Goal: Transaction & Acquisition: Purchase product/service

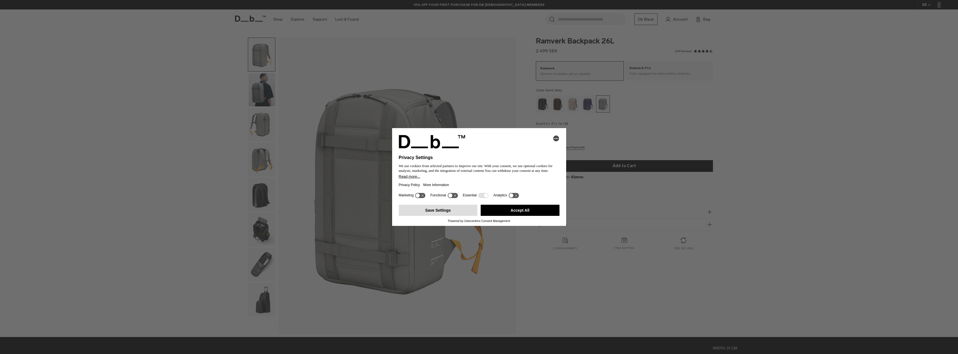
click at [432, 212] on button "Save Settings" at bounding box center [438, 210] width 79 height 11
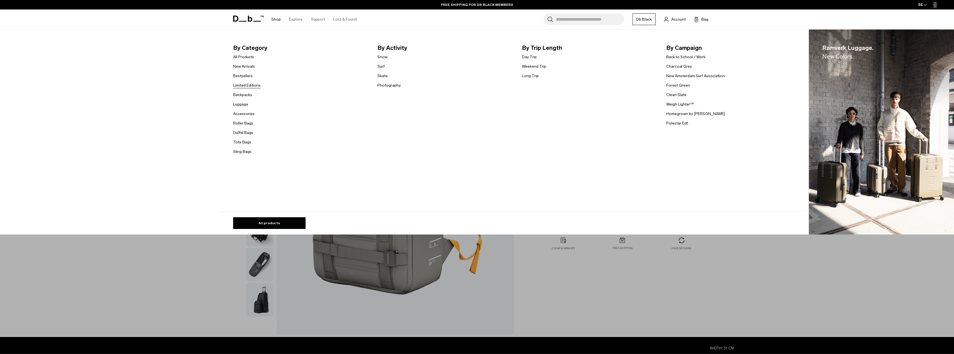
click at [254, 87] on link "Limited Editions" at bounding box center [247, 85] width 28 height 6
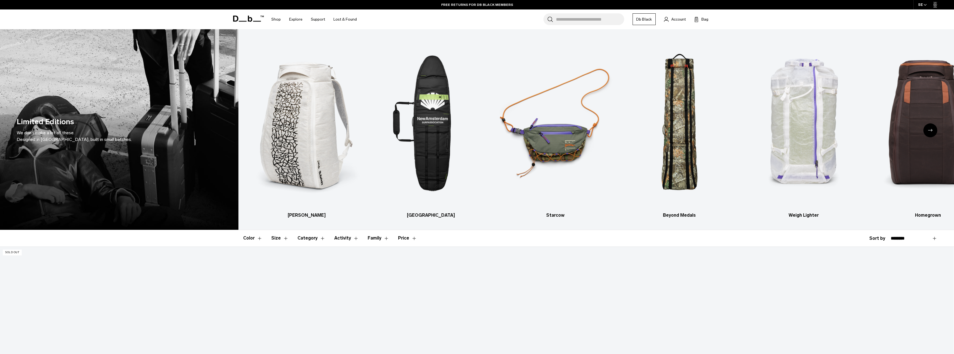
click at [931, 130] on icon "Next slide" at bounding box center [930, 130] width 4 height 3
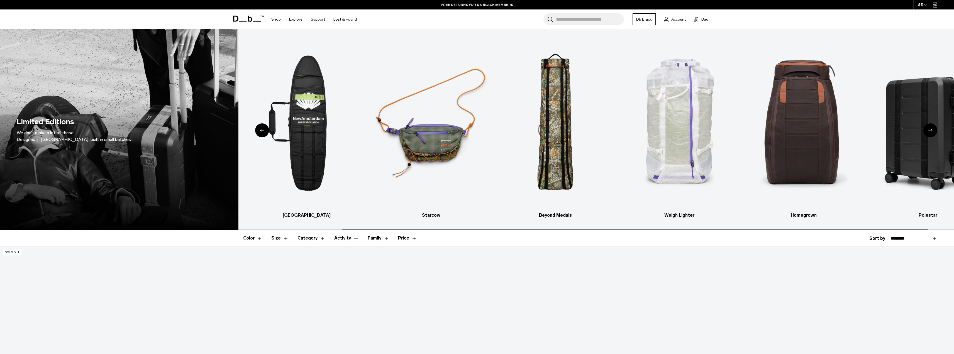
click at [931, 130] on icon "Next slide" at bounding box center [930, 130] width 4 height 3
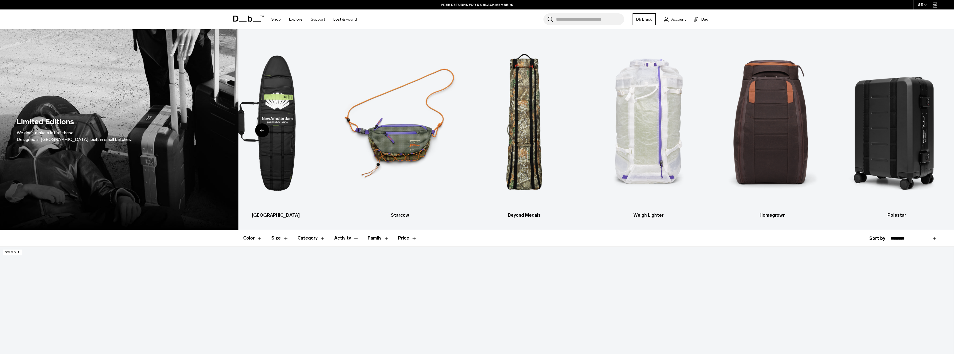
click at [931, 130] on img "7 / 7" at bounding box center [897, 124] width 115 height 172
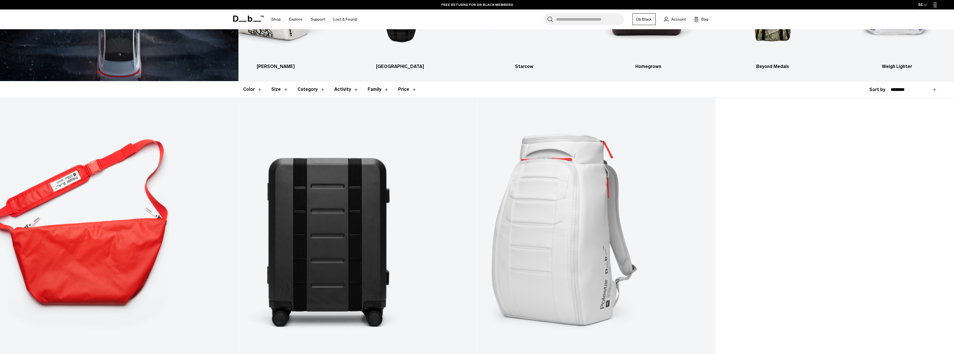
scroll to position [147, 0]
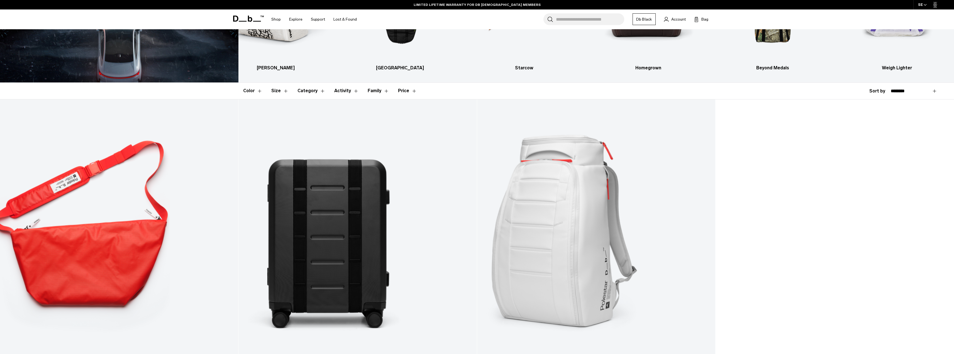
click at [344, 224] on link "Ramverk Pro Carry-on" at bounding box center [357, 231] width 238 height 265
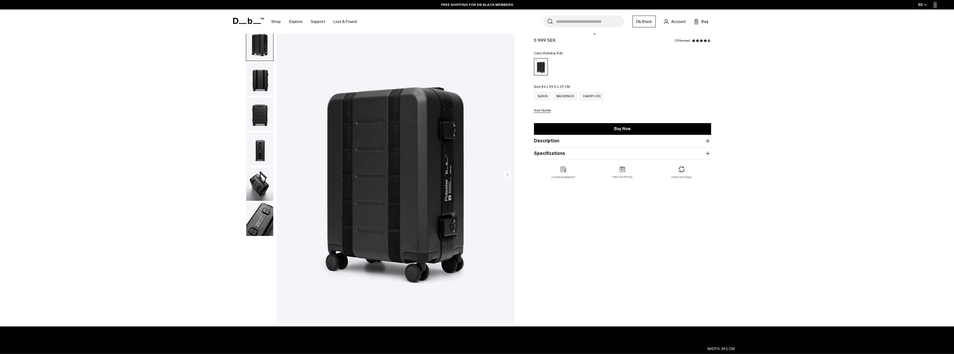
scroll to position [84, 0]
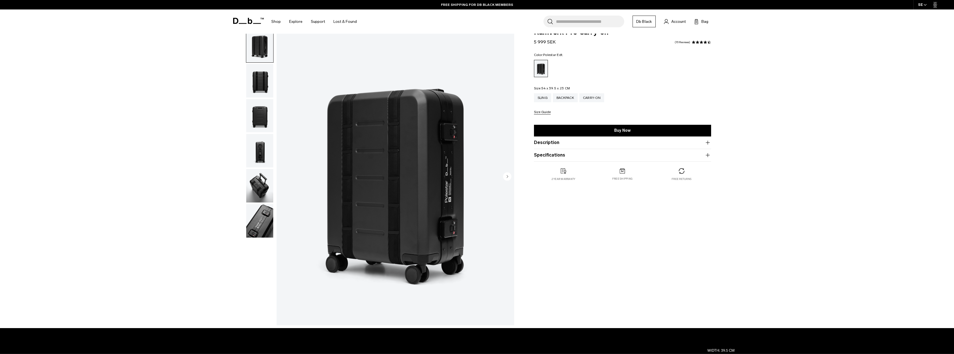
click at [255, 212] on img "button" at bounding box center [259, 220] width 27 height 33
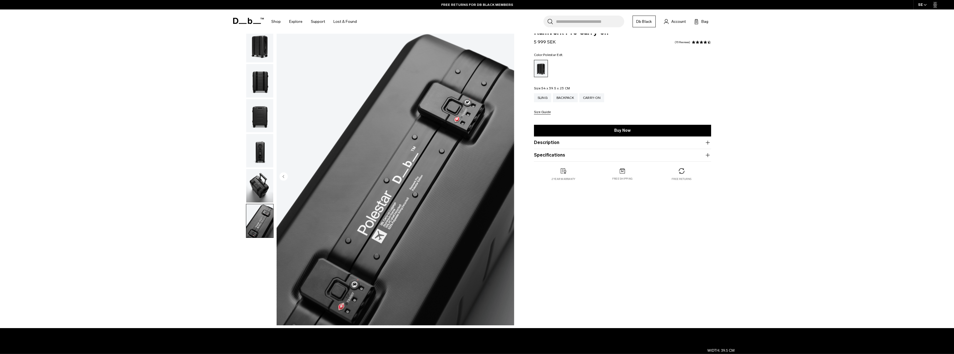
click at [256, 178] on img "button" at bounding box center [259, 185] width 27 height 33
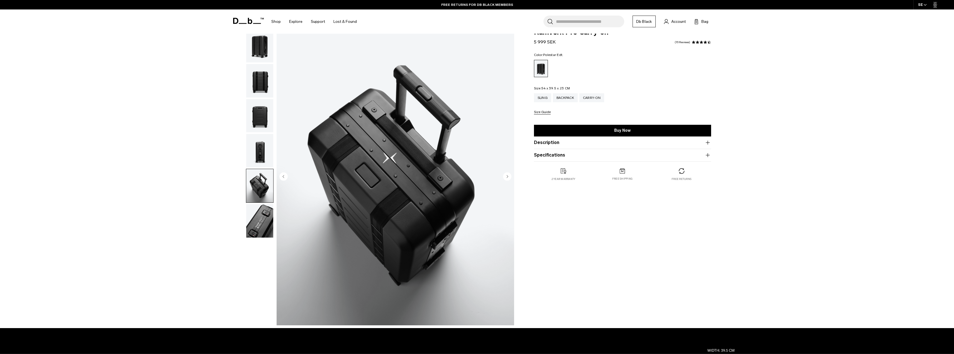
click at [254, 154] on img "button" at bounding box center [259, 150] width 27 height 33
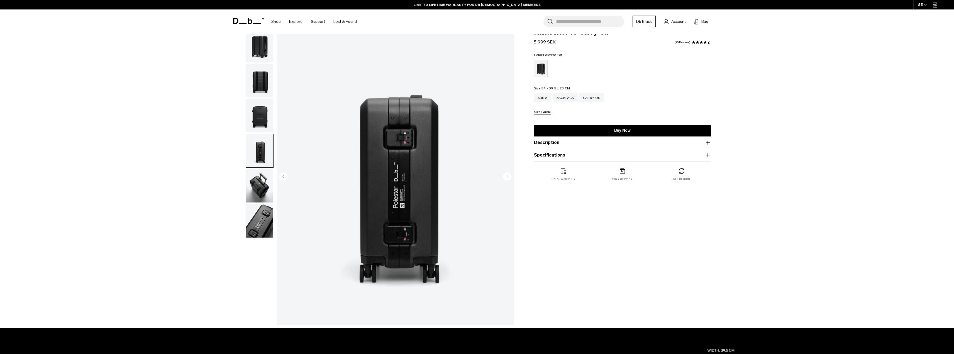
click at [258, 108] on img "button" at bounding box center [259, 115] width 27 height 33
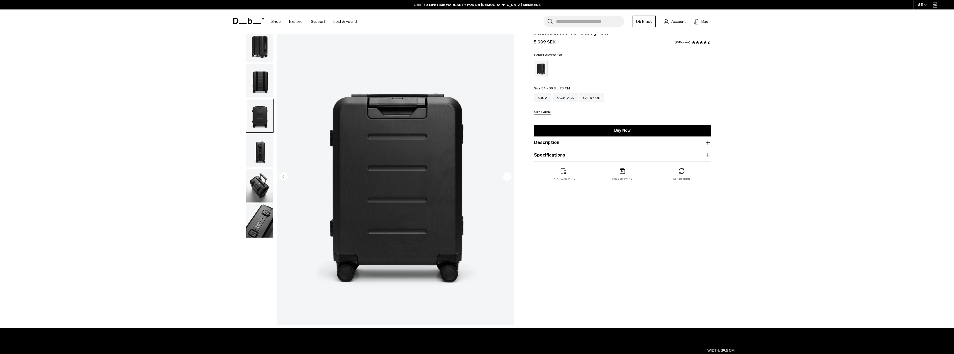
click at [261, 84] on img "button" at bounding box center [259, 80] width 27 height 33
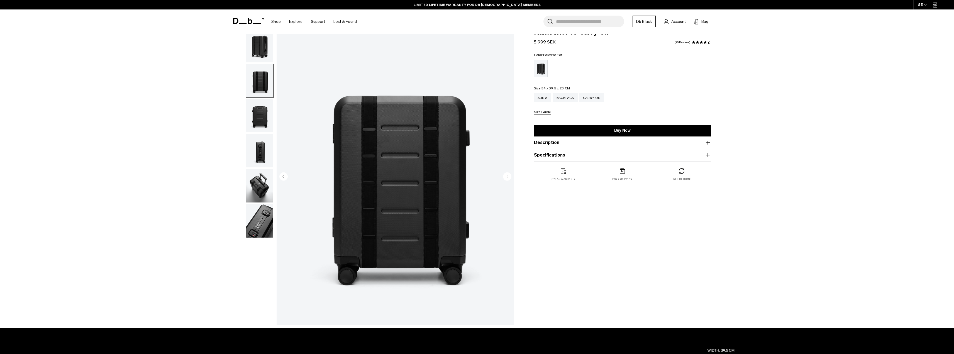
click at [259, 51] on img "button" at bounding box center [259, 45] width 27 height 33
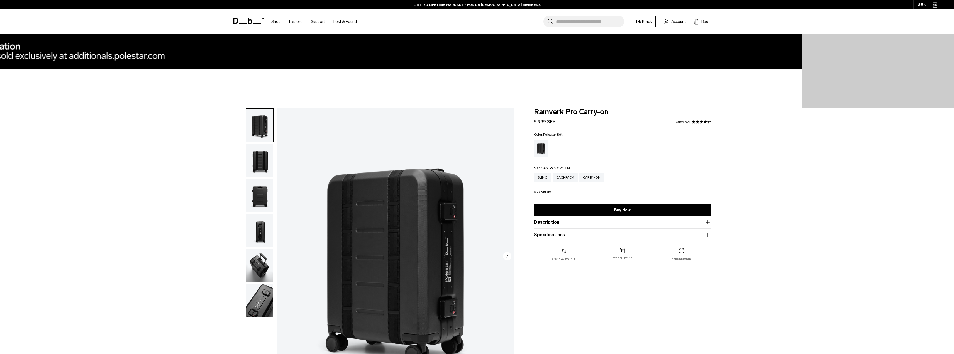
scroll to position [0, 0]
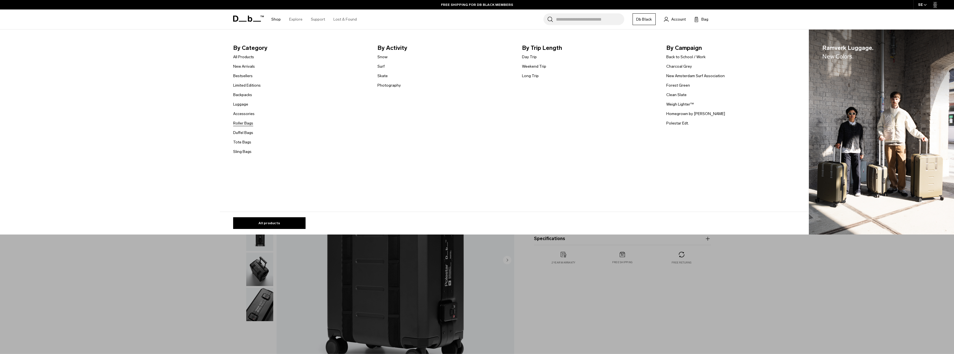
click at [247, 122] on link "Roller Bags" at bounding box center [243, 123] width 20 height 6
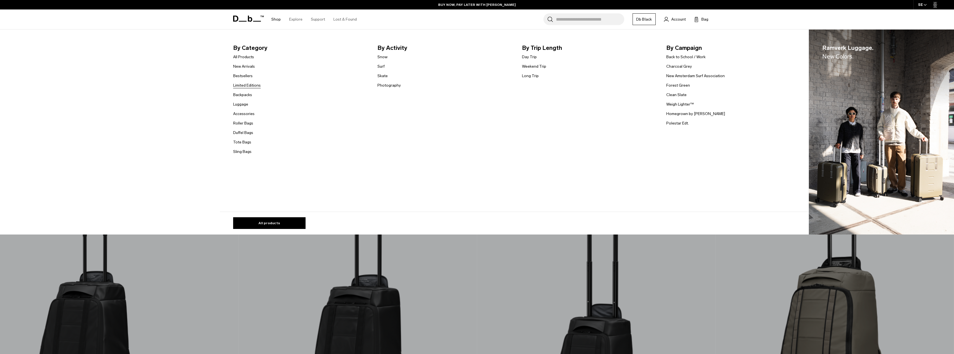
click at [252, 85] on link "Limited Editions" at bounding box center [247, 85] width 28 height 6
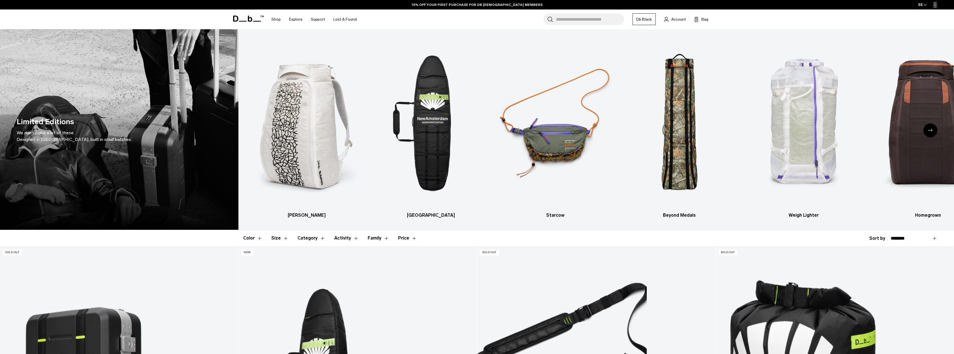
click at [929, 129] on icon "Next slide" at bounding box center [930, 130] width 4 height 3
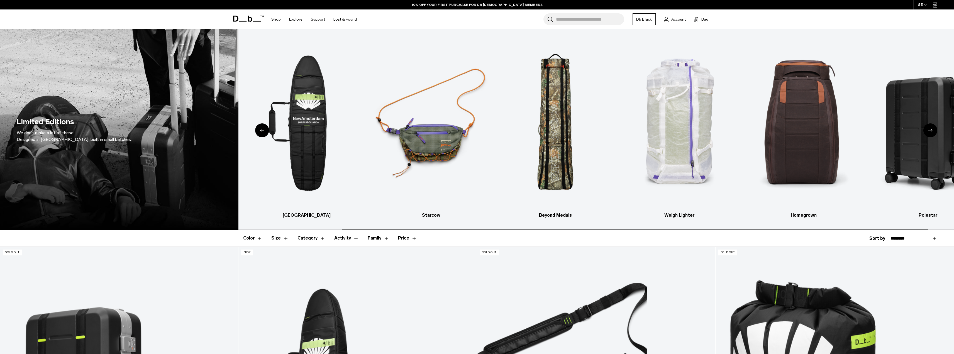
click at [929, 129] on icon "Next slide" at bounding box center [930, 130] width 4 height 3
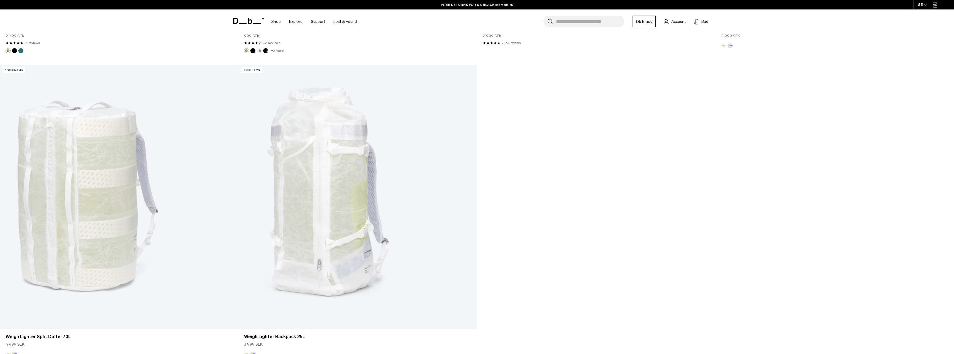
scroll to position [1727, 0]
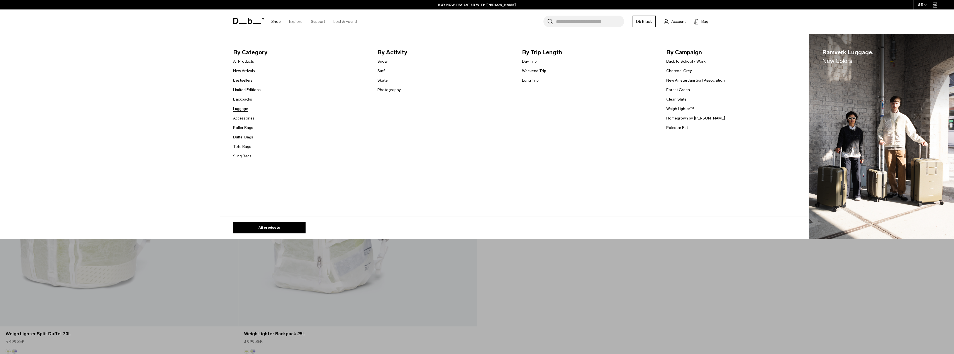
click at [246, 108] on link "Luggage" at bounding box center [240, 109] width 15 height 6
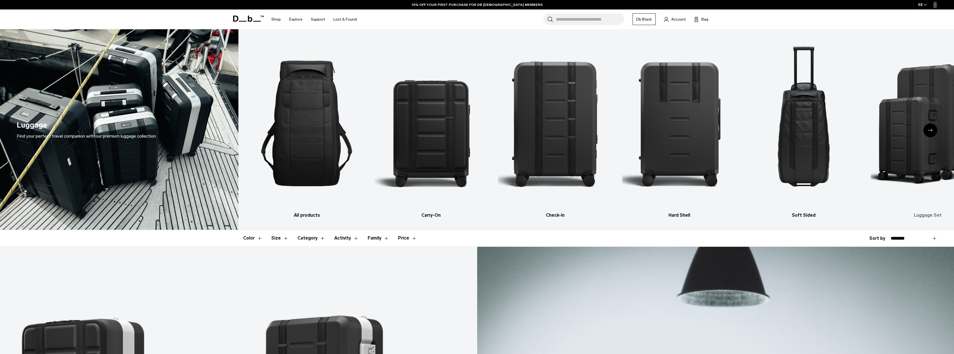
click at [897, 154] on img "6 / 6" at bounding box center [928, 124] width 115 height 172
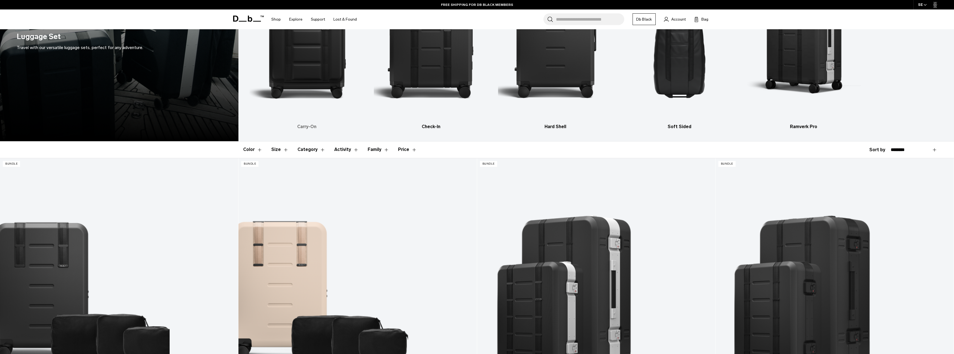
scroll to position [84, 0]
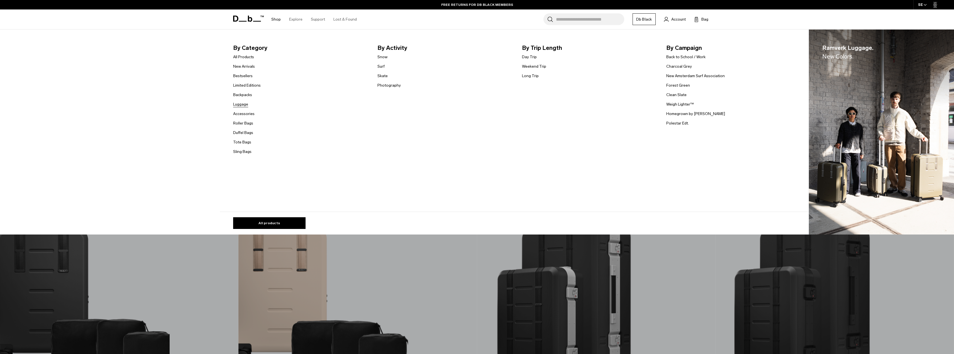
click at [248, 104] on link "Luggage" at bounding box center [240, 104] width 15 height 6
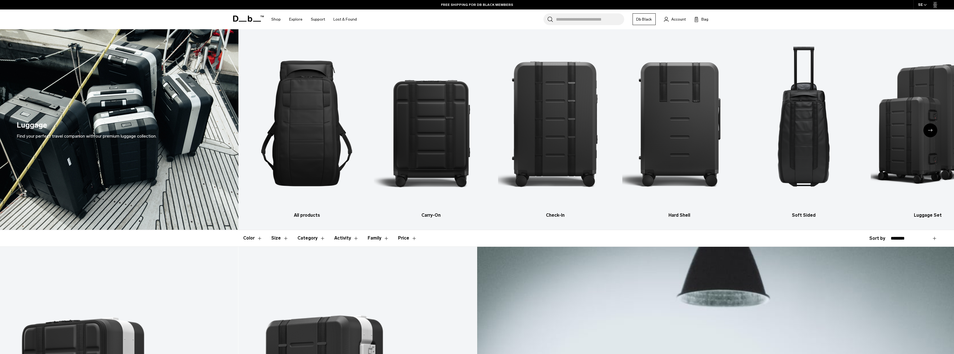
click at [933, 129] on div "Next slide" at bounding box center [931, 130] width 14 height 14
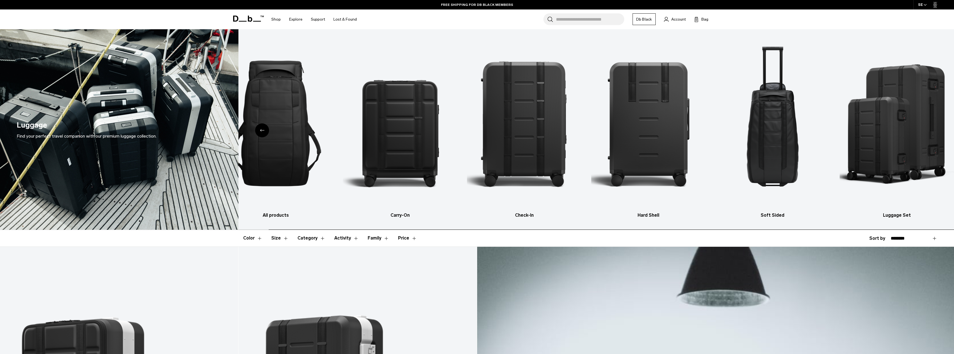
click at [933, 129] on img "6 / 6" at bounding box center [897, 124] width 115 height 172
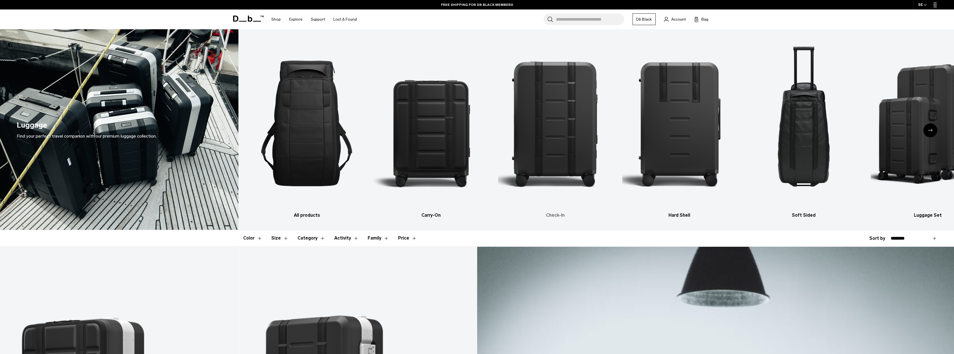
click at [571, 114] on img "3 / 6" at bounding box center [555, 124] width 115 height 172
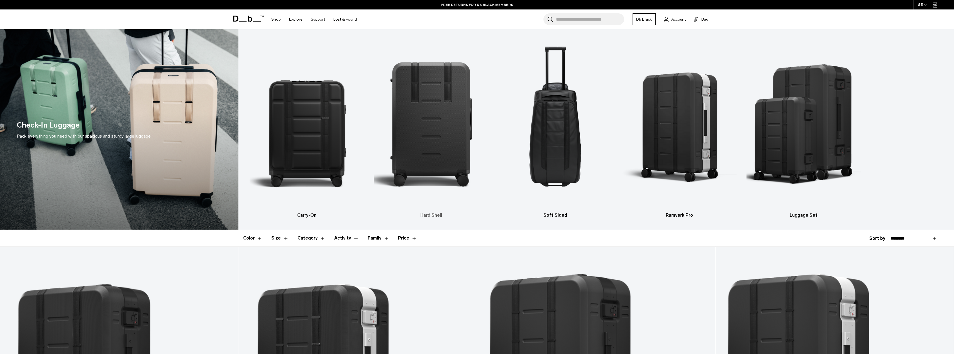
click at [443, 144] on img "2 / 5" at bounding box center [431, 124] width 115 height 172
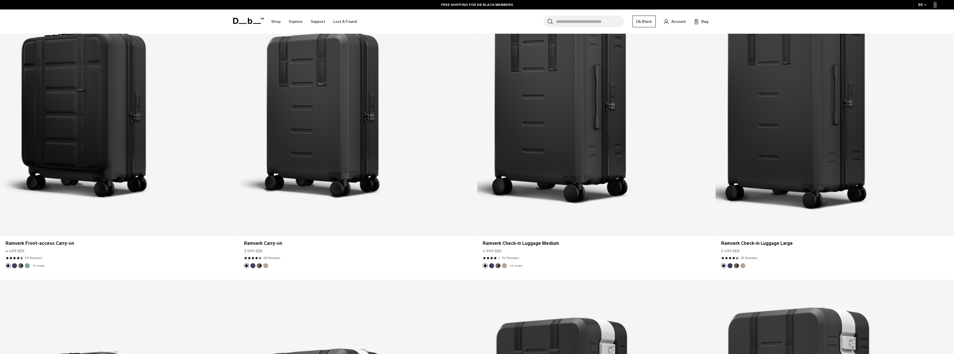
scroll to position [585, 0]
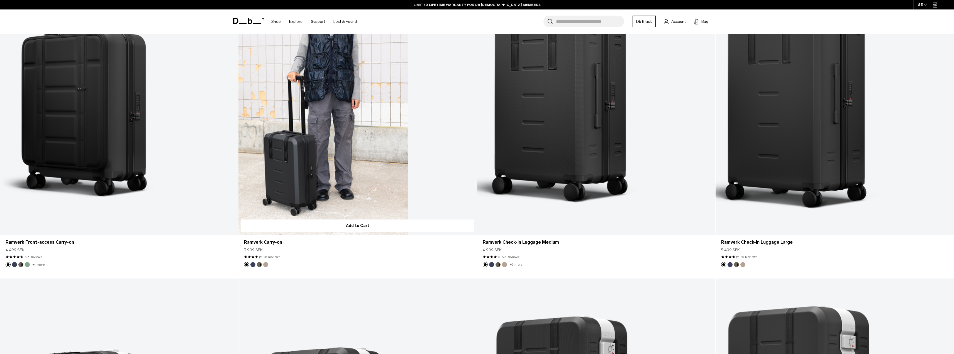
click at [369, 166] on link "Ramverk Carry-on" at bounding box center [357, 102] width 238 height 265
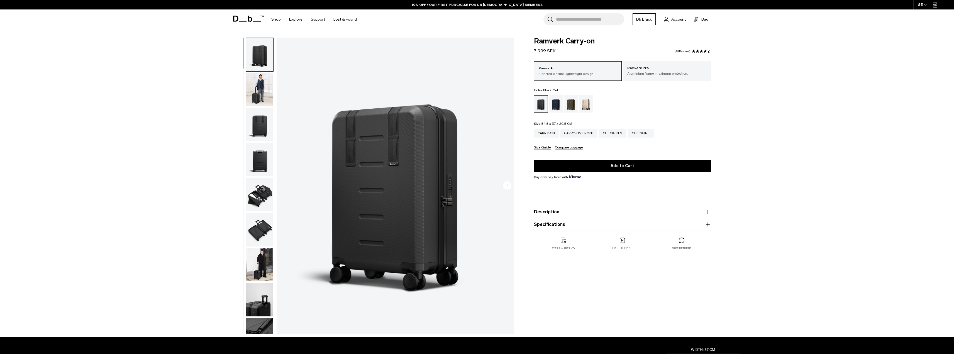
click at [261, 84] on img "button" at bounding box center [259, 89] width 27 height 33
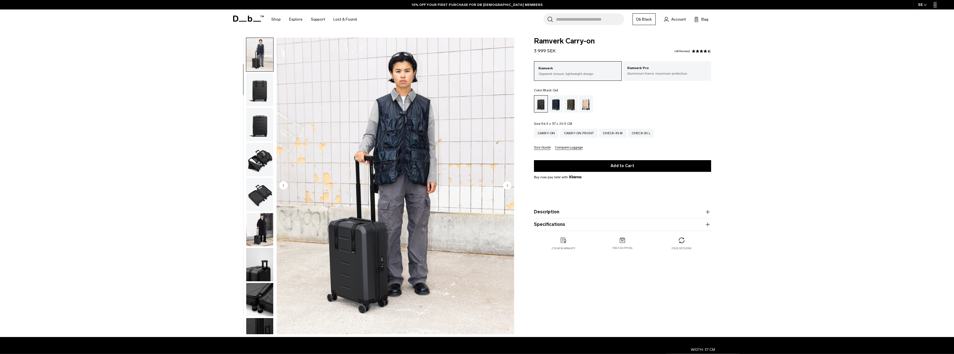
click at [259, 94] on img "button" at bounding box center [259, 89] width 27 height 33
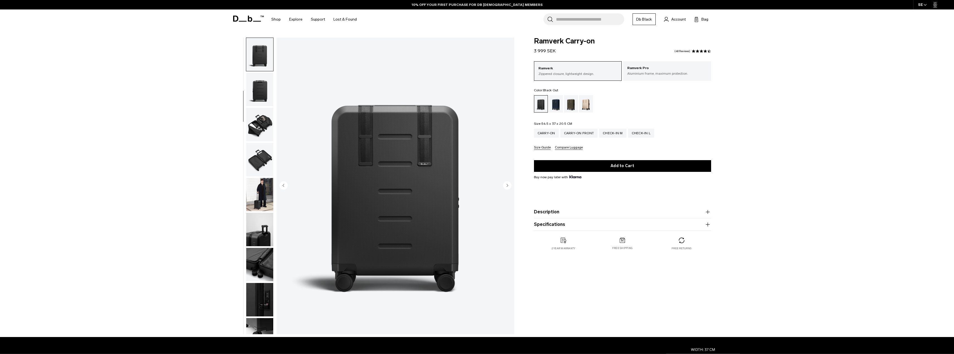
click at [259, 94] on img "button" at bounding box center [259, 89] width 27 height 33
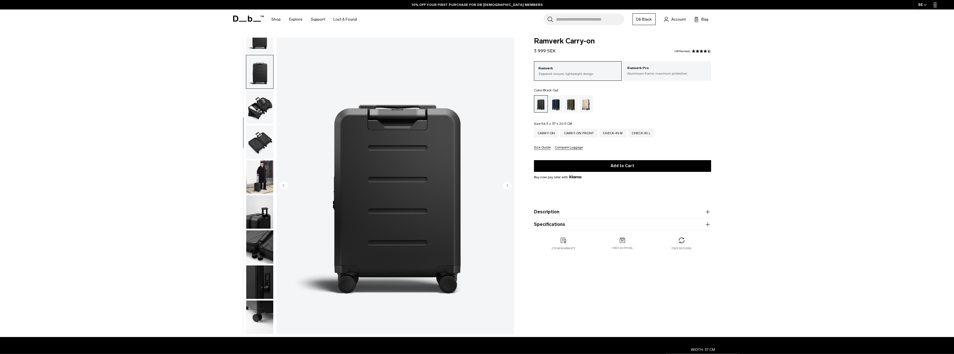
click at [261, 103] on img "button" at bounding box center [259, 106] width 27 height 33
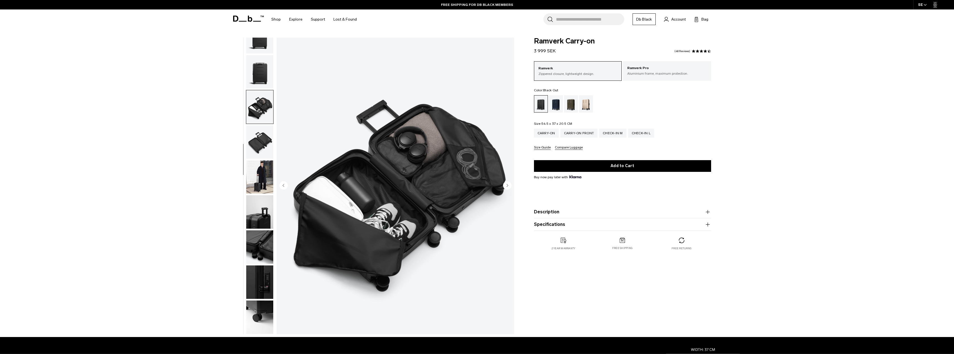
click at [259, 140] on img "button" at bounding box center [259, 141] width 27 height 33
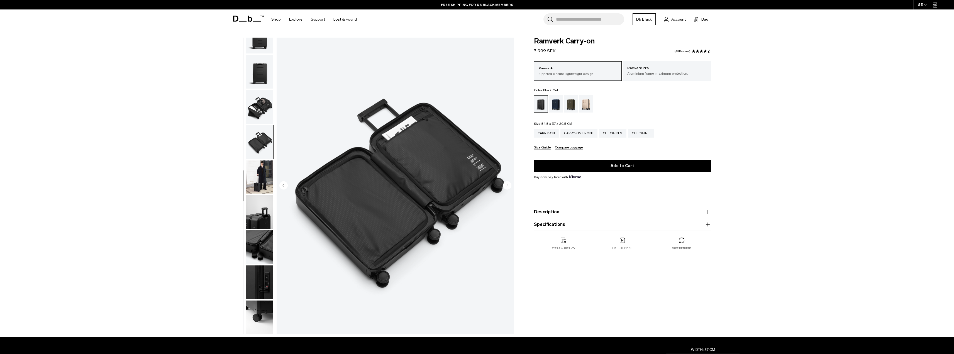
click at [261, 175] on img "button" at bounding box center [259, 176] width 27 height 33
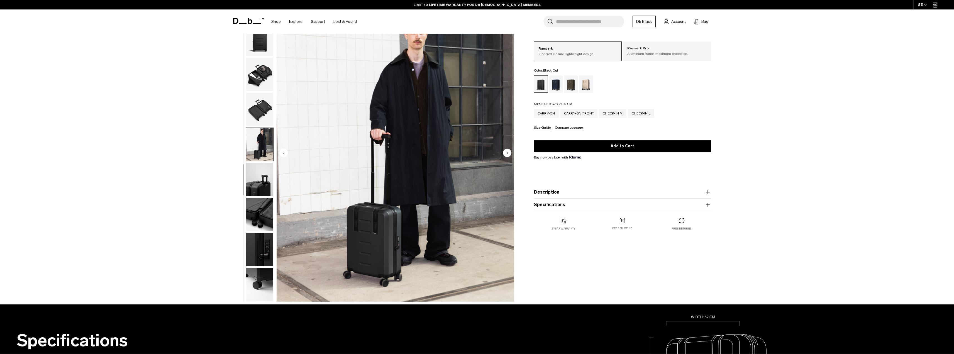
scroll to position [28, 0]
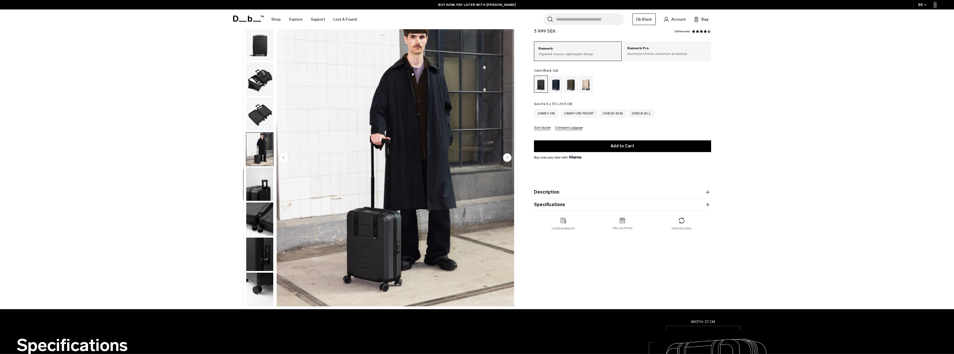
click at [262, 179] on img "button" at bounding box center [259, 183] width 27 height 33
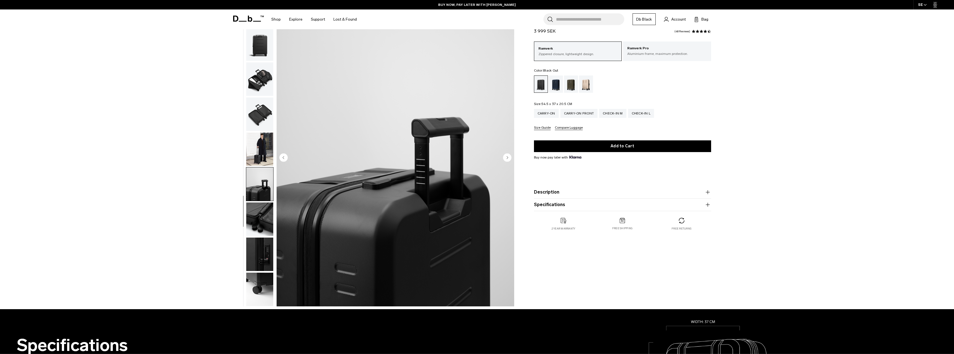
click at [257, 218] on img "button" at bounding box center [259, 219] width 27 height 33
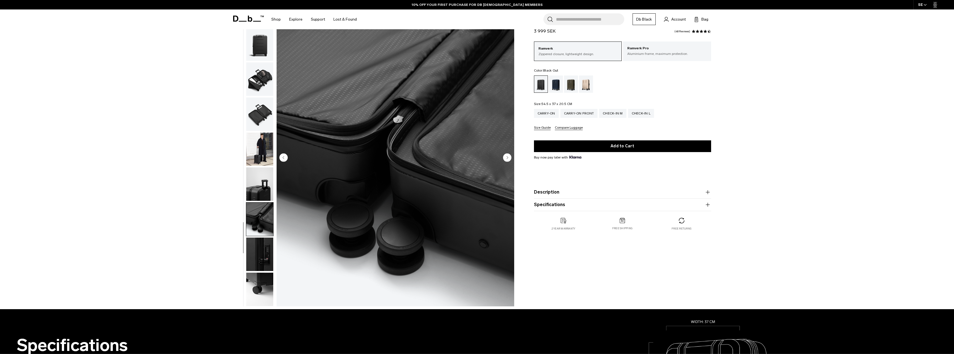
click at [257, 254] on img "button" at bounding box center [259, 254] width 27 height 33
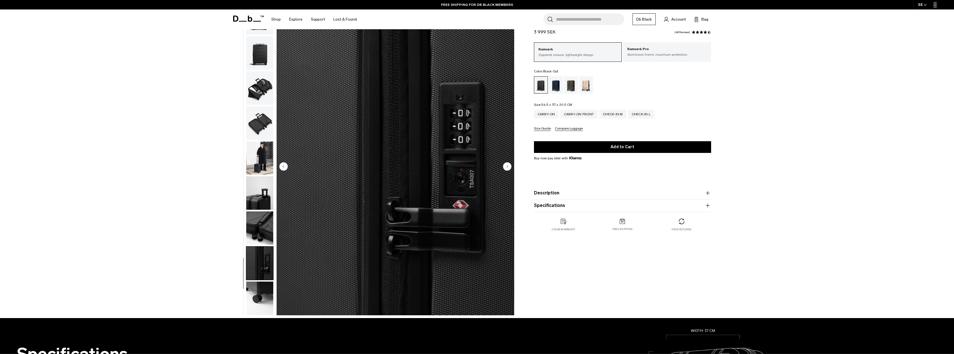
scroll to position [0, 0]
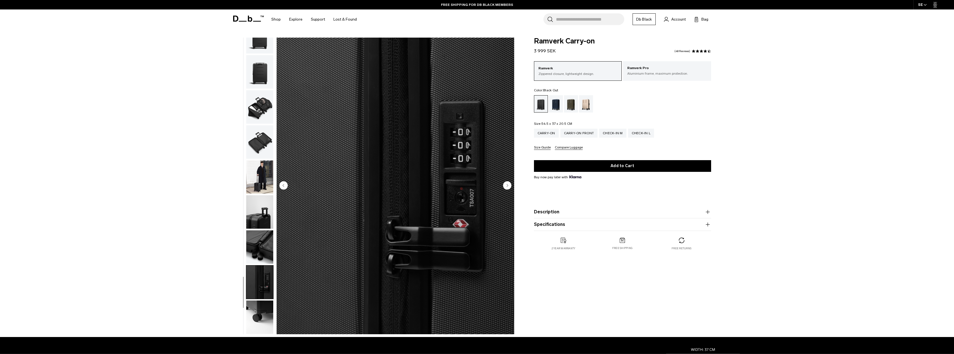
drag, startPoint x: 167, startPoint y: 186, endPoint x: 169, endPoint y: 184, distance: 3.0
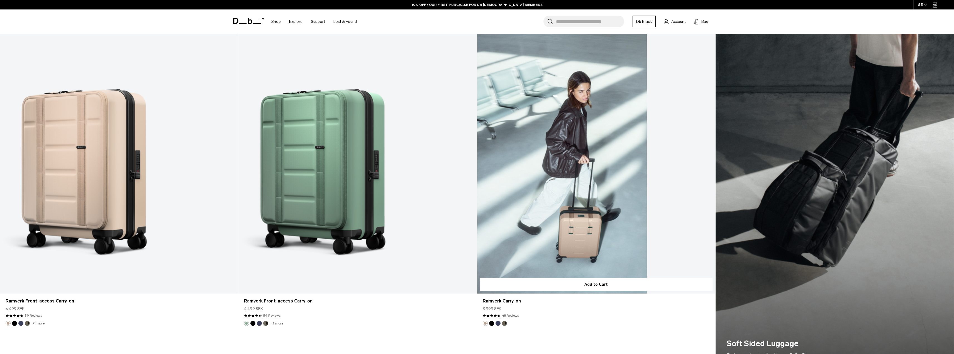
scroll to position [1170, 0]
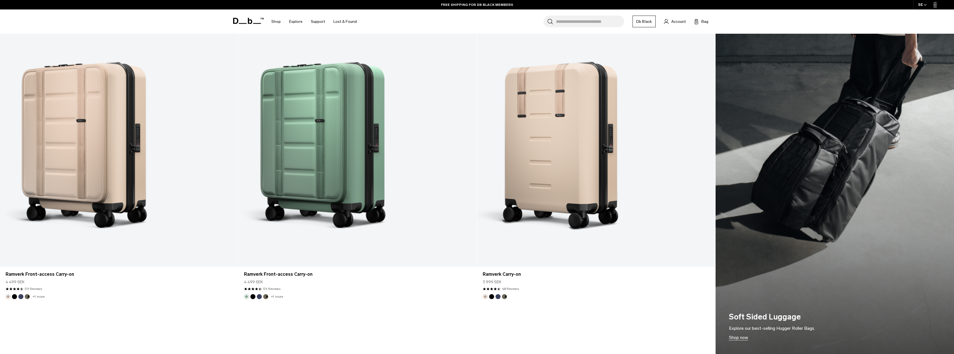
click at [809, 240] on link "Shop now" at bounding box center [835, 178] width 238 height 352
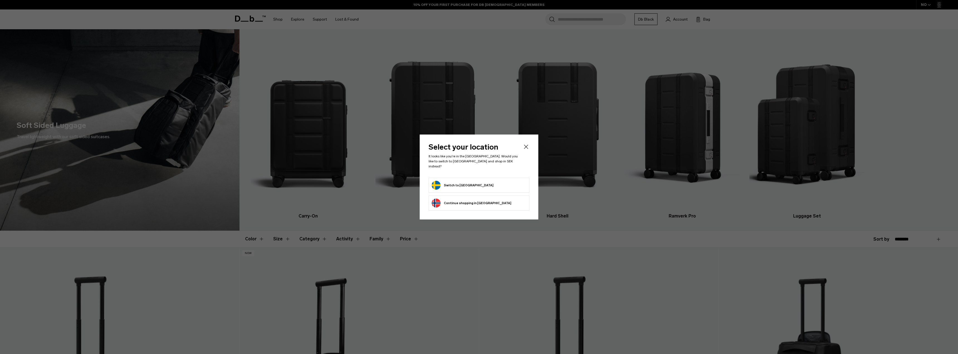
click at [460, 181] on button "Switch to Sweden" at bounding box center [463, 185] width 62 height 9
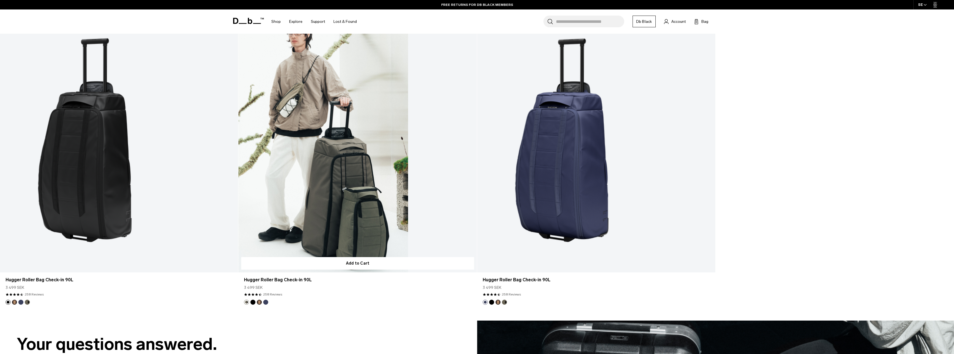
scroll to position [892, 0]
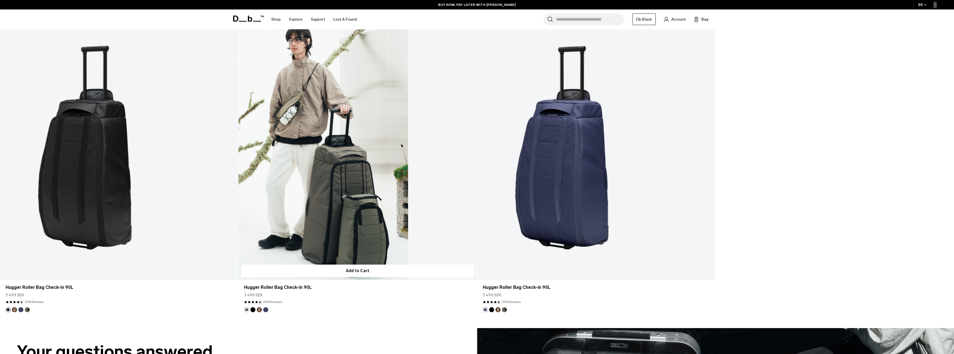
click at [320, 191] on link "Hugger Roller Bag Check-in 90L" at bounding box center [357, 147] width 238 height 265
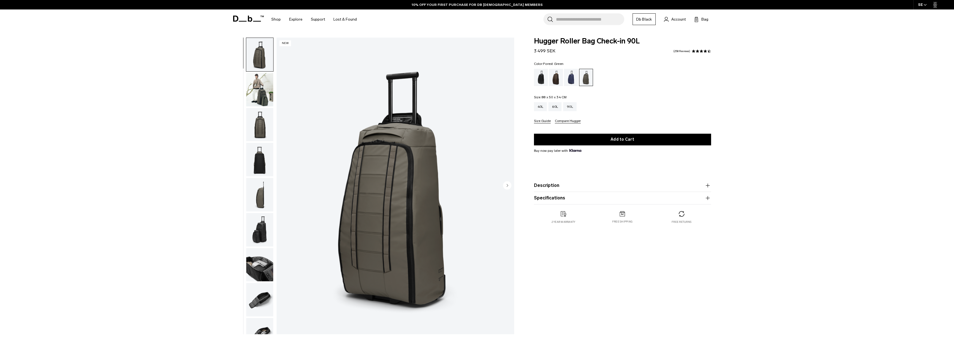
click at [259, 118] on img "button" at bounding box center [259, 124] width 27 height 33
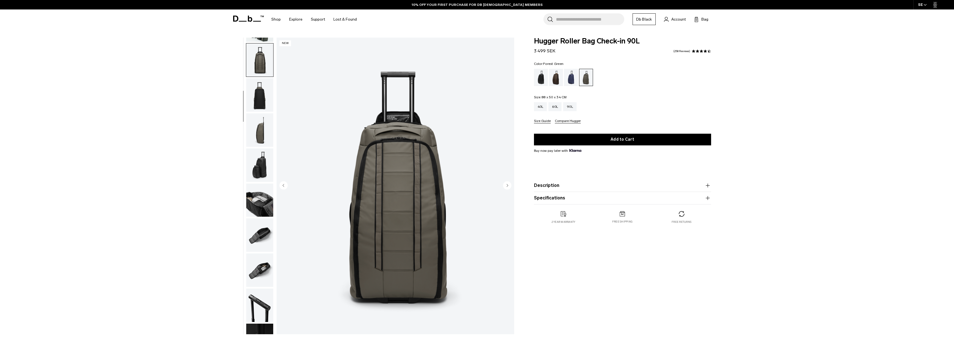
scroll to position [70, 0]
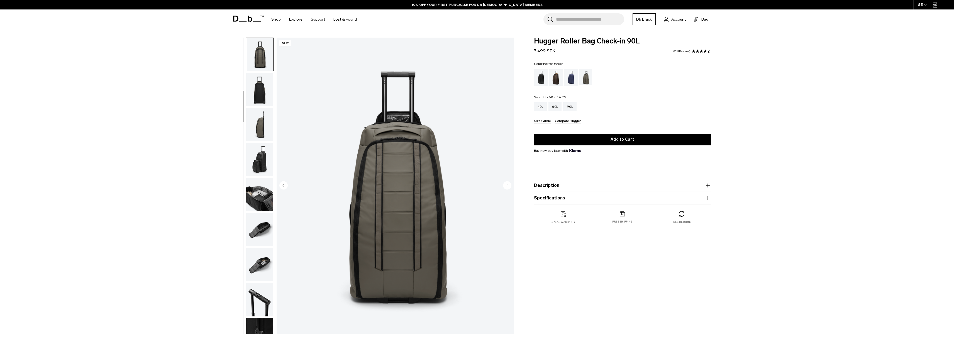
click at [258, 90] on img "button" at bounding box center [259, 89] width 27 height 33
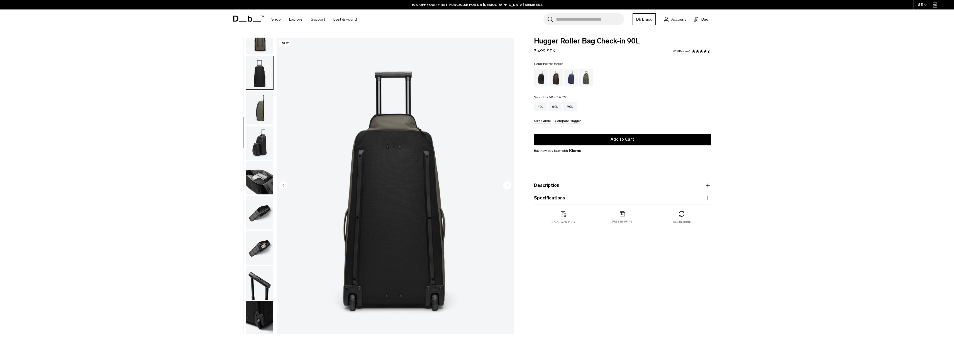
scroll to position [88, 0]
click at [261, 115] on img "button" at bounding box center [259, 106] width 27 height 33
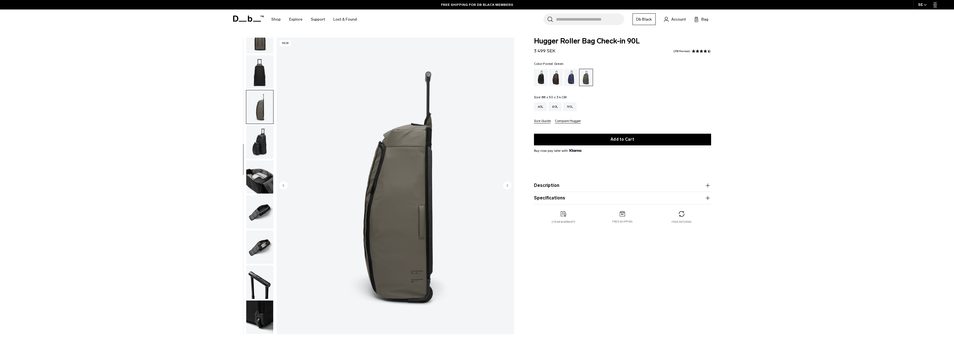
click at [264, 142] on img "button" at bounding box center [259, 141] width 27 height 33
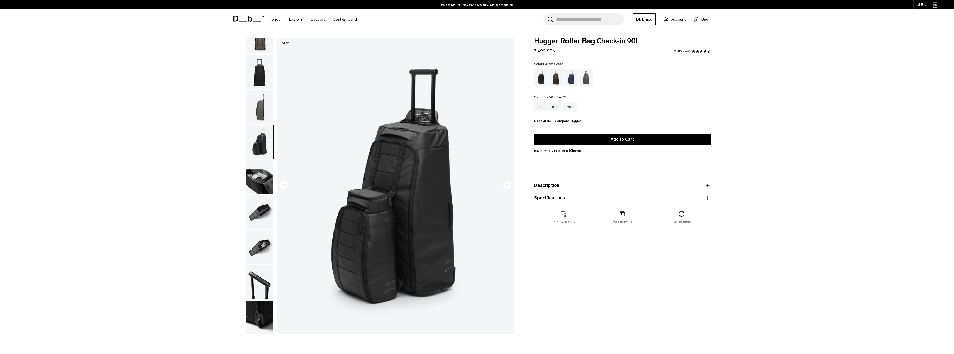
click at [262, 186] on img "button" at bounding box center [259, 176] width 27 height 33
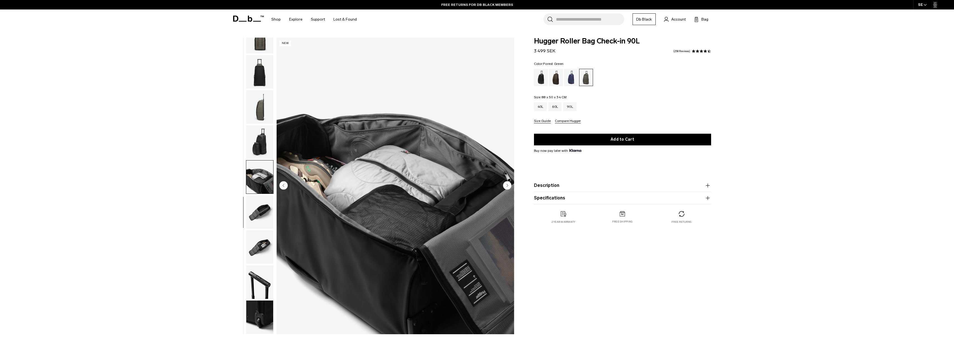
click at [261, 220] on img "button" at bounding box center [259, 211] width 27 height 33
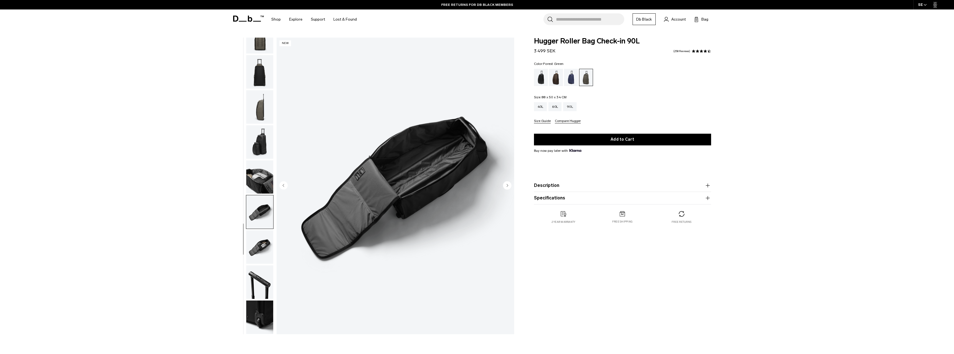
click at [259, 248] on img "button" at bounding box center [259, 246] width 27 height 33
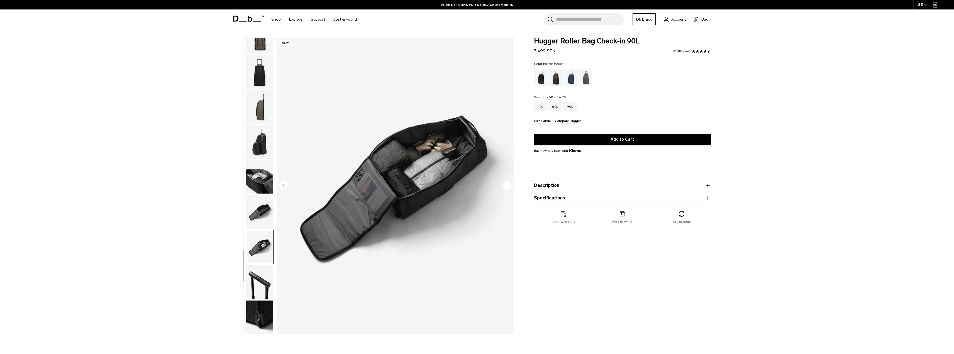
click at [259, 283] on img "button" at bounding box center [259, 282] width 27 height 33
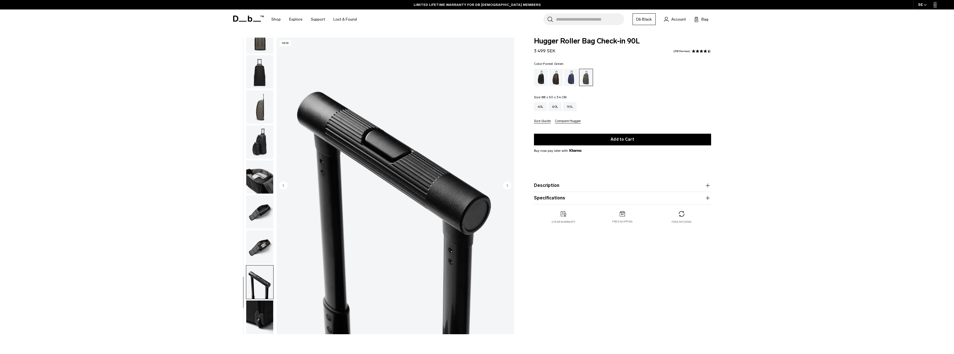
click at [261, 311] on img "button" at bounding box center [259, 317] width 27 height 33
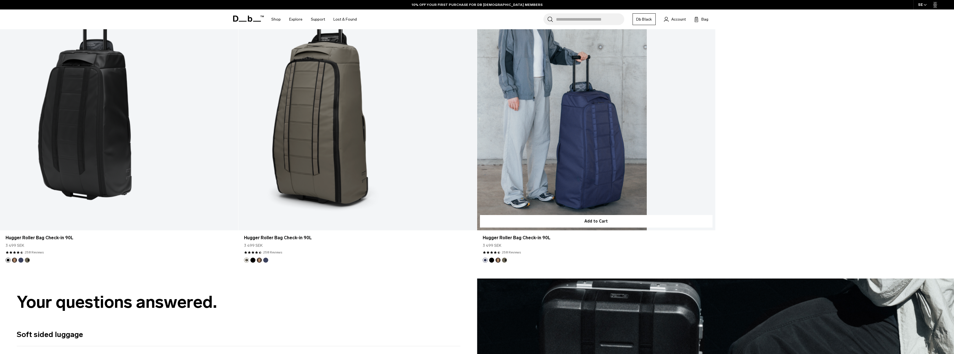
click at [595, 98] on link "Hugger Roller Bag Check-in 90L" at bounding box center [596, 98] width 238 height 265
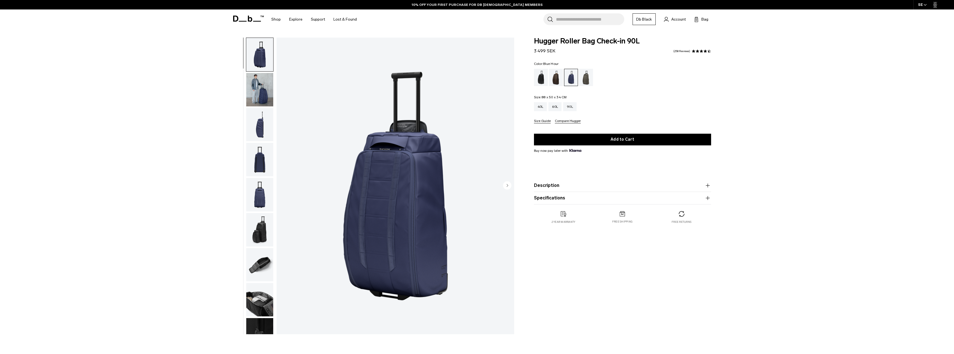
click at [253, 76] on img "button" at bounding box center [259, 89] width 27 height 33
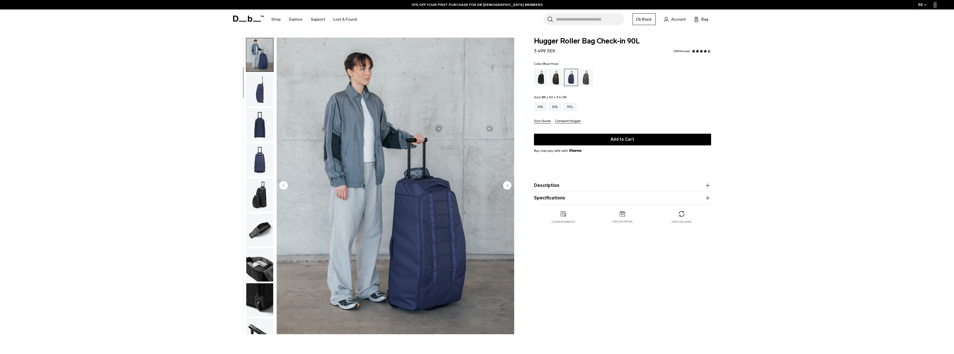
scroll to position [35, 0]
click at [254, 126] on img "button" at bounding box center [259, 124] width 27 height 33
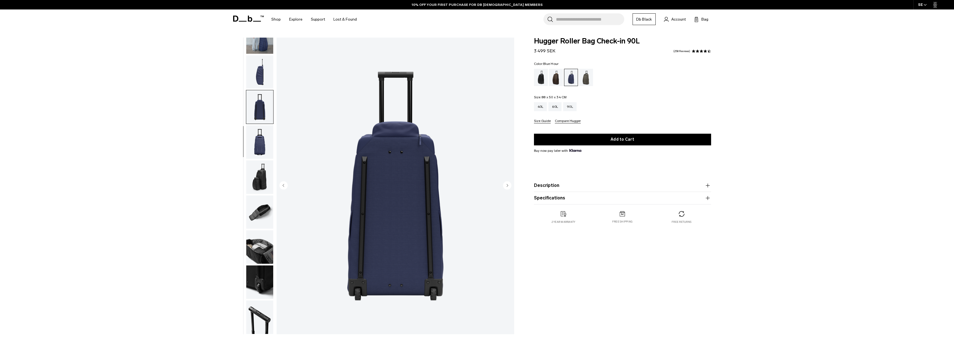
click at [259, 143] on img "button" at bounding box center [259, 141] width 27 height 33
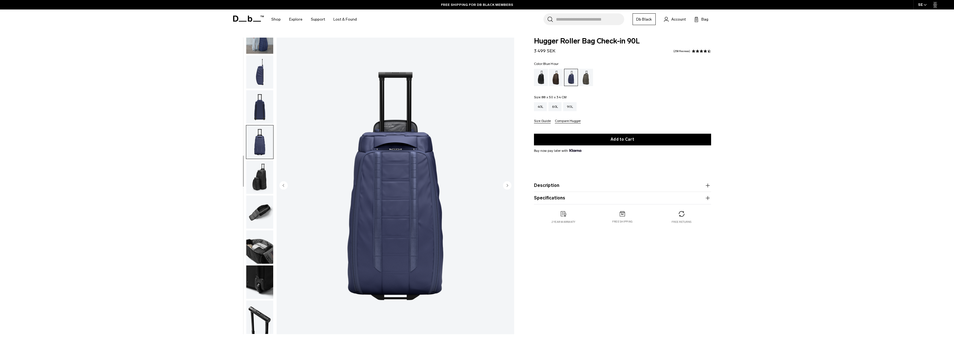
click at [257, 181] on img "button" at bounding box center [259, 176] width 27 height 33
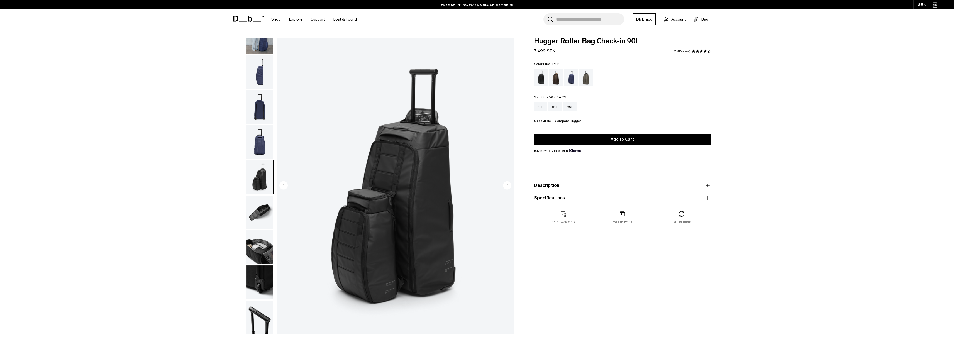
click at [260, 214] on img "button" at bounding box center [259, 212] width 27 height 33
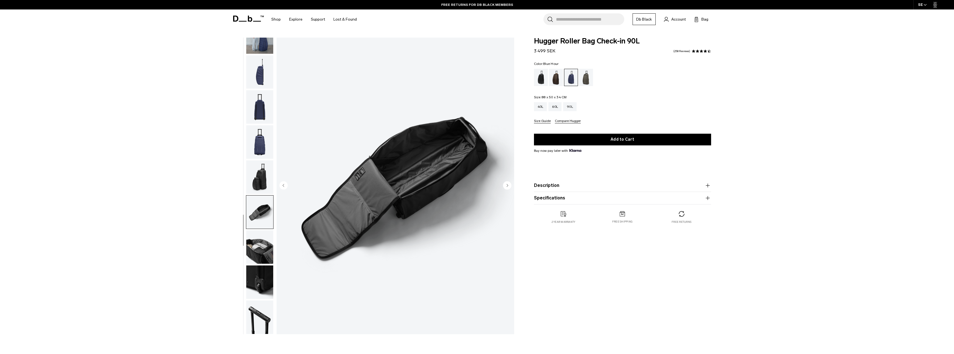
click at [260, 236] on img "button" at bounding box center [259, 246] width 27 height 33
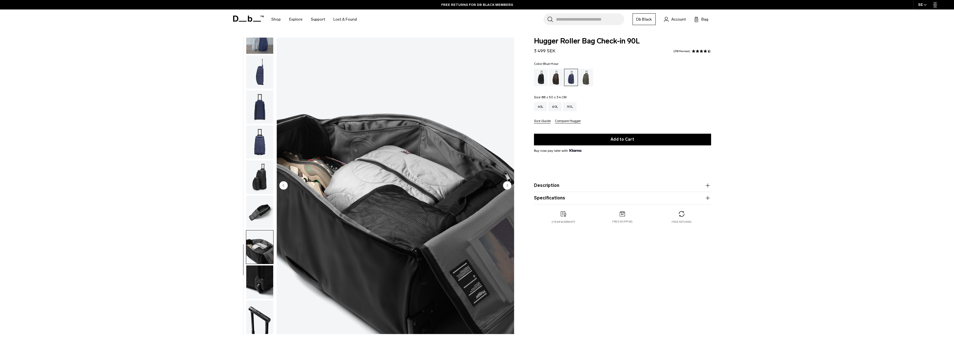
click at [260, 283] on img "button" at bounding box center [259, 282] width 27 height 33
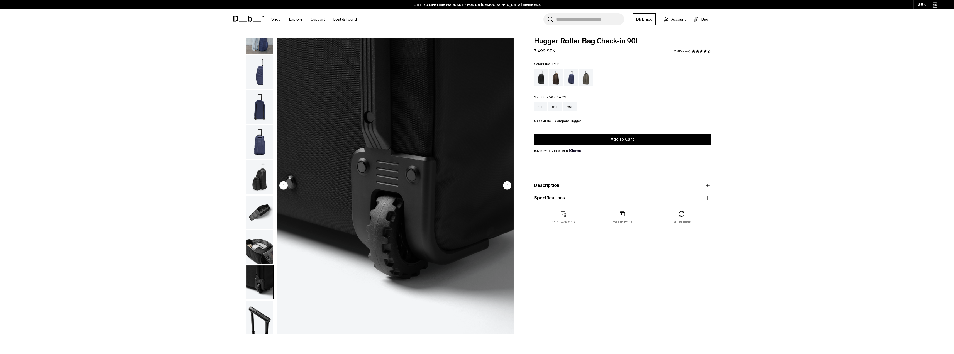
click at [259, 182] on img "button" at bounding box center [259, 176] width 27 height 33
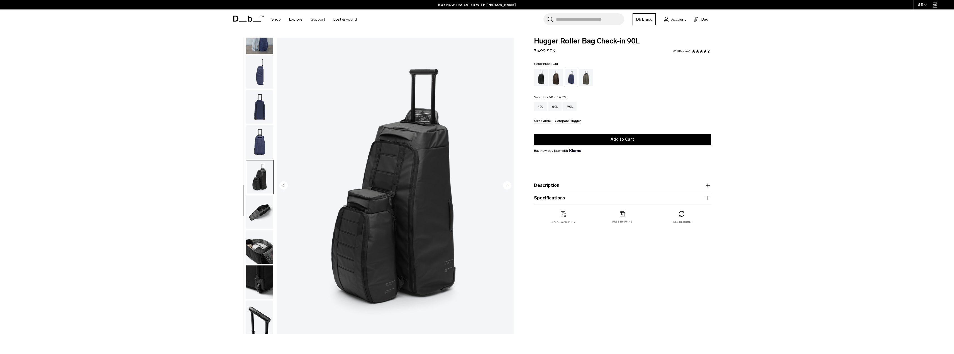
click at [541, 81] on div "Black Out" at bounding box center [541, 77] width 14 height 17
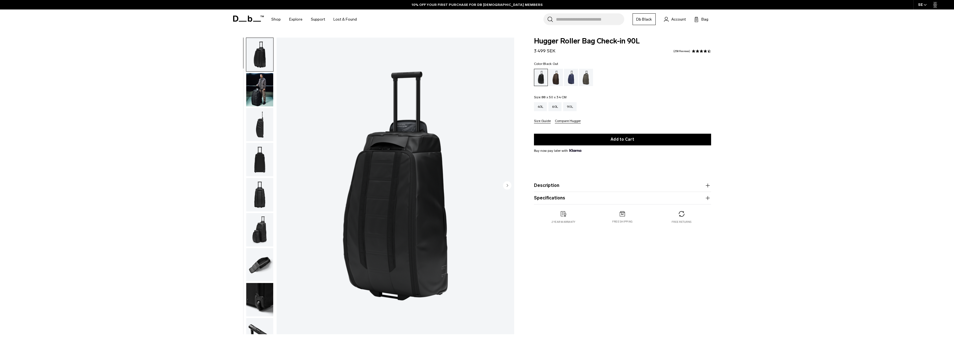
click at [558, 77] on div "Espresso" at bounding box center [556, 77] width 14 height 17
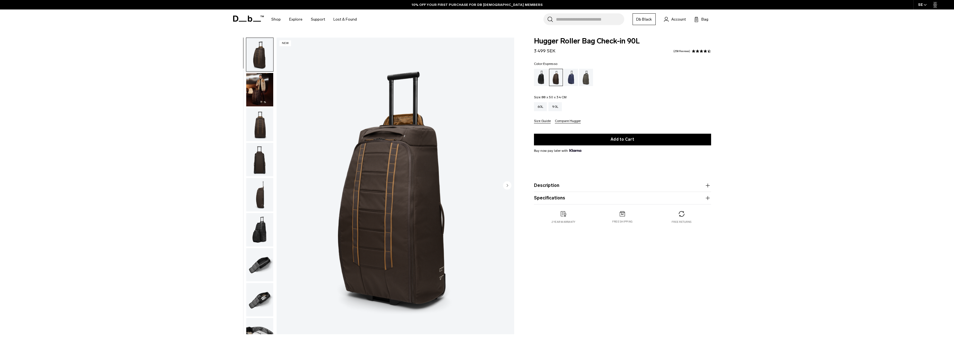
click at [571, 79] on div "Blue Hour" at bounding box center [571, 77] width 14 height 17
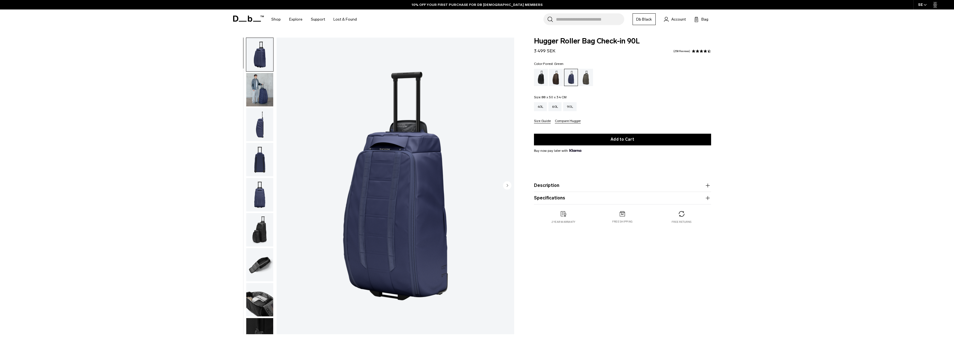
click at [590, 80] on div "Forest Green" at bounding box center [586, 77] width 14 height 17
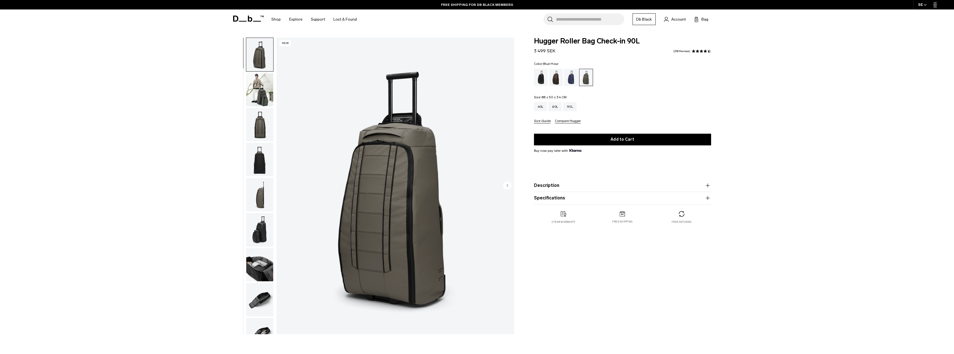
click at [569, 82] on div "Blue Hour" at bounding box center [571, 77] width 14 height 17
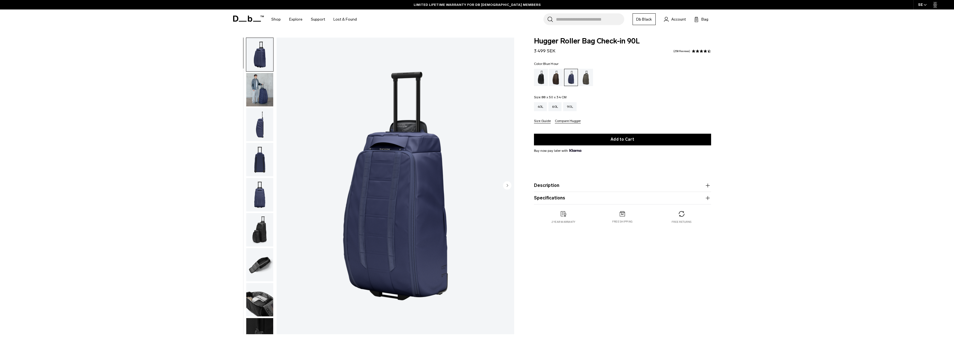
click at [708, 188] on icon "button" at bounding box center [708, 185] width 7 height 7
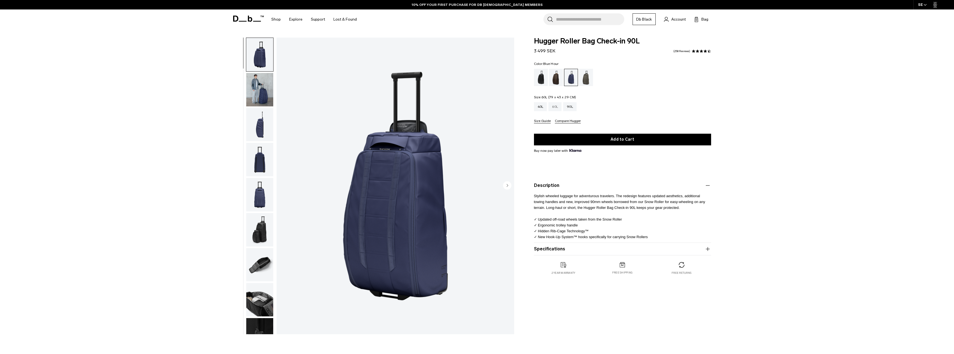
click at [559, 108] on div "60L" at bounding box center [555, 106] width 13 height 9
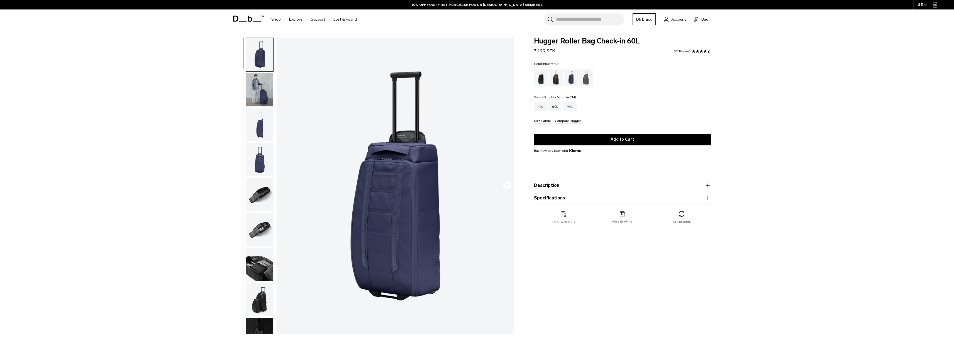
click at [573, 107] on div "90L" at bounding box center [569, 106] width 13 height 9
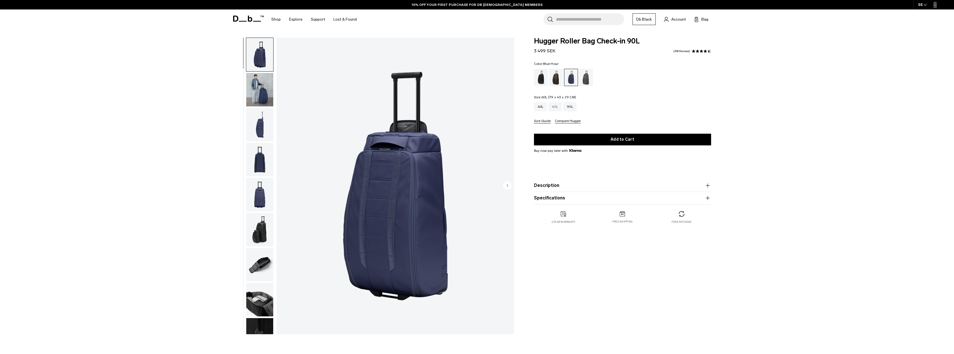
click at [556, 107] on div "60L" at bounding box center [555, 106] width 13 height 9
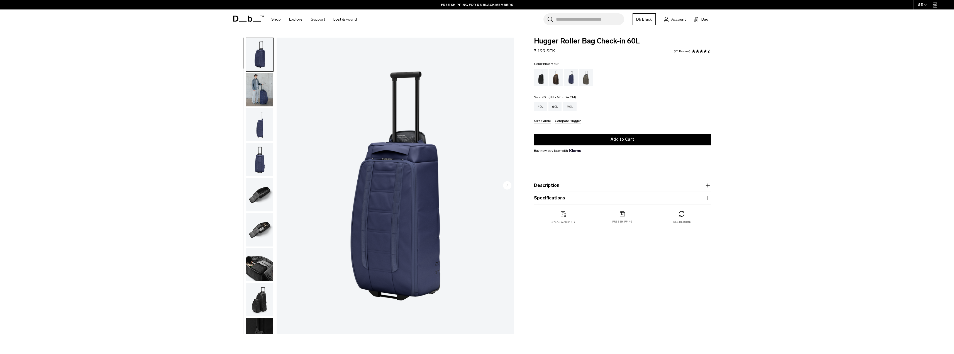
click at [573, 106] on div "90L" at bounding box center [569, 106] width 13 height 9
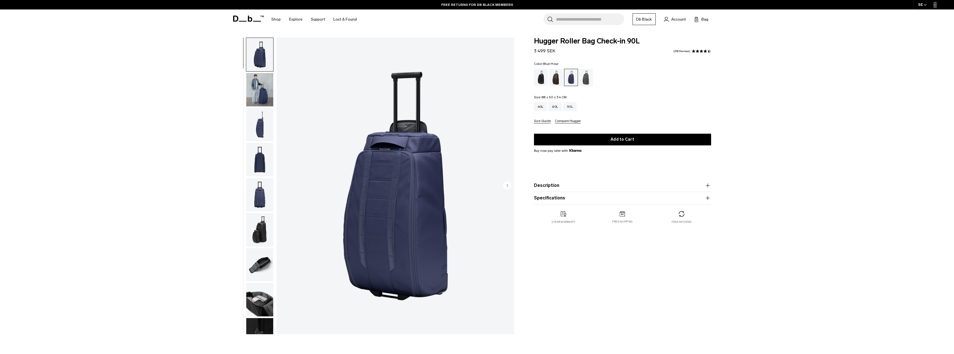
click at [262, 265] on img "button" at bounding box center [259, 264] width 27 height 33
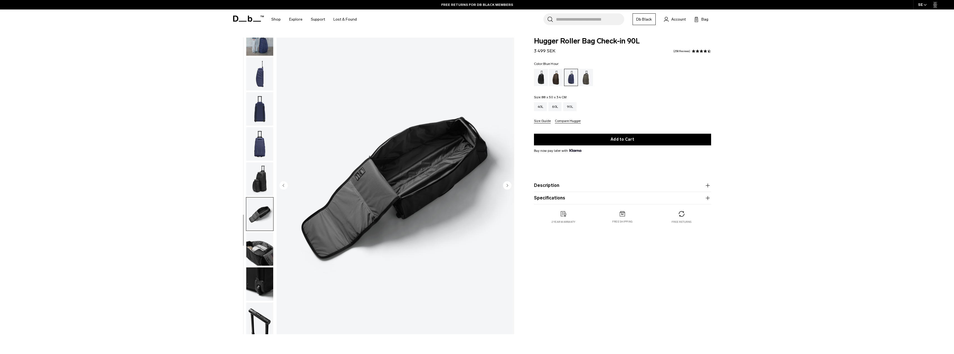
scroll to position [53, 0]
click at [261, 255] on img "button" at bounding box center [259, 246] width 27 height 33
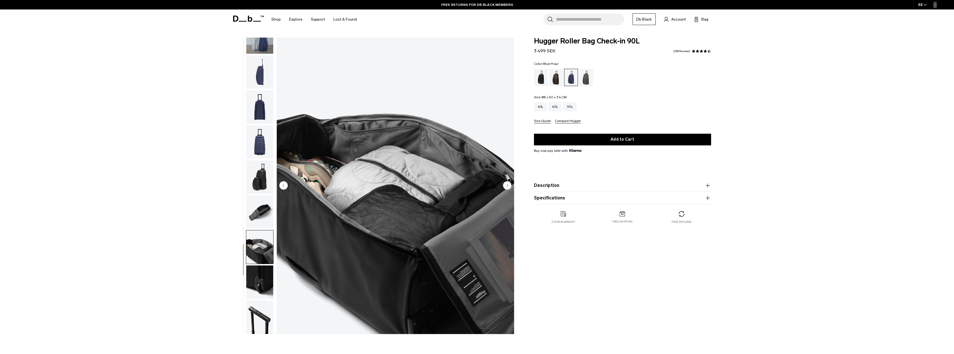
click at [263, 276] on img "button" at bounding box center [259, 282] width 27 height 33
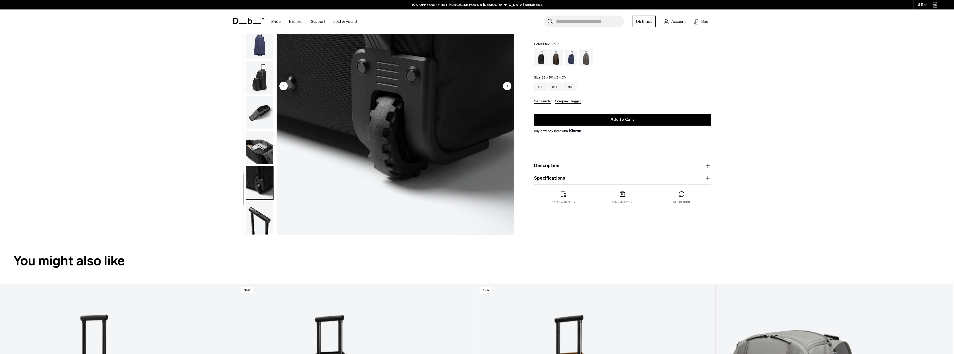
scroll to position [28, 0]
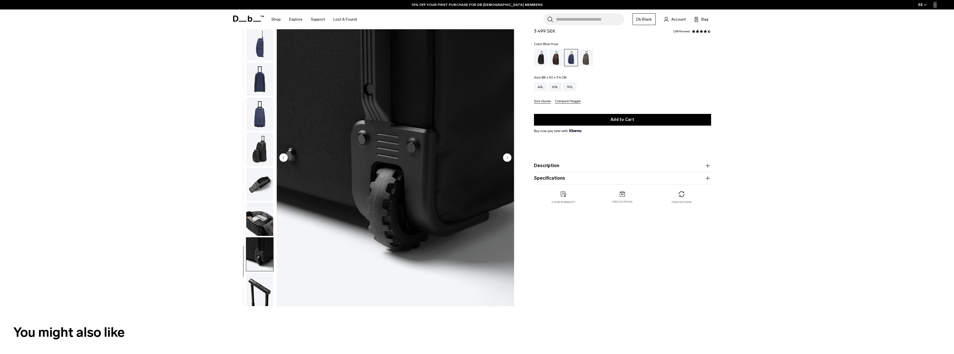
click at [264, 149] on img "button" at bounding box center [259, 149] width 27 height 33
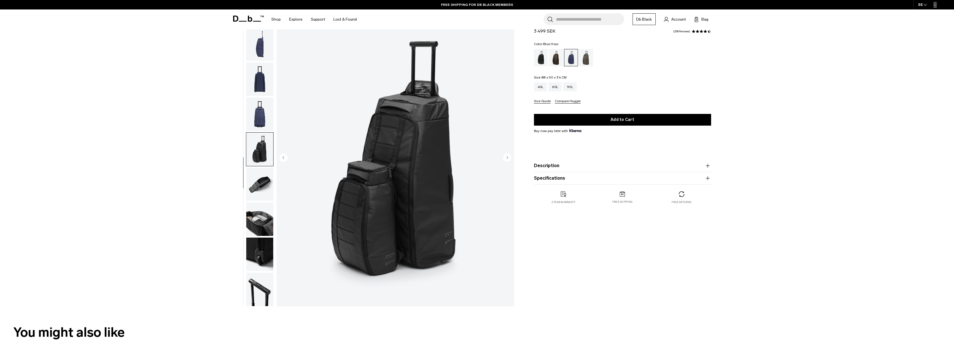
click at [260, 187] on img "button" at bounding box center [259, 184] width 27 height 33
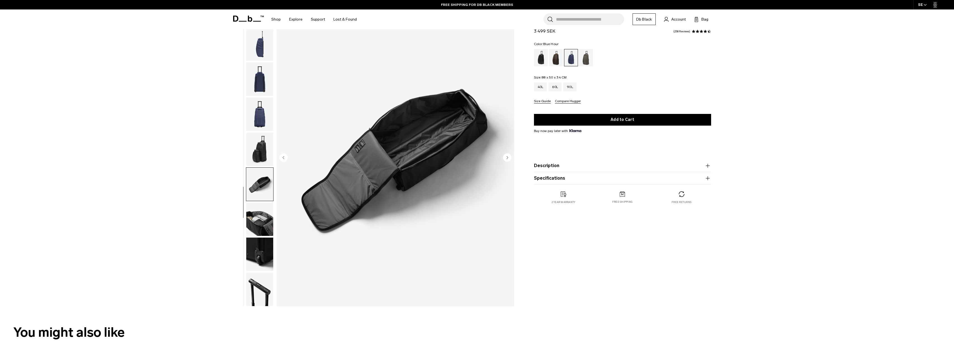
click at [266, 218] on img "button" at bounding box center [259, 219] width 27 height 33
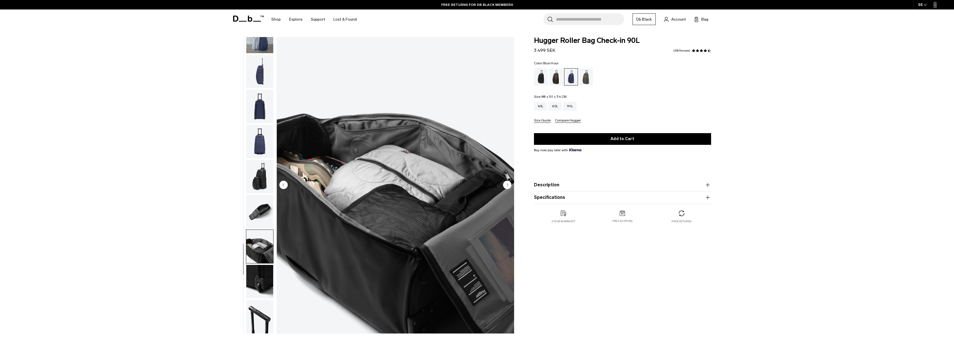
scroll to position [0, 0]
click at [541, 109] on div "40L" at bounding box center [540, 106] width 13 height 9
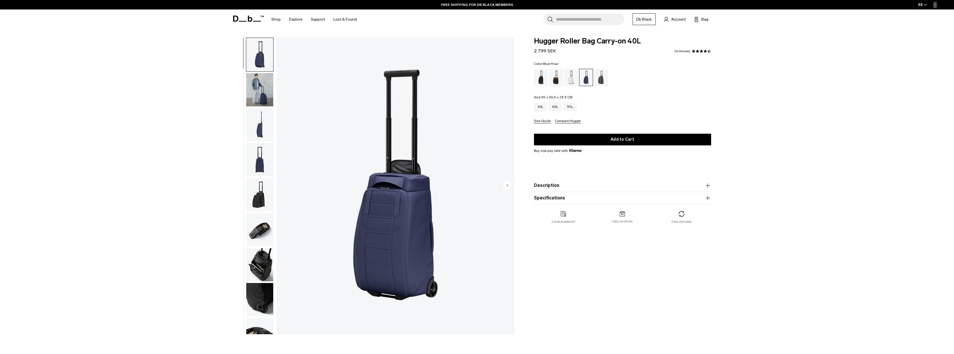
click at [269, 92] on img "button" at bounding box center [259, 89] width 27 height 33
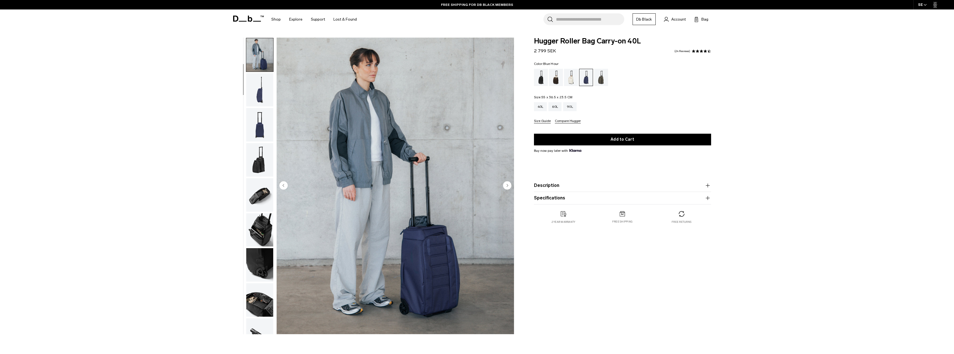
scroll to position [35, 0]
click at [555, 108] on div "60L" at bounding box center [555, 106] width 13 height 9
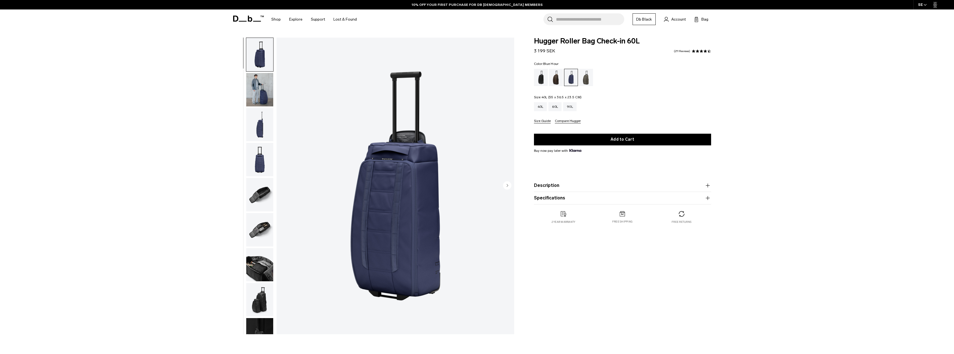
click at [539, 109] on div "40L" at bounding box center [540, 106] width 13 height 9
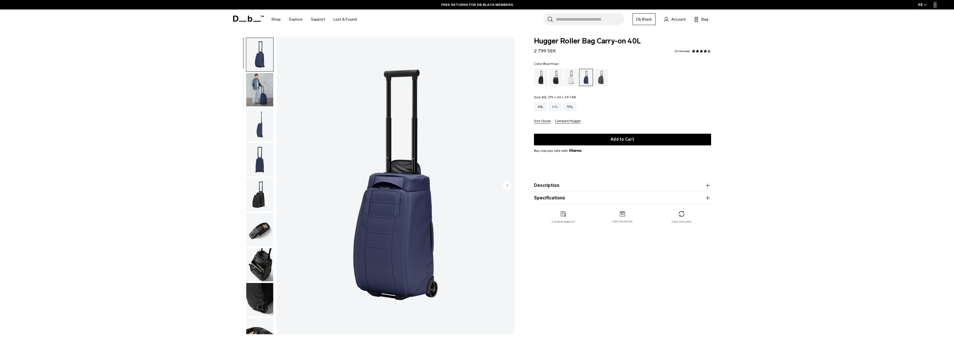
click at [557, 106] on div "60L" at bounding box center [555, 106] width 13 height 9
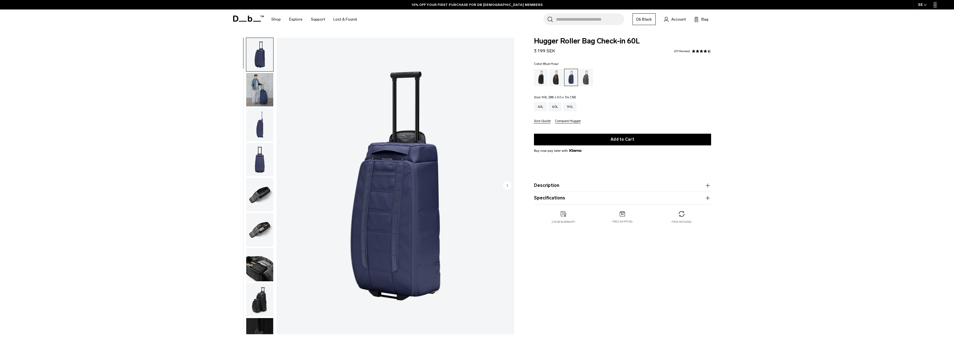
click at [574, 109] on div "90L" at bounding box center [569, 106] width 13 height 9
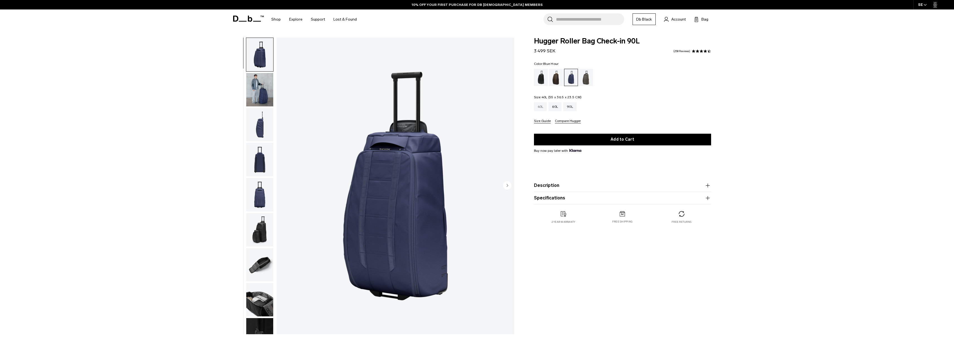
click at [541, 105] on div "40L" at bounding box center [540, 106] width 13 height 9
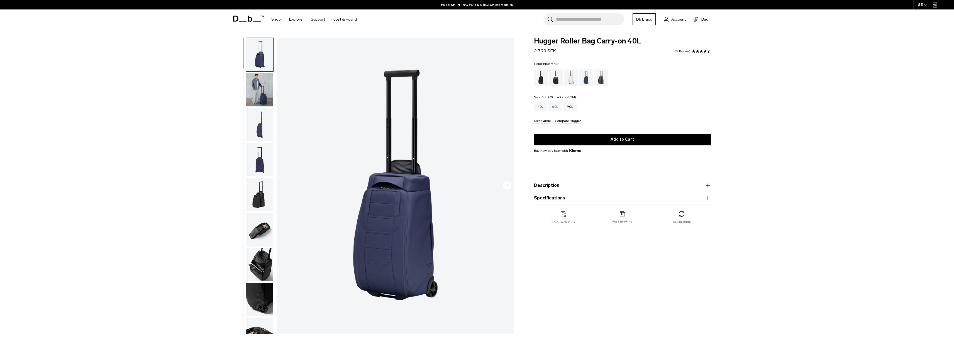
click at [558, 107] on div "60L" at bounding box center [555, 106] width 13 height 9
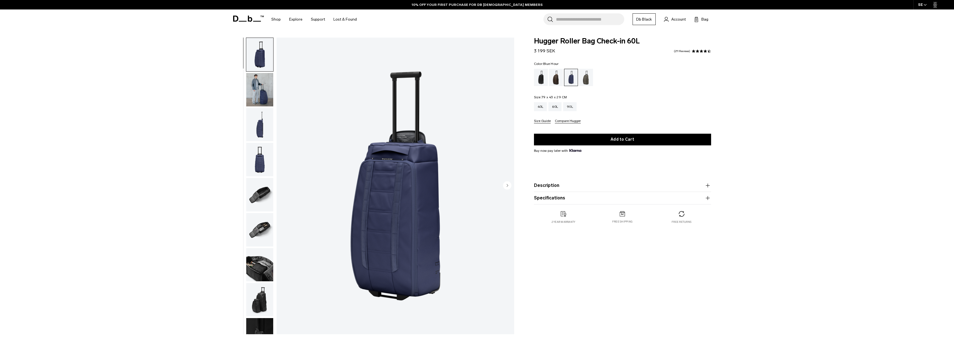
click at [269, 269] on img "button" at bounding box center [259, 264] width 27 height 33
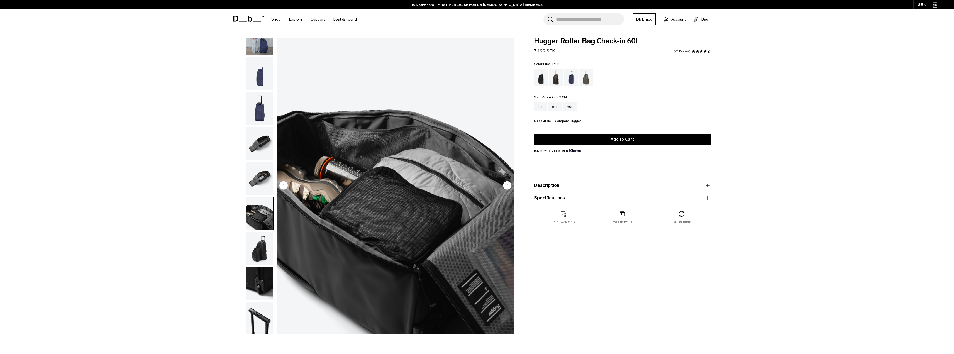
scroll to position [53, 0]
click at [264, 247] on img "button" at bounding box center [259, 246] width 27 height 33
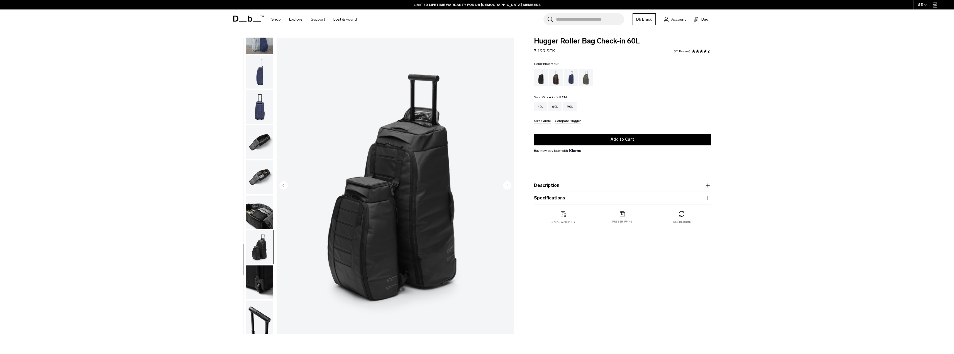
click at [569, 200] on button "Specifications" at bounding box center [622, 198] width 177 height 7
click at [570, 106] on div "90L" at bounding box center [569, 106] width 13 height 9
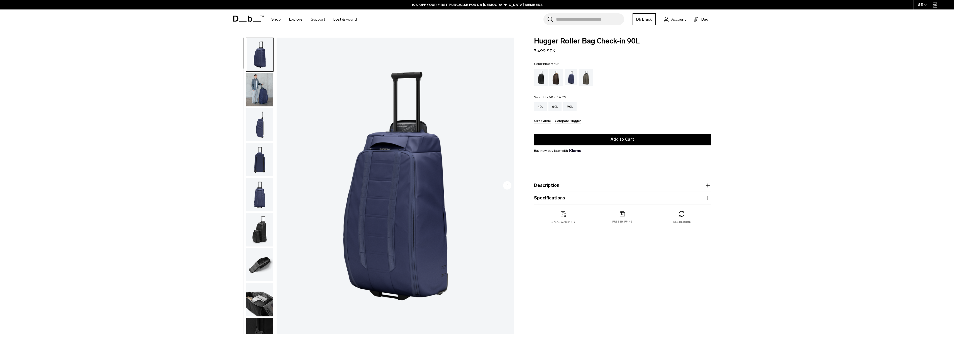
click at [554, 200] on button "Specifications" at bounding box center [622, 198] width 177 height 7
click at [554, 111] on div "60L" at bounding box center [555, 106] width 13 height 9
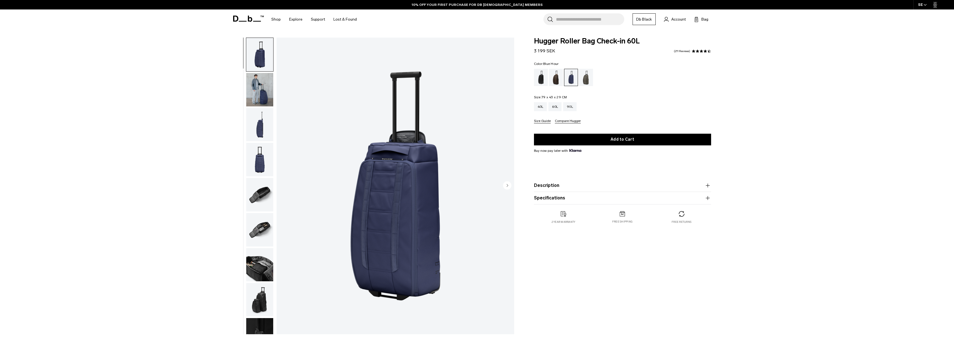
click at [555, 200] on button "Specifications" at bounding box center [622, 198] width 177 height 7
click at [255, 272] on img "button" at bounding box center [259, 264] width 27 height 33
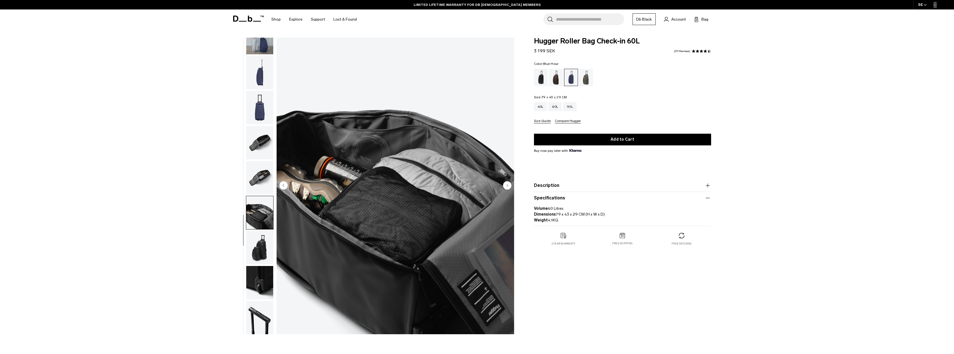
scroll to position [53, 0]
click at [262, 175] on img "button" at bounding box center [259, 176] width 27 height 33
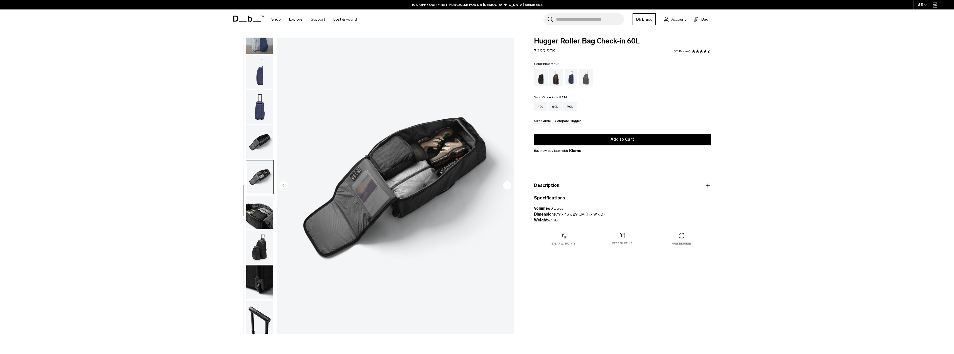
click at [258, 140] on img "button" at bounding box center [259, 141] width 27 height 33
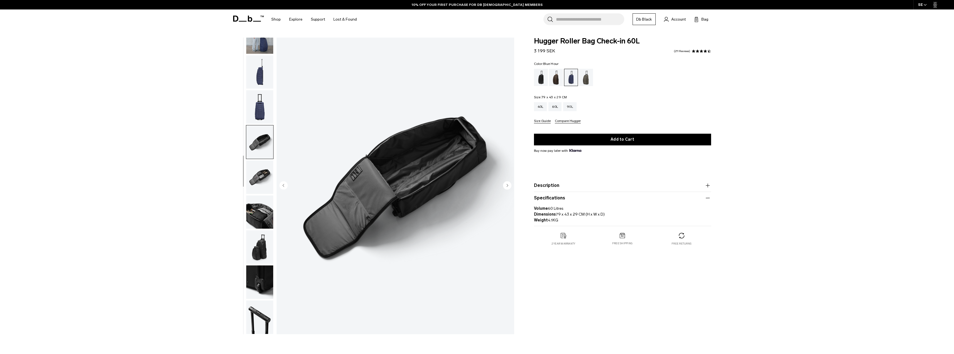
click at [261, 108] on img "button" at bounding box center [259, 106] width 27 height 33
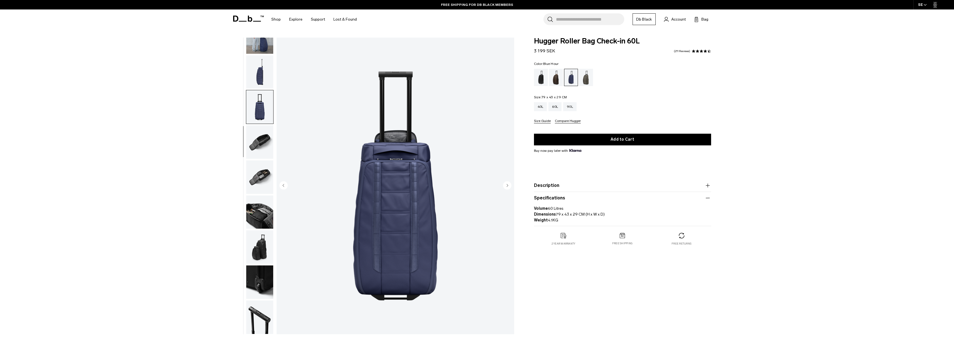
click at [259, 71] on img "button" at bounding box center [259, 71] width 27 height 33
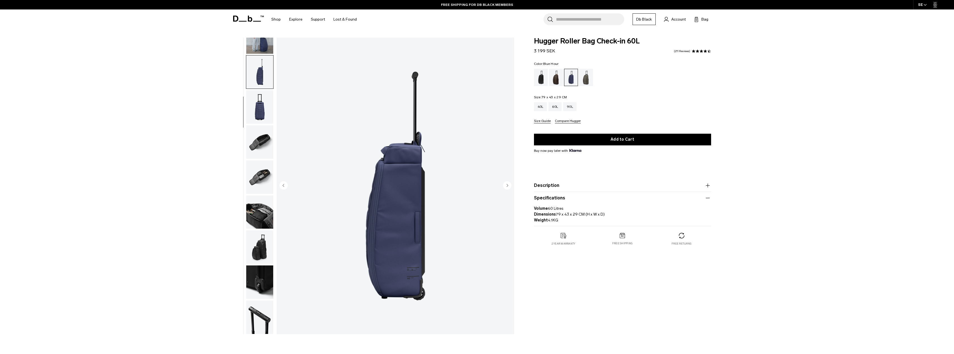
click at [261, 43] on img "button" at bounding box center [259, 36] width 27 height 33
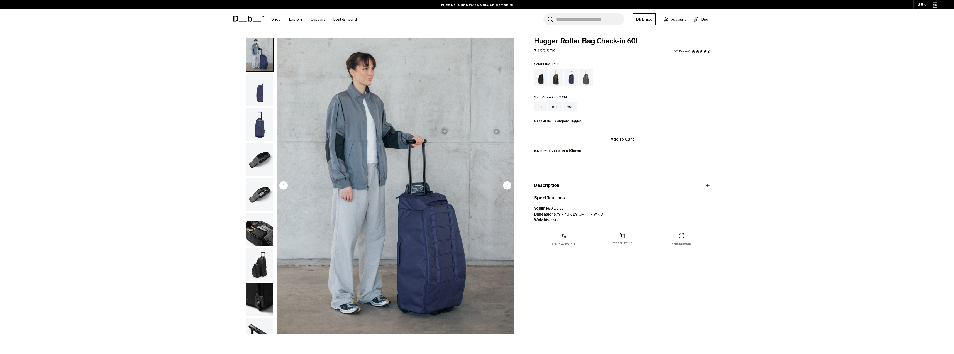
click at [631, 142] on button "Add to Cart" at bounding box center [622, 140] width 177 height 12
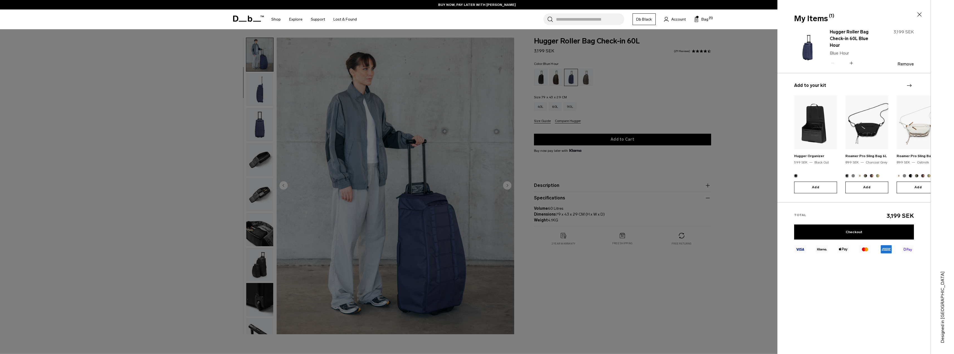
click at [908, 85] on icon "Next slide" at bounding box center [909, 85] width 7 height 7
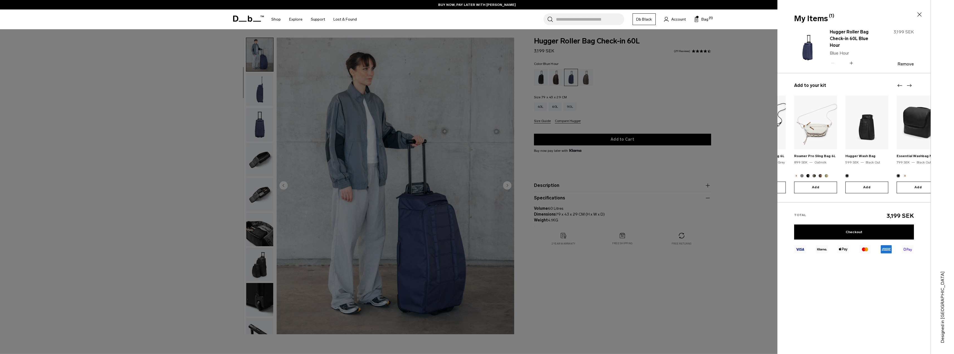
click at [908, 85] on icon "Next slide" at bounding box center [909, 85] width 7 height 7
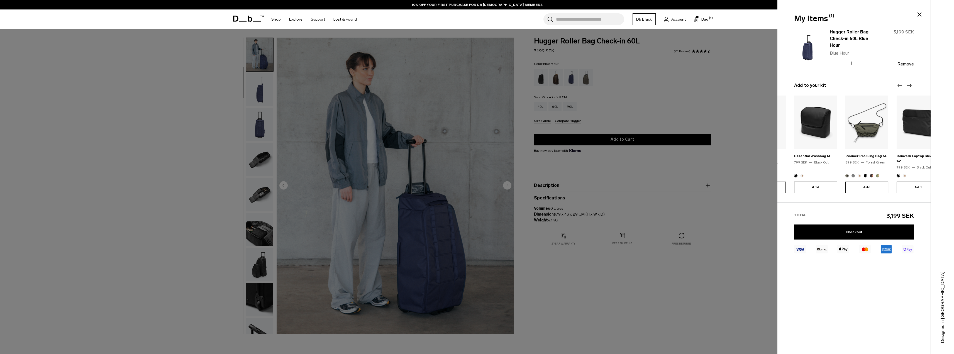
click at [908, 85] on icon "Next slide" at bounding box center [909, 85] width 7 height 7
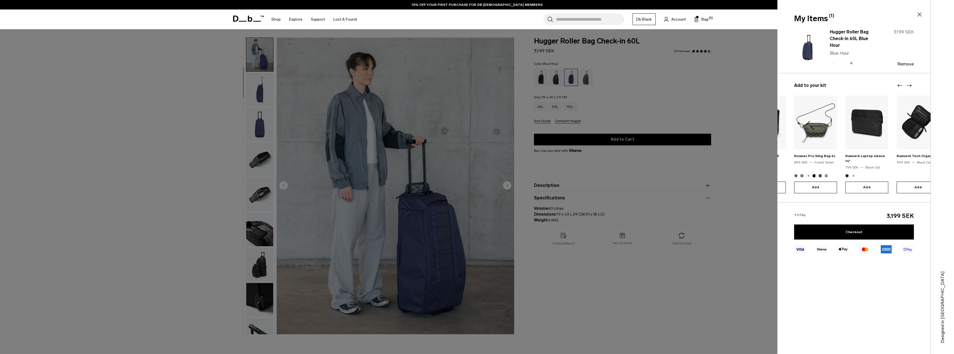
click at [912, 83] on icon "Next slide" at bounding box center [909, 85] width 7 height 7
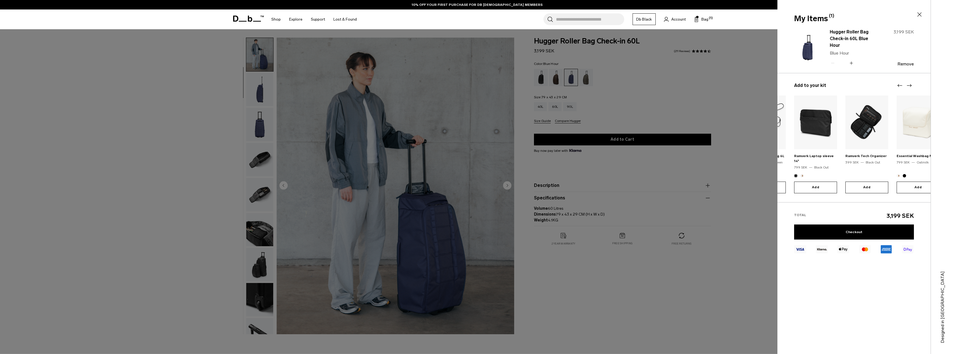
click at [912, 83] on icon "Next slide" at bounding box center [909, 85] width 7 height 7
click at [912, 86] on icon "Next slide" at bounding box center [909, 85] width 7 height 7
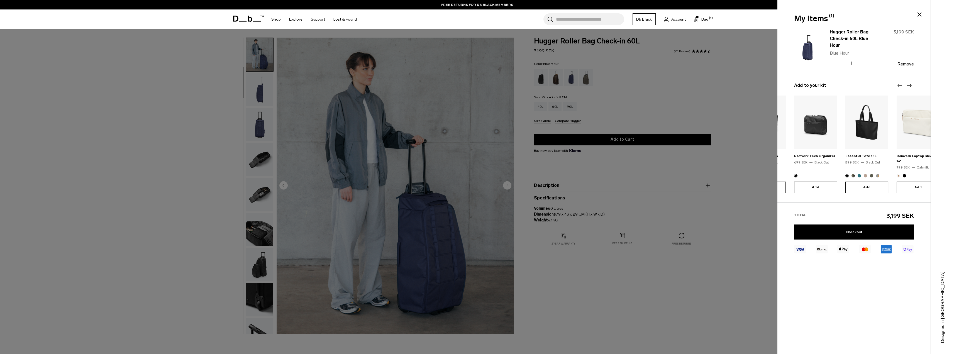
click at [912, 86] on icon "Next slide" at bounding box center [909, 85] width 7 height 7
click at [147, 198] on div at bounding box center [477, 177] width 954 height 354
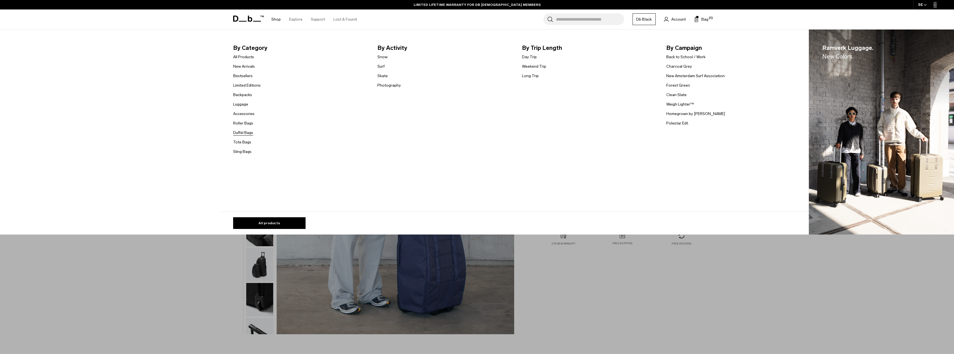
click at [251, 134] on link "Duffel Bags" at bounding box center [243, 133] width 20 height 6
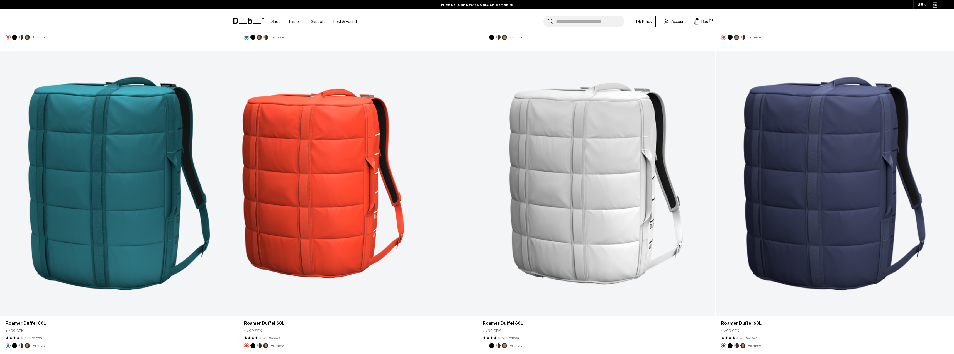
scroll to position [2981, 0]
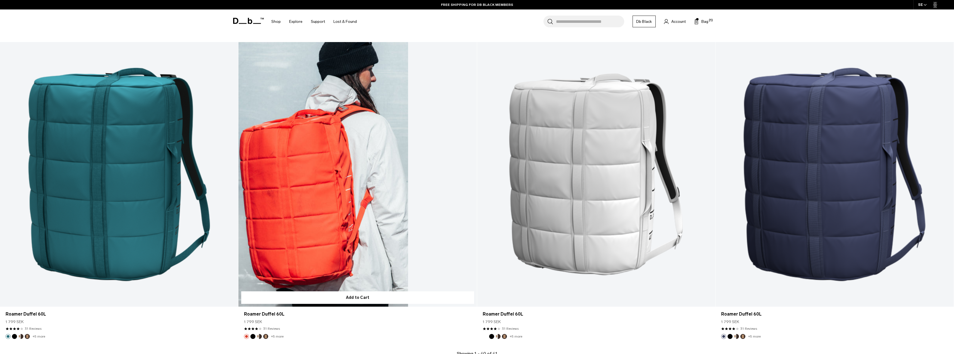
click at [367, 169] on link "Roamer Duffel 60L" at bounding box center [357, 174] width 238 height 265
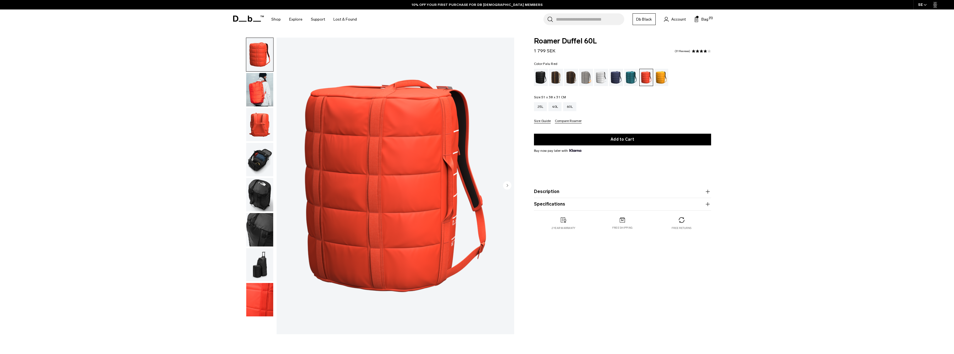
click at [785, 169] on div "**********" at bounding box center [477, 188] width 954 height 300
click at [552, 203] on product-accordion "Specifications Volume 60 Litres Dimensions 51 x 38 x 31 CM (H x W x D) Weight 1…" at bounding box center [622, 198] width 177 height 13
click at [556, 198] on button "Specifications" at bounding box center [622, 198] width 177 height 7
click at [548, 186] on button "Description" at bounding box center [622, 185] width 177 height 7
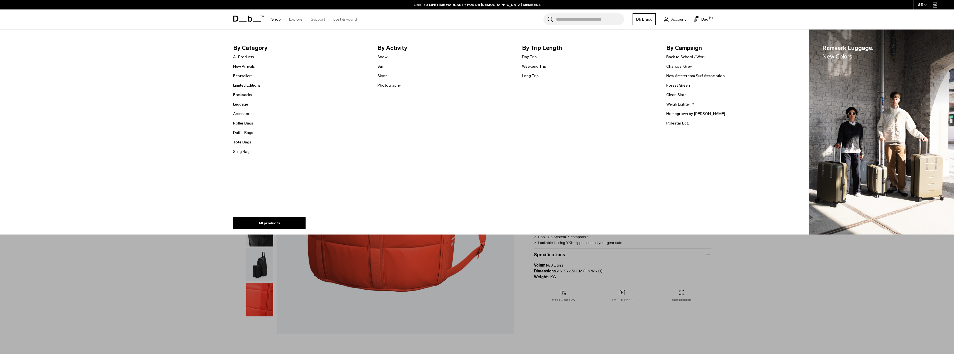
click at [249, 123] on link "Roller Bags" at bounding box center [243, 123] width 20 height 6
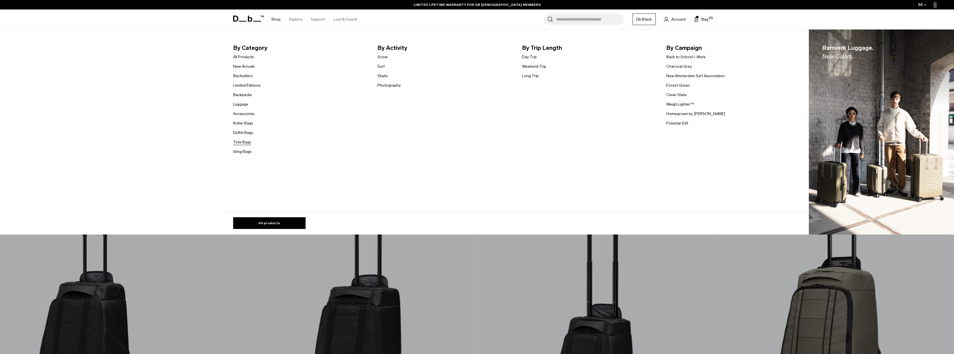
click at [248, 142] on link "Tote Bags" at bounding box center [242, 142] width 18 height 6
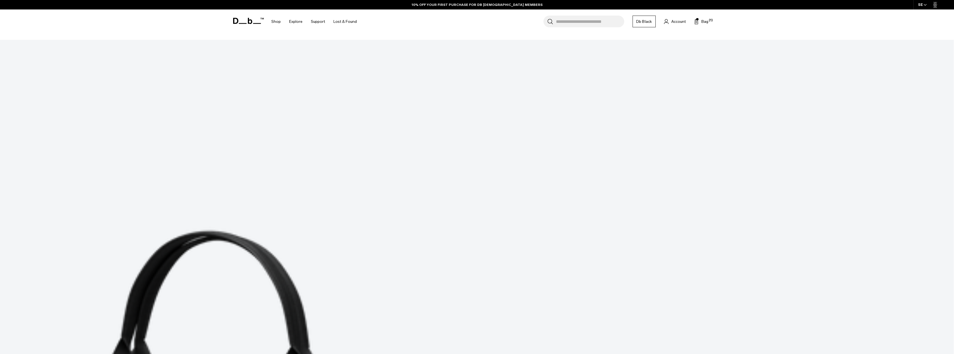
scroll to position [1309, 0]
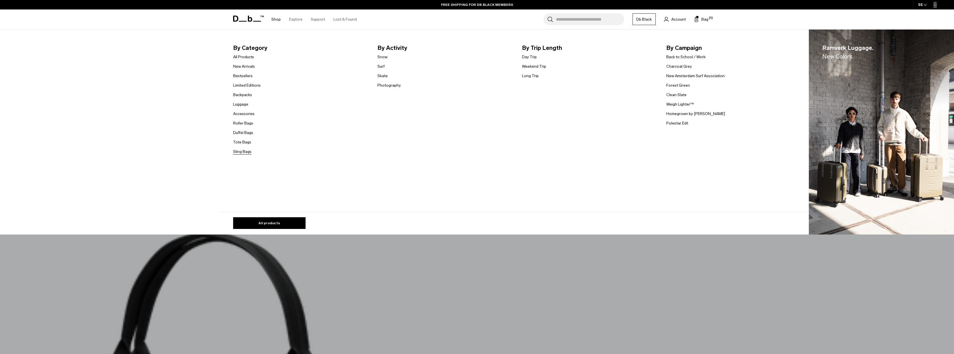
click at [248, 153] on link "Sling Bags" at bounding box center [242, 152] width 18 height 6
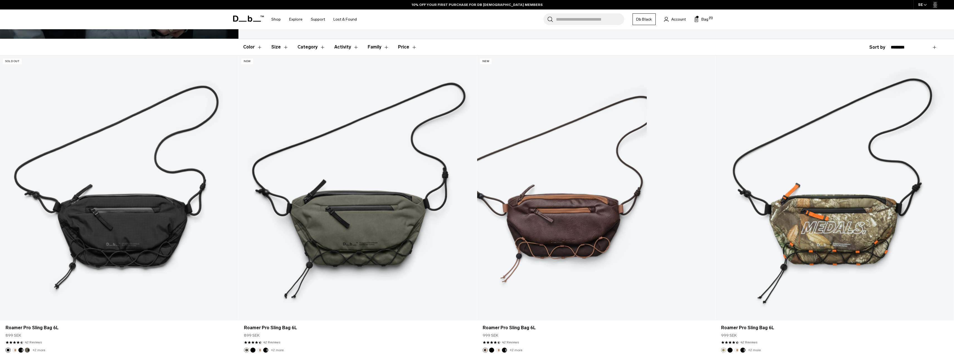
scroll to position [223, 0]
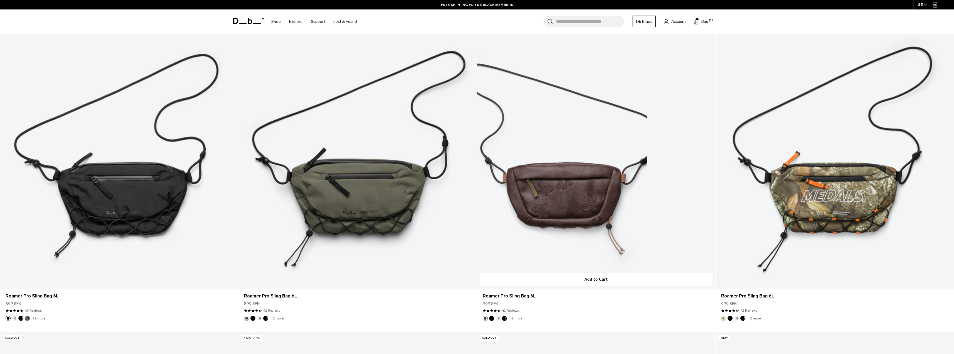
click at [574, 206] on link "Roamer Pro Sling Bag 6L" at bounding box center [596, 156] width 238 height 265
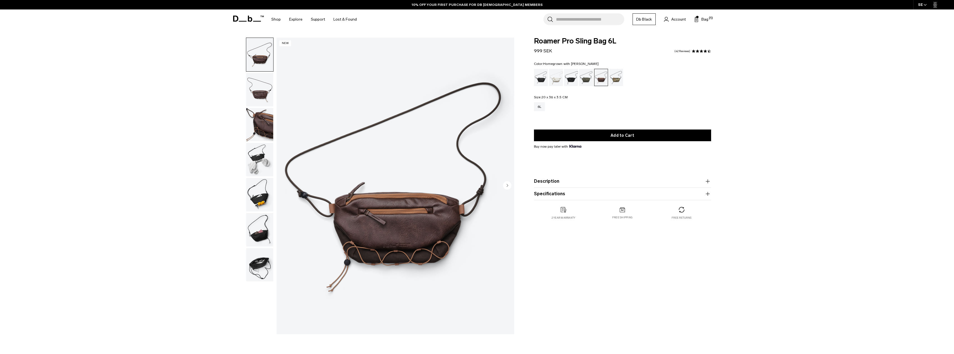
click at [260, 90] on img "button" at bounding box center [259, 89] width 27 height 33
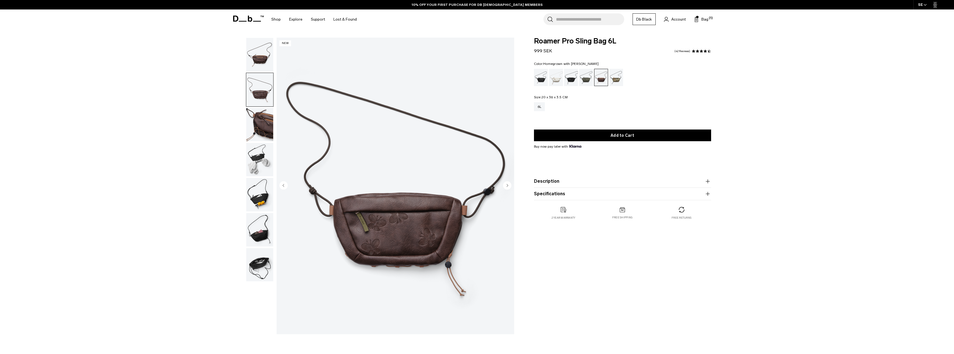
click at [260, 122] on img "button" at bounding box center [259, 124] width 27 height 33
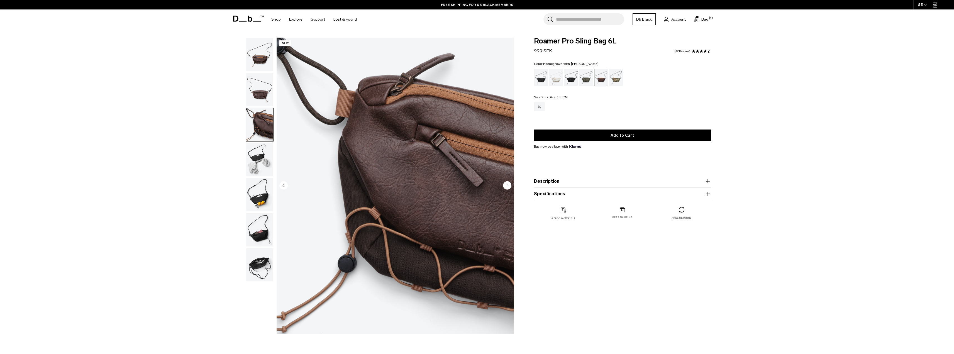
click at [251, 155] on img "button" at bounding box center [259, 159] width 27 height 33
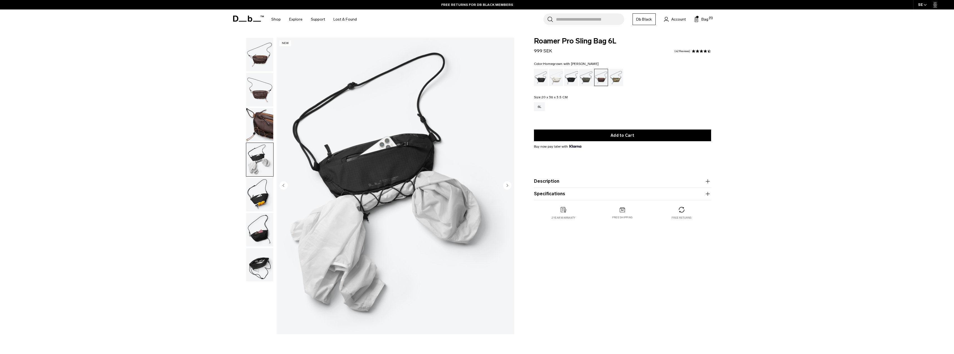
click at [248, 190] on img "button" at bounding box center [259, 194] width 27 height 33
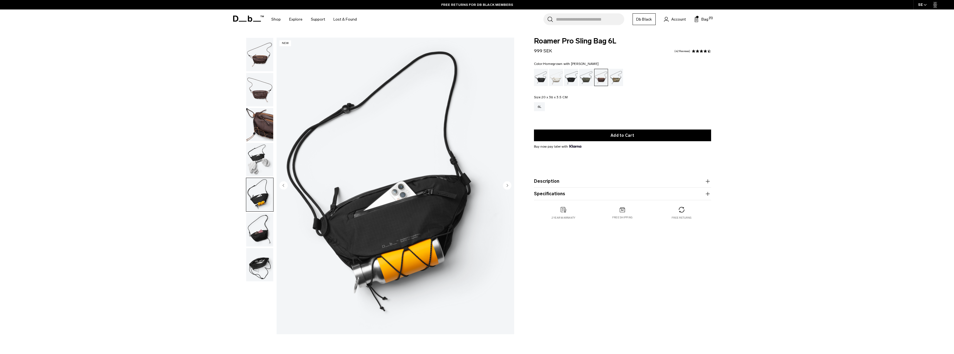
click at [255, 225] on img "button" at bounding box center [259, 229] width 27 height 33
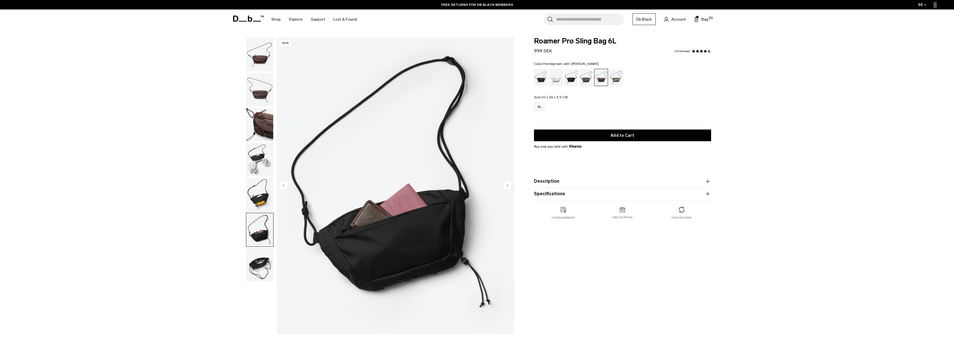
click at [256, 266] on img "button" at bounding box center [259, 264] width 27 height 33
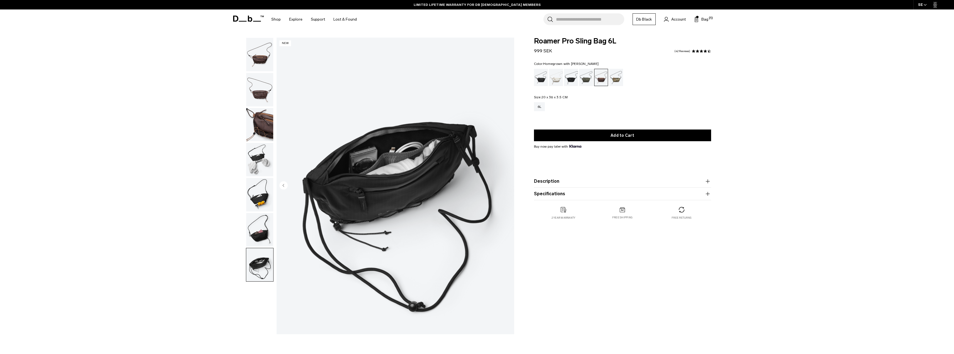
click at [576, 197] on button "Specifications" at bounding box center [622, 194] width 177 height 7
click at [579, 182] on button "Description" at bounding box center [622, 181] width 177 height 7
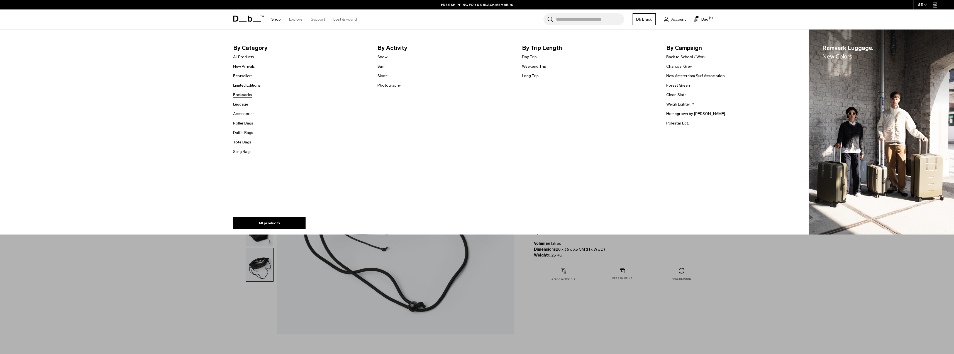
click at [246, 96] on link "Backpacks" at bounding box center [242, 95] width 19 height 6
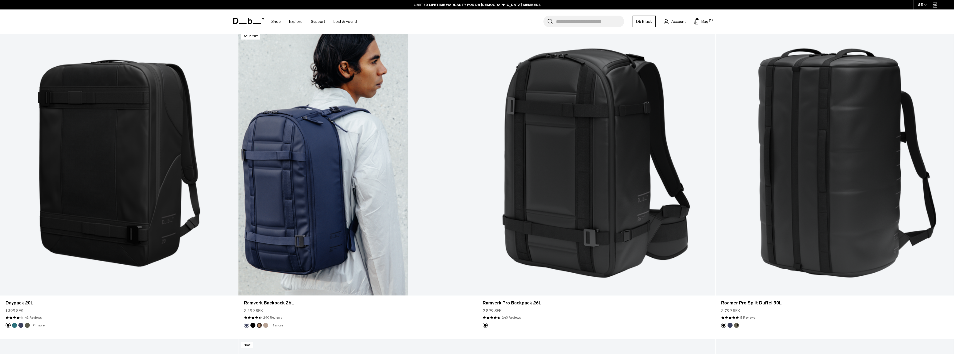
scroll to position [1142, 0]
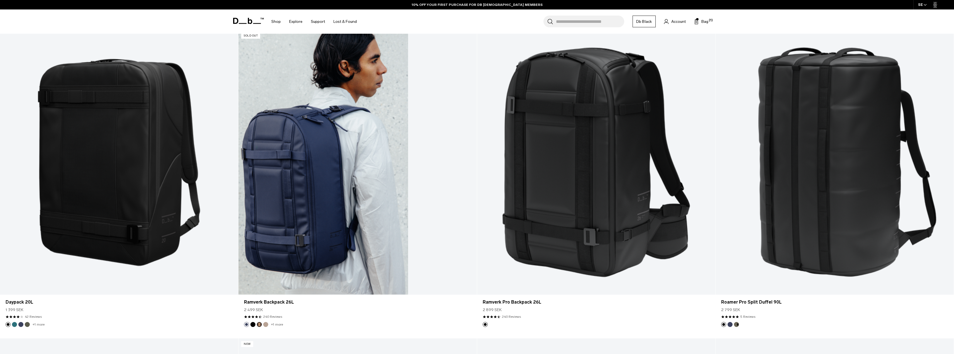
click at [324, 215] on link "Ramverk Backpack 26L" at bounding box center [357, 162] width 238 height 265
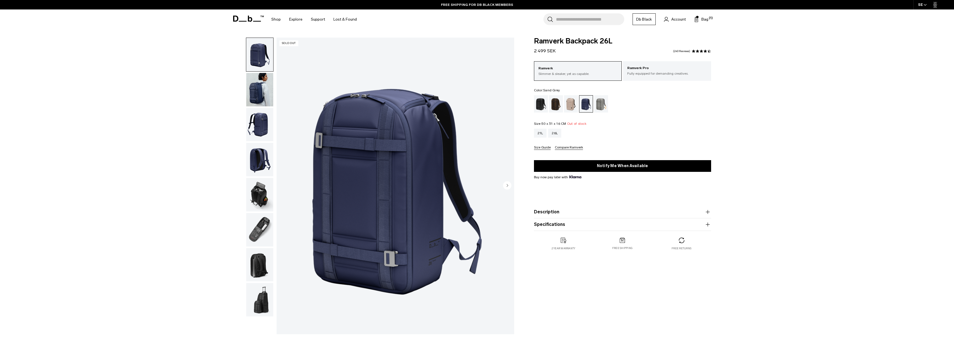
click at [600, 107] on div "Sand Grey" at bounding box center [601, 103] width 14 height 17
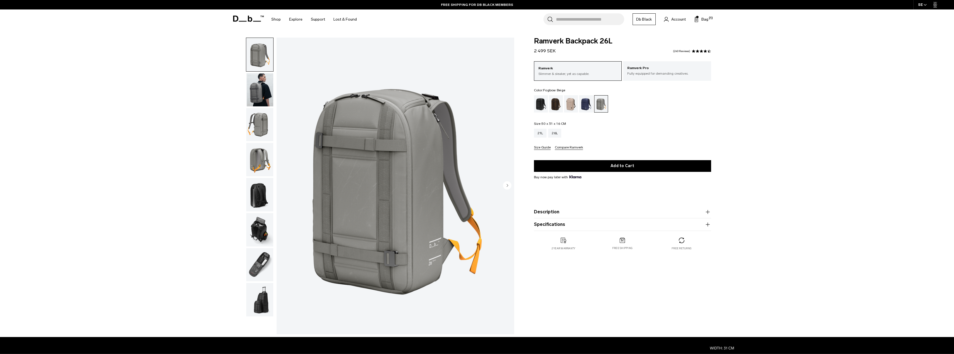
click at [573, 102] on div "Fogbow Beige" at bounding box center [571, 103] width 14 height 17
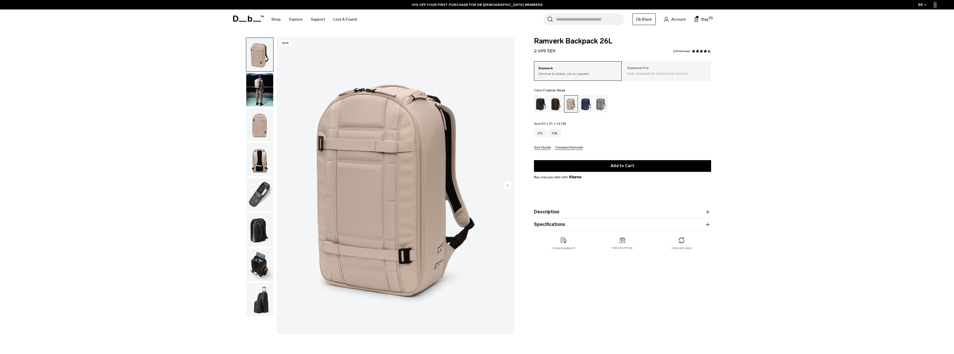
click at [644, 67] on p "Ramverk Pro" at bounding box center [667, 68] width 80 height 6
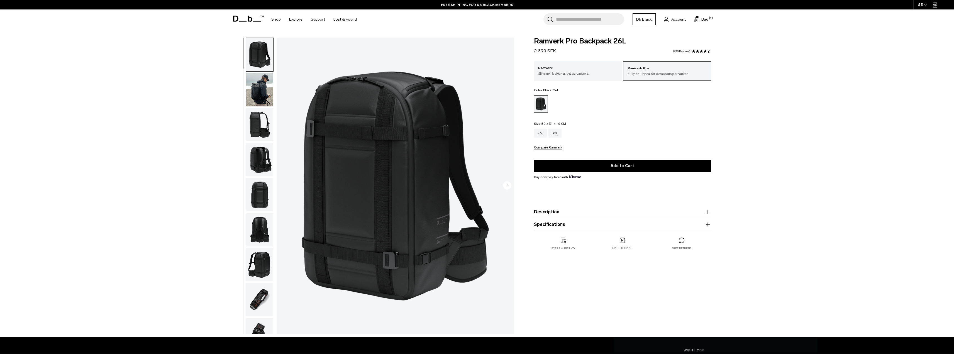
click at [257, 124] on img "button" at bounding box center [259, 124] width 27 height 33
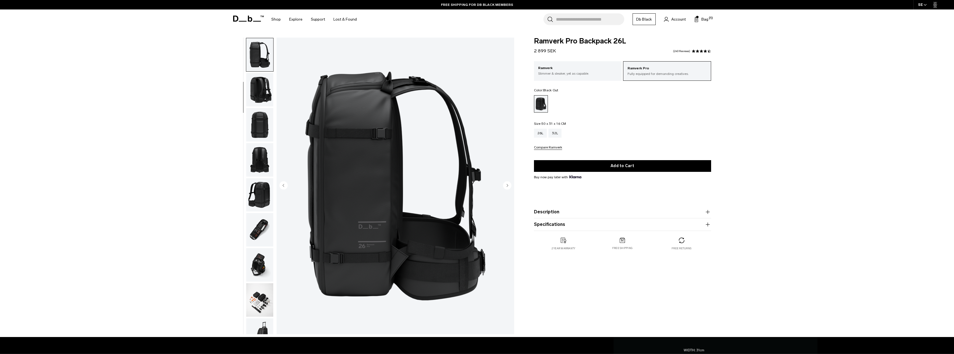
scroll to position [70, 0]
click at [261, 153] on img "button" at bounding box center [259, 159] width 27 height 33
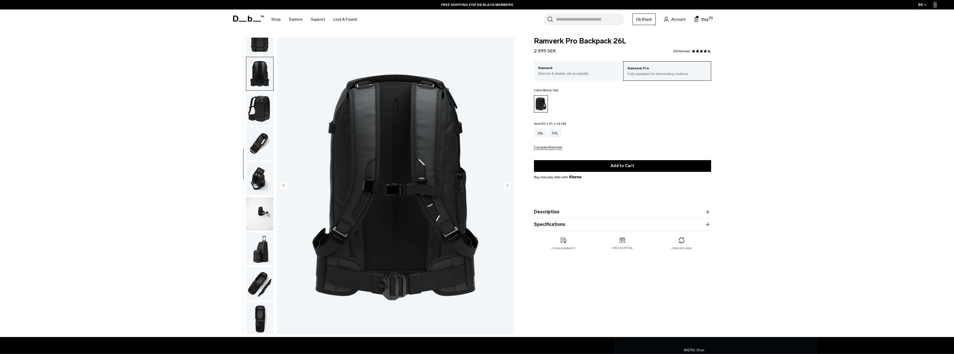
scroll to position [158, 0]
click at [257, 140] on img "button" at bounding box center [259, 141] width 27 height 33
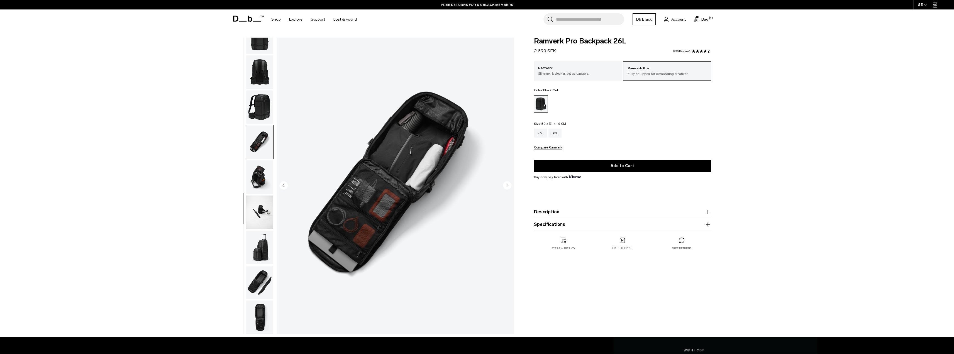
click at [258, 182] on img "button" at bounding box center [259, 176] width 27 height 33
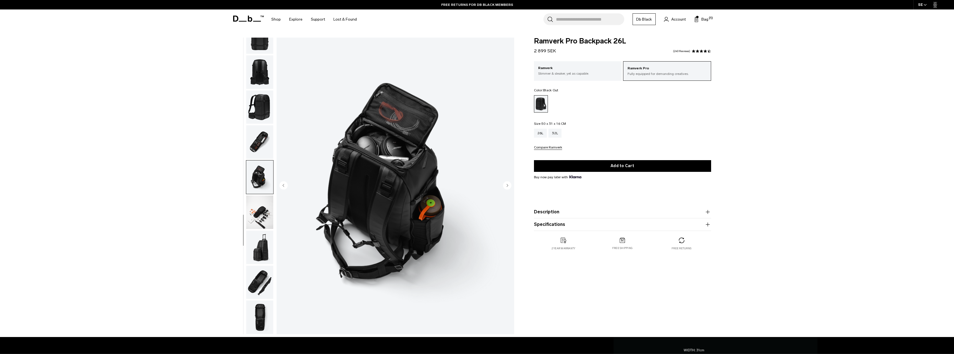
click at [257, 205] on img "button" at bounding box center [259, 212] width 27 height 33
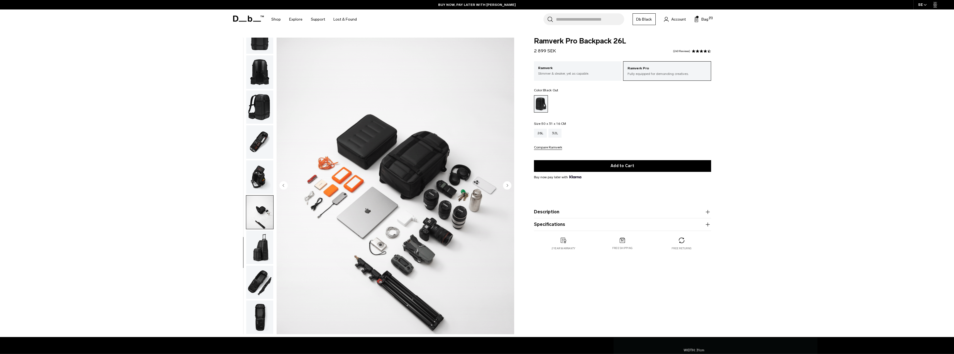
click at [262, 249] on img "button" at bounding box center [259, 247] width 27 height 33
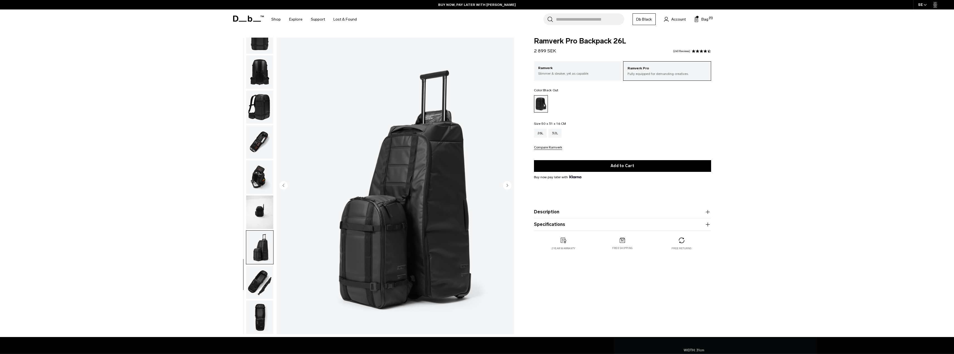
click at [260, 48] on img "button" at bounding box center [259, 36] width 27 height 33
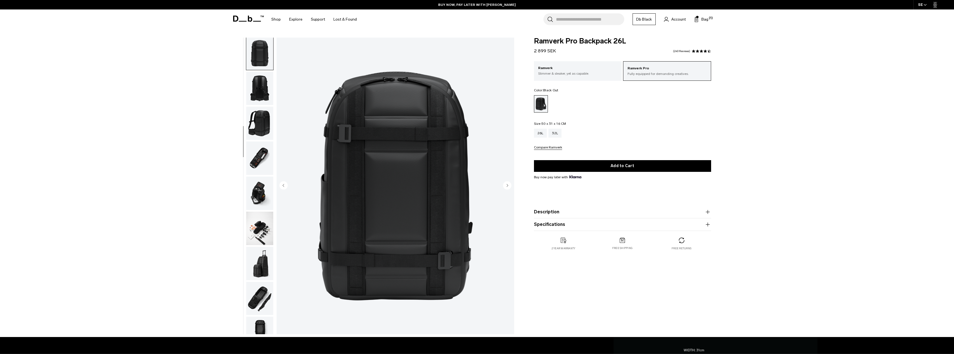
scroll to position [140, 0]
click at [259, 93] on img "button" at bounding box center [259, 89] width 27 height 33
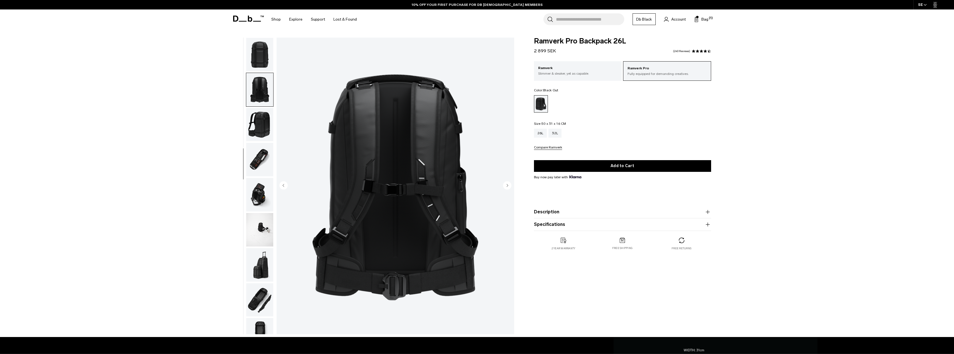
scroll to position [158, 0]
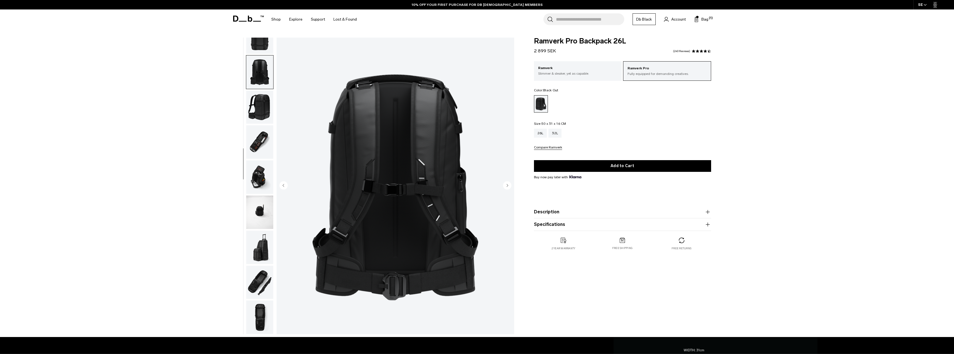
click at [258, 117] on img "button" at bounding box center [259, 107] width 27 height 33
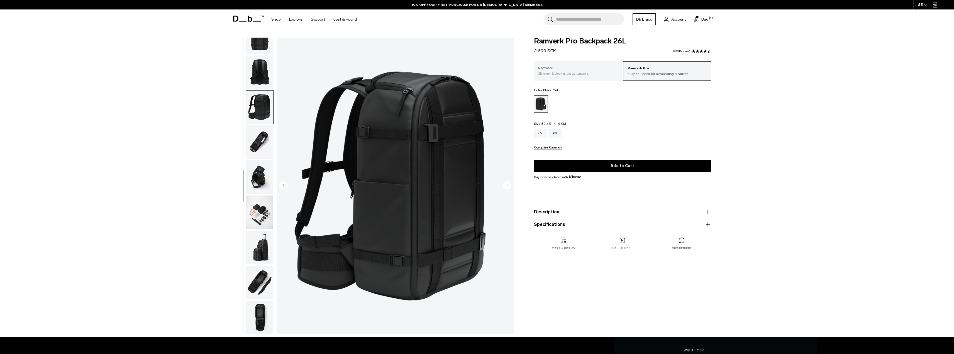
click at [570, 77] on div "Ramverk Slimmer & sleaker, yet as capable." at bounding box center [578, 70] width 88 height 19
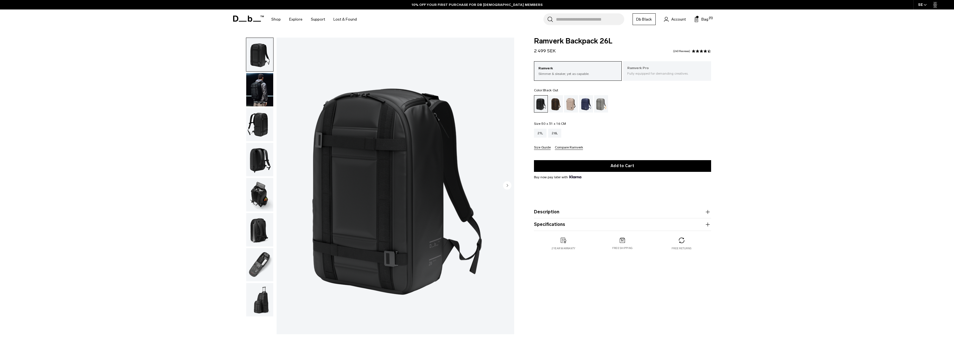
click at [664, 74] on p "Fully equipped for demanding creatives." at bounding box center [667, 73] width 80 height 5
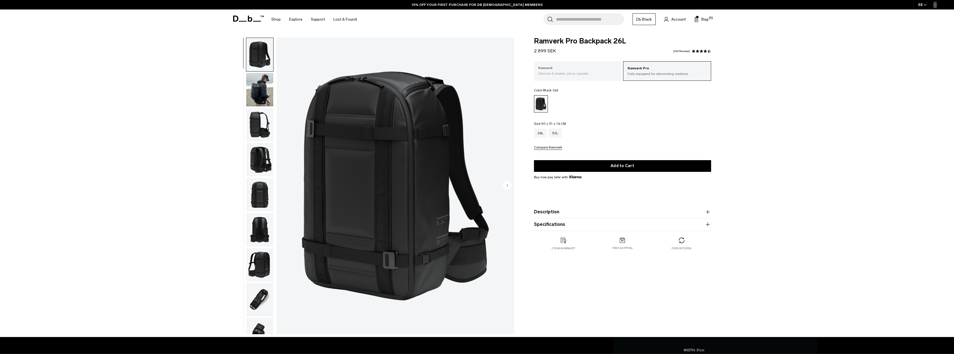
click at [578, 77] on div "Ramverk Slimmer & sleaker, yet as capable." at bounding box center [578, 70] width 88 height 19
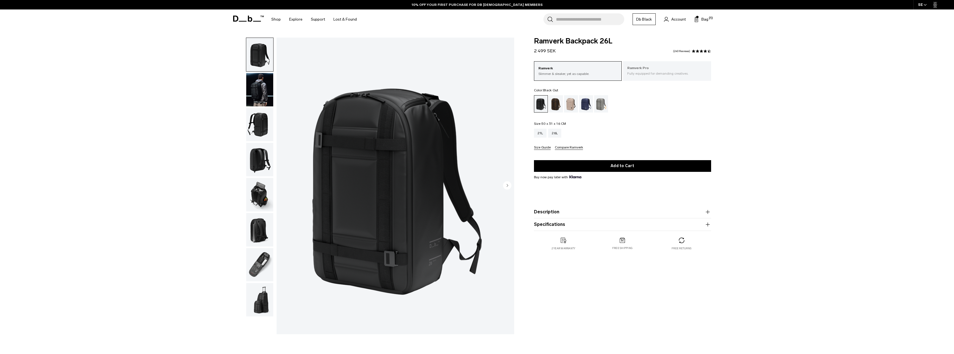
click at [653, 66] on p "Ramverk Pro" at bounding box center [667, 68] width 80 height 6
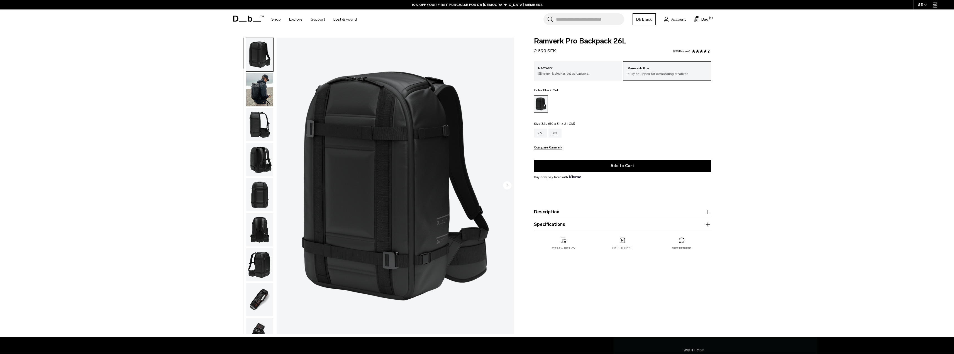
click at [552, 134] on div "32L" at bounding box center [555, 133] width 13 height 9
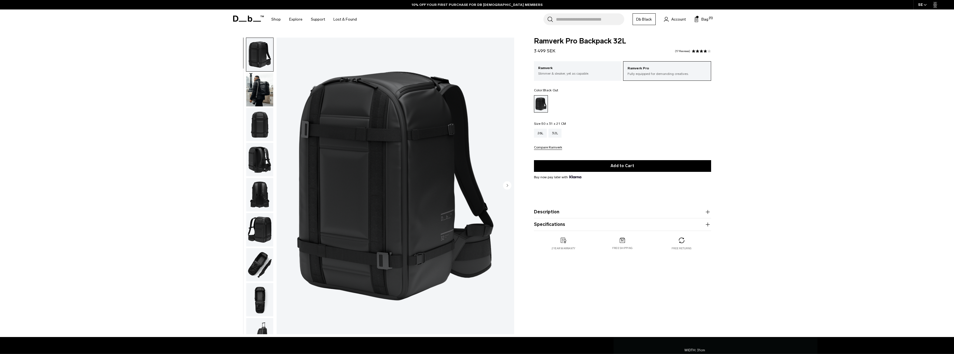
click at [252, 91] on img "button" at bounding box center [259, 89] width 27 height 33
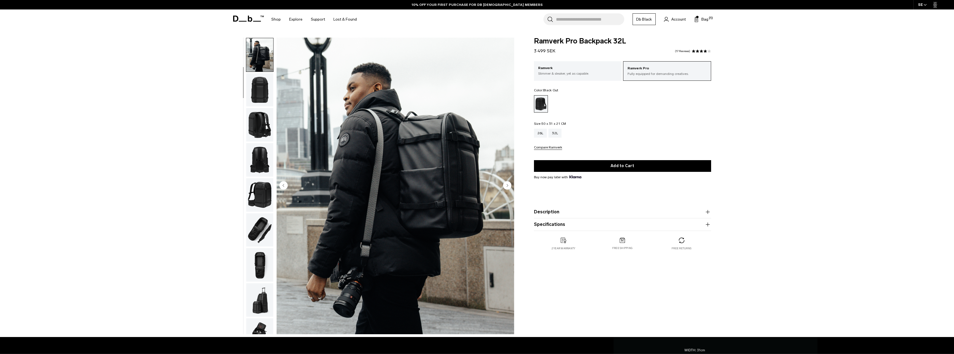
scroll to position [35, 0]
click at [266, 132] on img "button" at bounding box center [259, 124] width 27 height 33
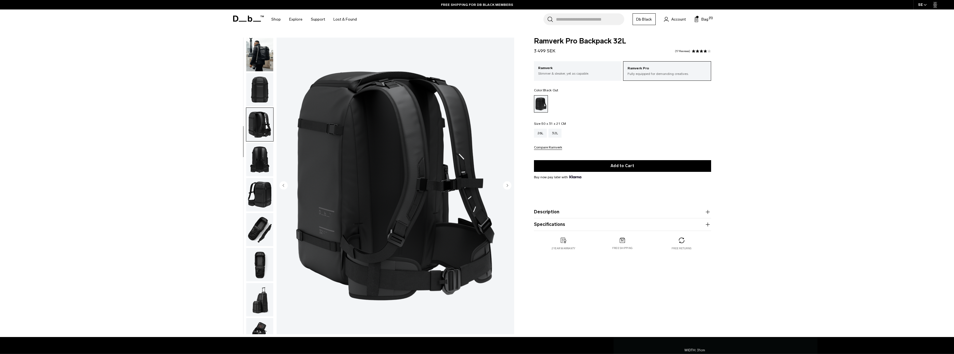
scroll to position [53, 0]
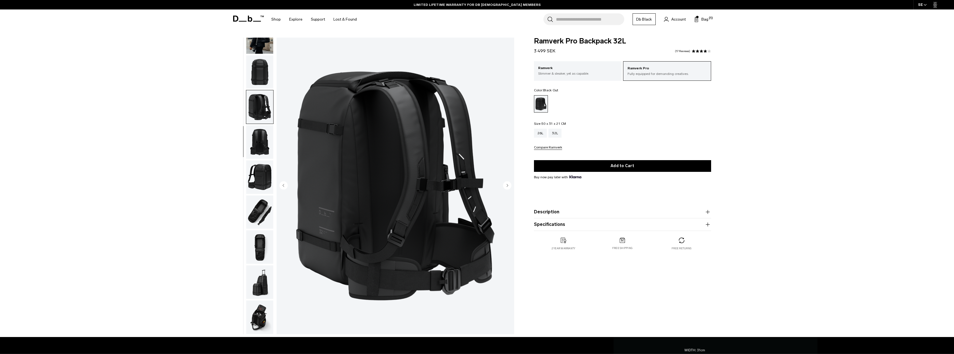
click at [262, 245] on img "button" at bounding box center [259, 246] width 27 height 33
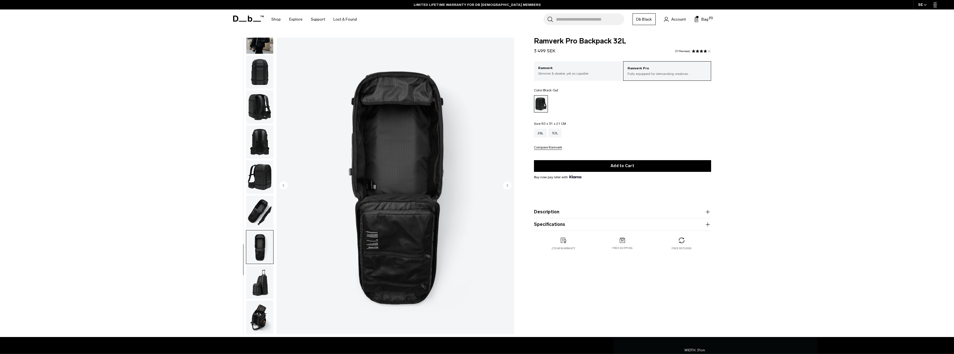
click at [262, 208] on img "button" at bounding box center [259, 212] width 27 height 33
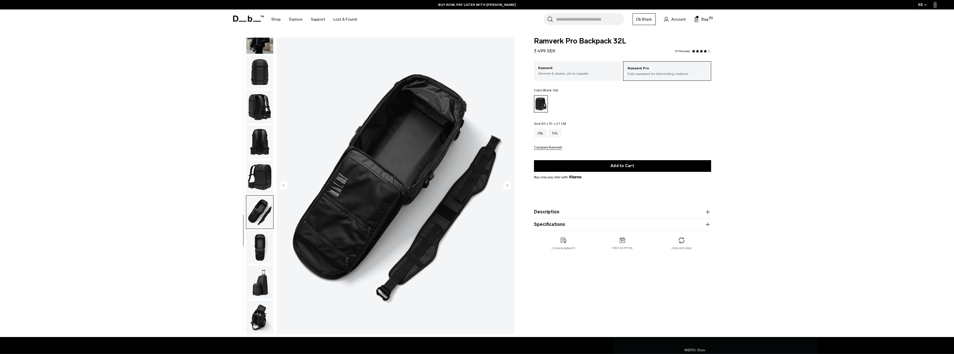
click at [263, 282] on img "button" at bounding box center [259, 282] width 27 height 33
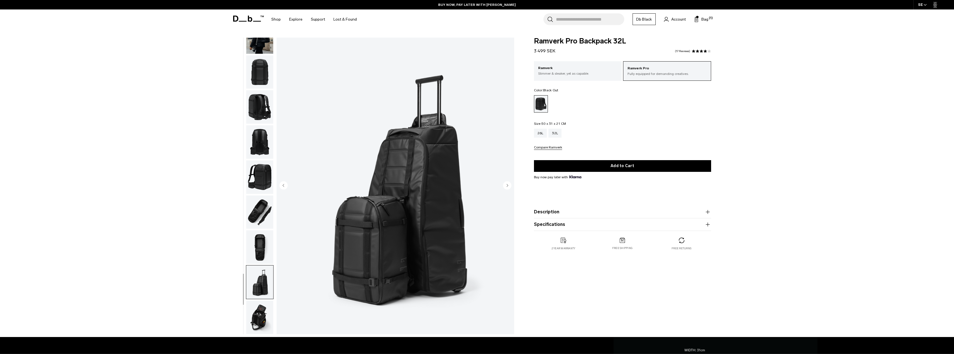
click at [257, 317] on img "button" at bounding box center [259, 317] width 27 height 33
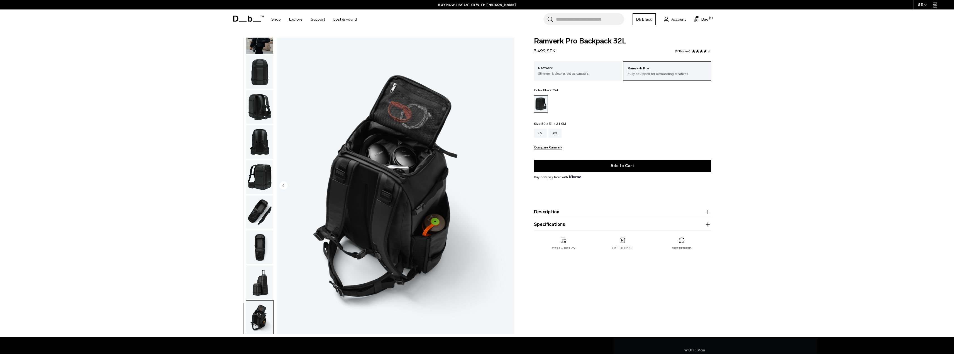
click at [578, 226] on button "Specifications" at bounding box center [622, 224] width 177 height 7
click at [593, 213] on button "Description" at bounding box center [622, 212] width 177 height 7
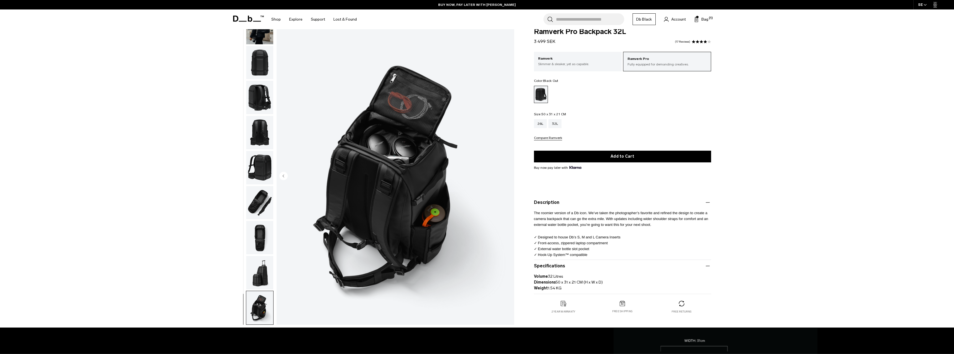
scroll to position [0, 0]
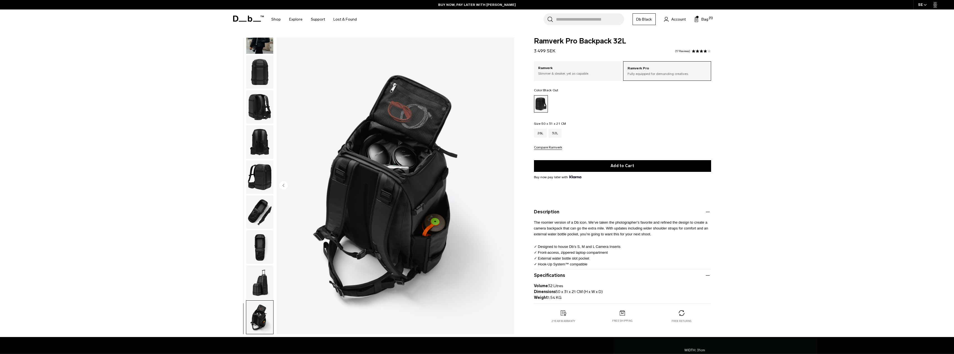
click at [257, 48] on img "button" at bounding box center [259, 36] width 27 height 33
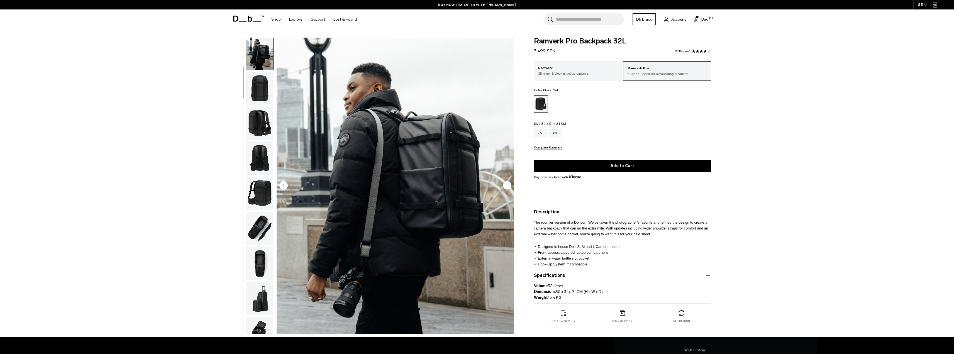
scroll to position [35, 0]
click at [252, 93] on img "button" at bounding box center [259, 89] width 27 height 33
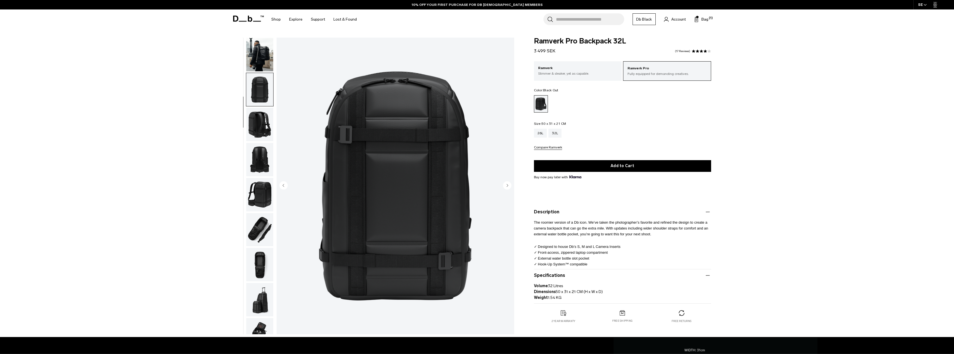
scroll to position [53, 0]
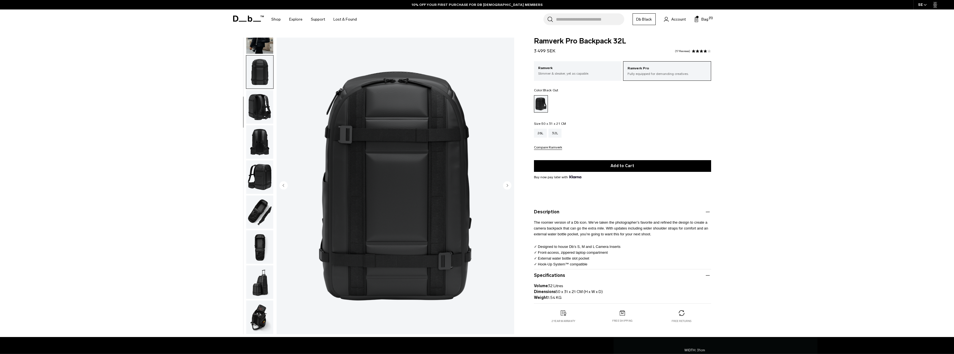
click at [264, 110] on img "button" at bounding box center [259, 106] width 27 height 33
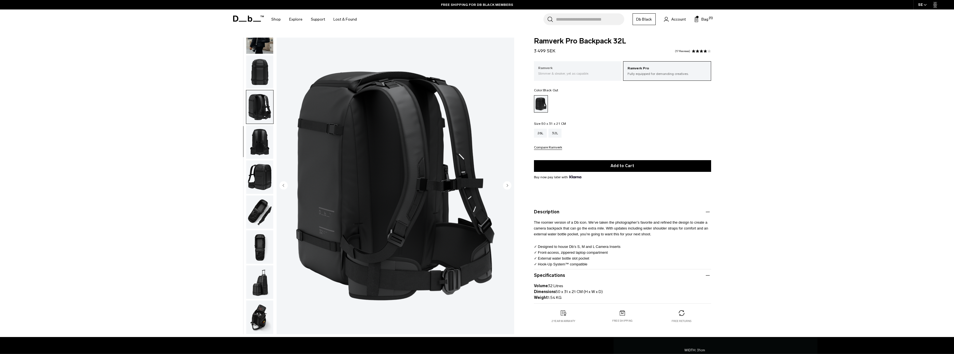
click at [570, 72] on p "Slimmer & sleaker, yet as capable." at bounding box center [578, 73] width 80 height 5
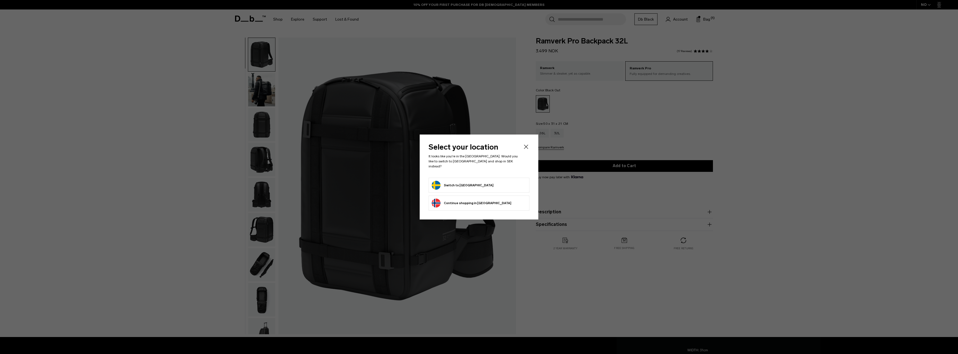
click at [457, 184] on button "Switch to [GEOGRAPHIC_DATA]" at bounding box center [463, 185] width 62 height 9
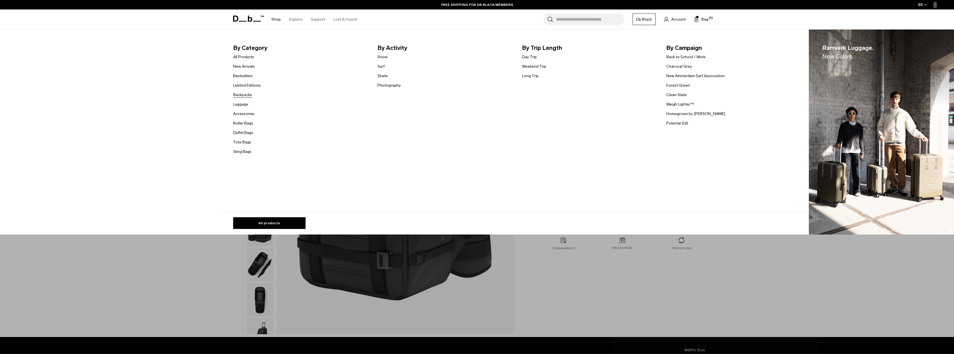
click at [247, 96] on link "Backpacks" at bounding box center [242, 95] width 19 height 6
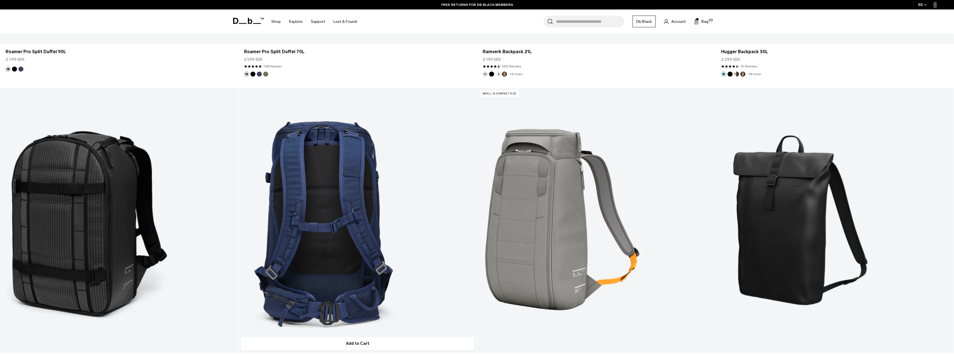
scroll to position [2953, 0]
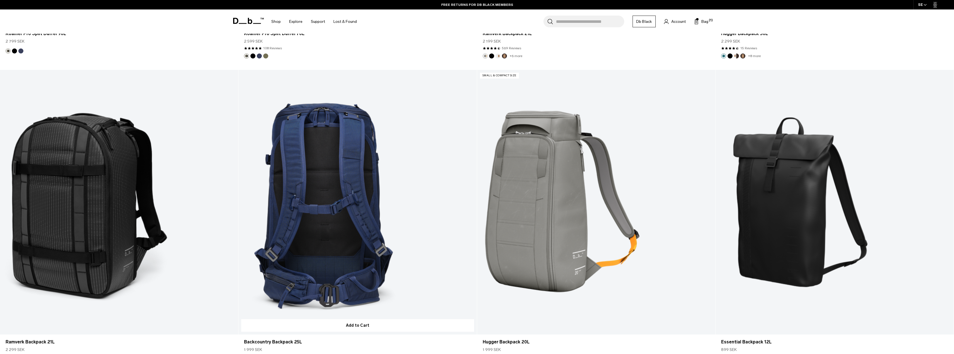
click at [328, 226] on link "Backcountry Backpack 25L" at bounding box center [357, 202] width 238 height 265
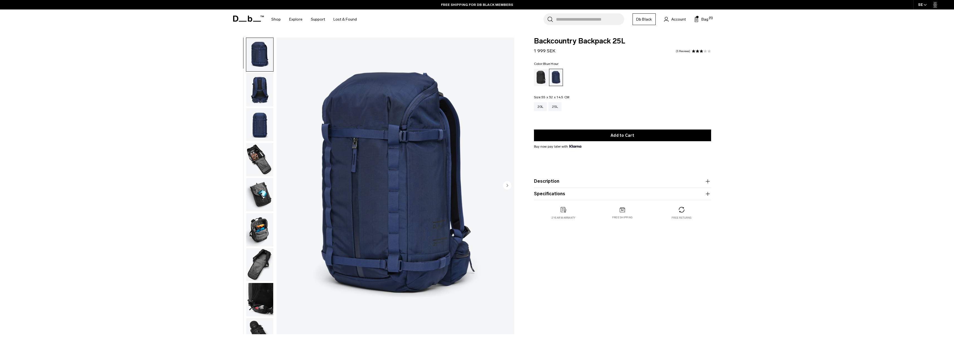
click at [260, 158] on img "button" at bounding box center [259, 159] width 27 height 33
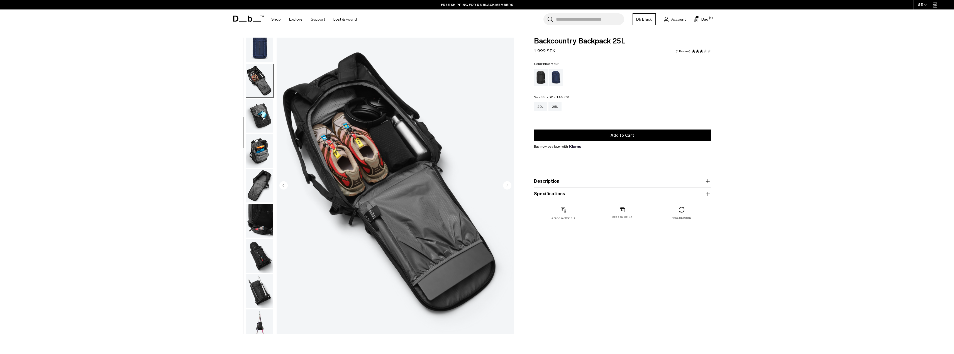
scroll to position [88, 0]
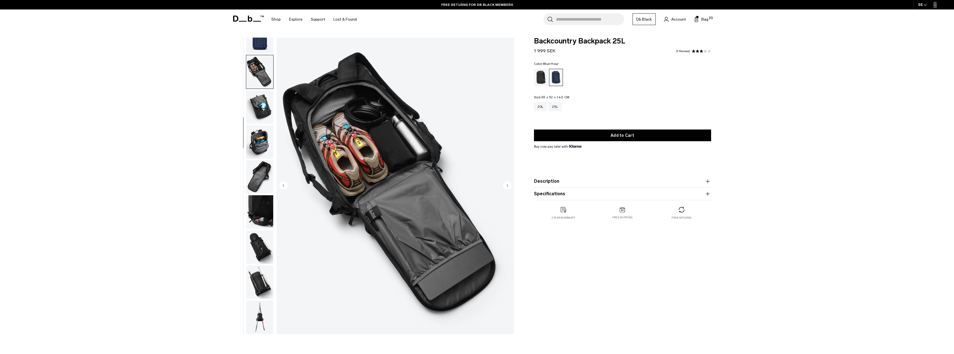
click at [254, 145] on img "button" at bounding box center [259, 141] width 27 height 33
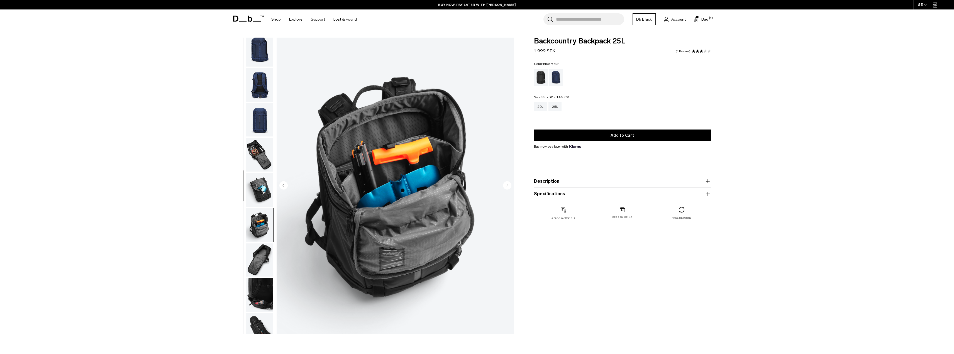
scroll to position [0, 0]
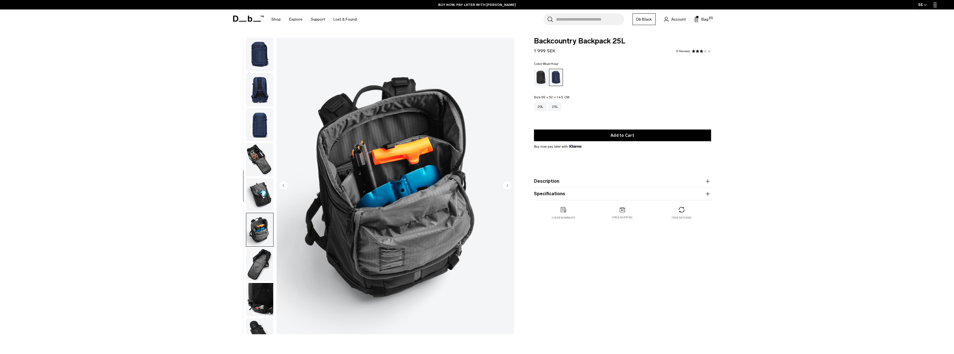
click at [262, 52] on img "button" at bounding box center [259, 54] width 27 height 33
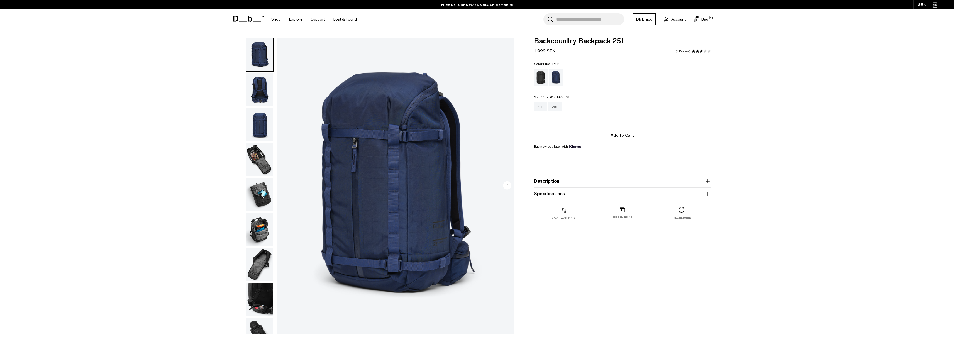
click at [619, 133] on button "Add to Cart" at bounding box center [622, 136] width 177 height 12
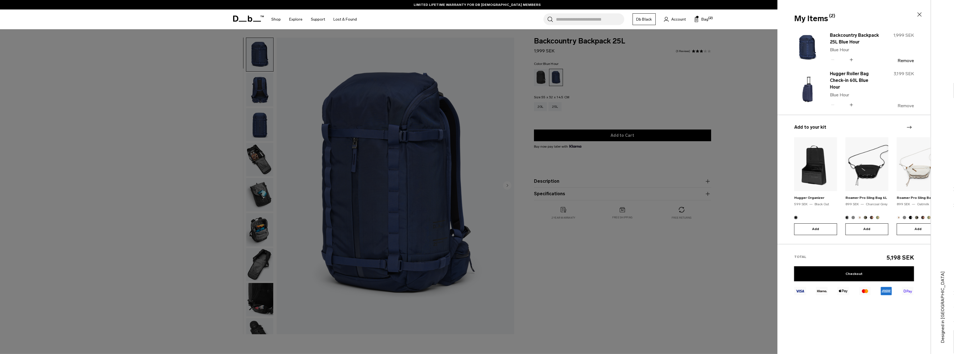
click at [906, 103] on button "Remove" at bounding box center [906, 105] width 16 height 5
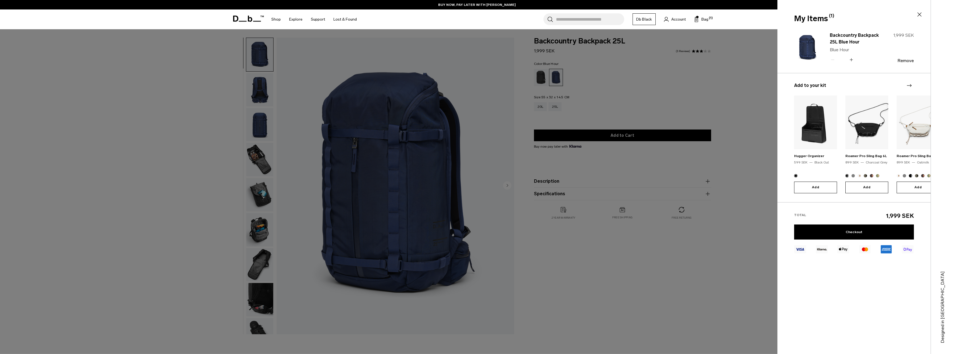
click at [863, 127] on img "2 / 20" at bounding box center [867, 123] width 43 height 54
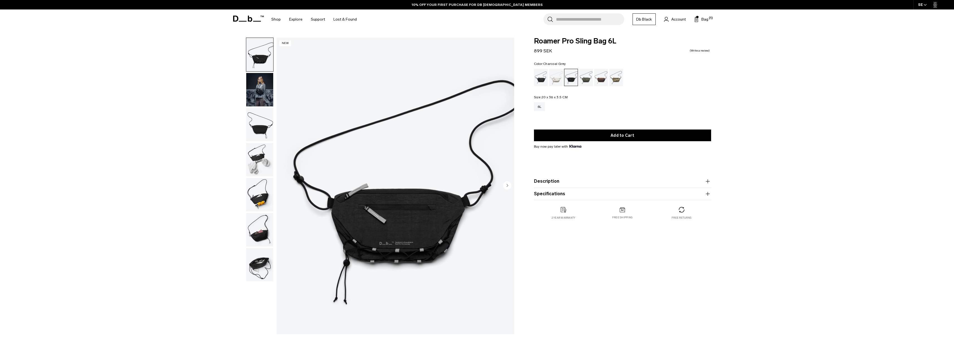
click at [267, 93] on img "button" at bounding box center [259, 89] width 27 height 33
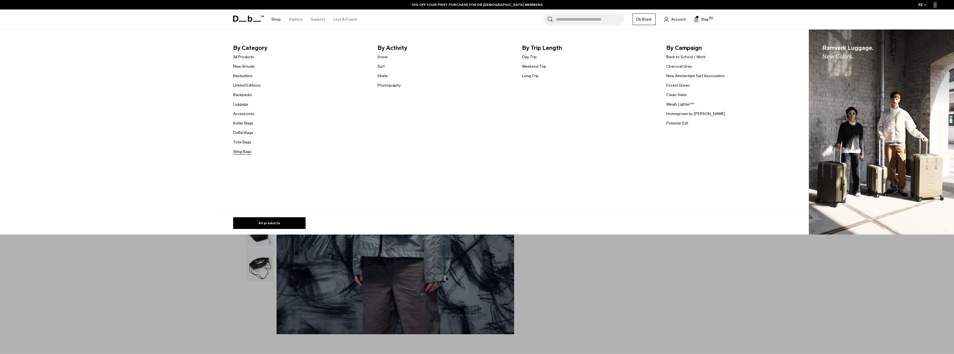
click at [248, 153] on link "Sling Bags" at bounding box center [242, 152] width 18 height 6
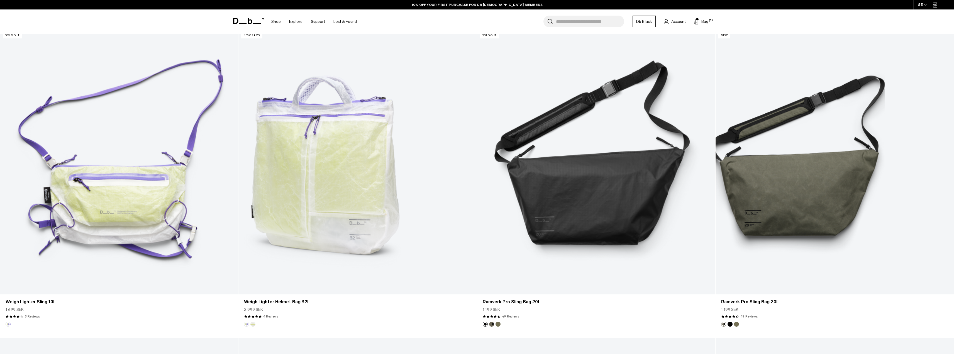
scroll to position [529, 0]
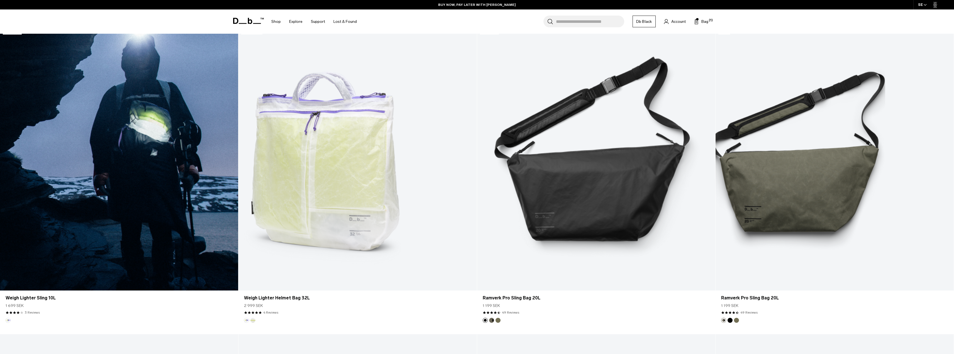
click at [126, 168] on link "Weigh Lighter Sling 10L" at bounding box center [119, 158] width 238 height 265
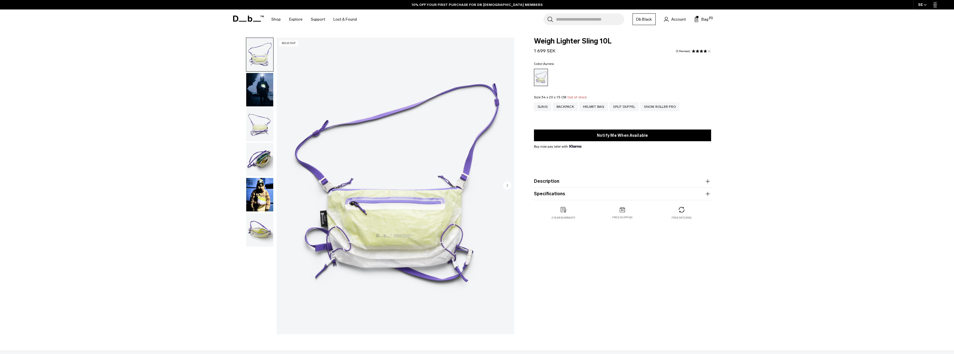
click at [262, 89] on img "button" at bounding box center [259, 89] width 27 height 33
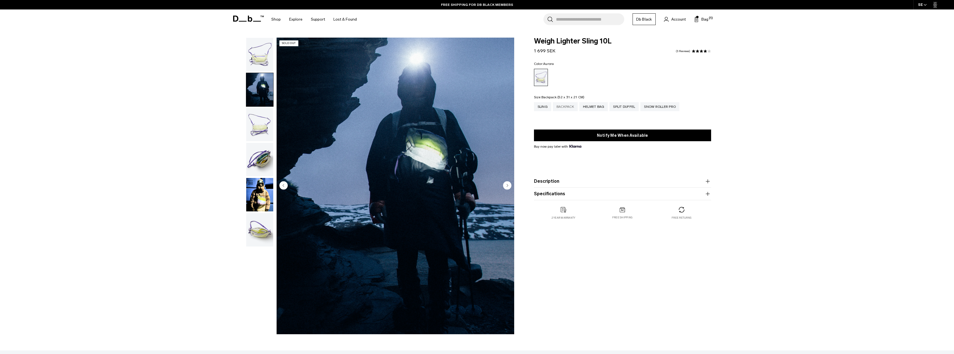
drag, startPoint x: 565, startPoint y: 107, endPoint x: 573, endPoint y: 107, distance: 8.1
click at [565, 107] on div "Backpack" at bounding box center [565, 106] width 25 height 9
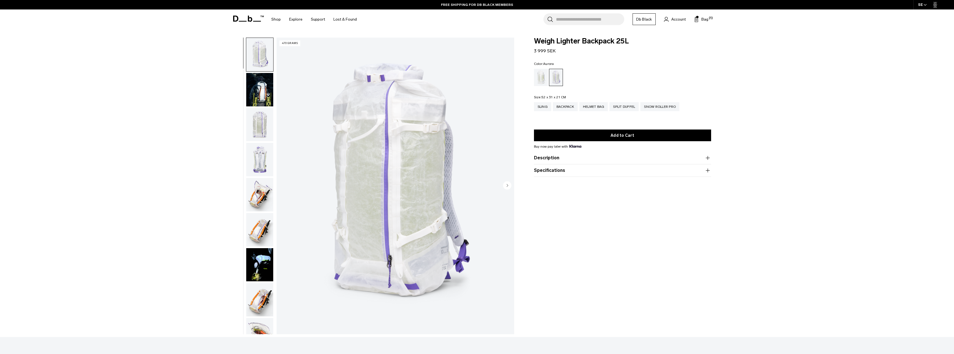
click at [264, 86] on img "button" at bounding box center [259, 89] width 27 height 33
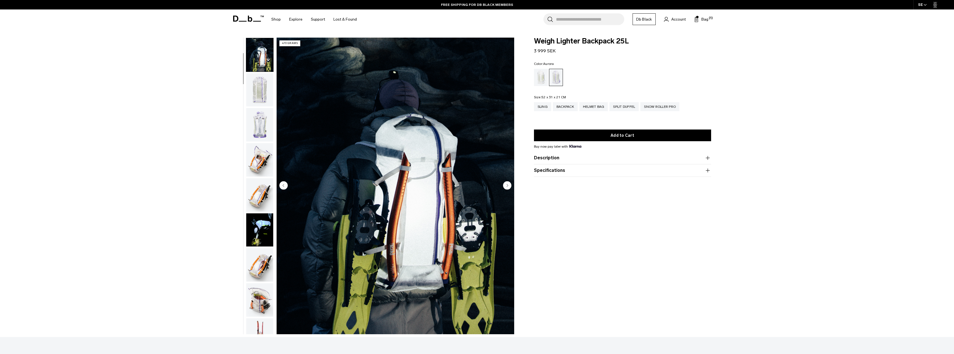
scroll to position [35, 0]
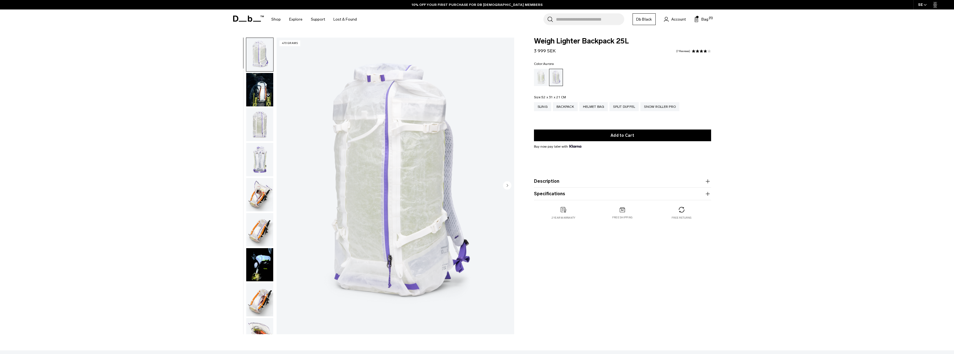
click at [262, 90] on img "button" at bounding box center [259, 89] width 27 height 33
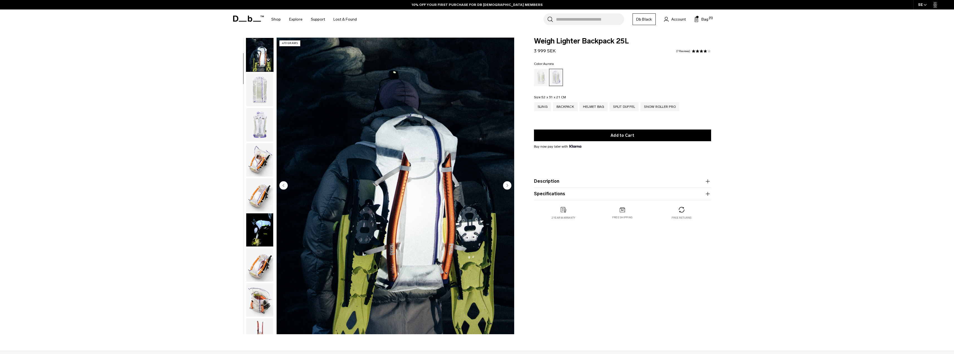
scroll to position [35, 0]
click at [255, 227] on img "button" at bounding box center [259, 229] width 27 height 33
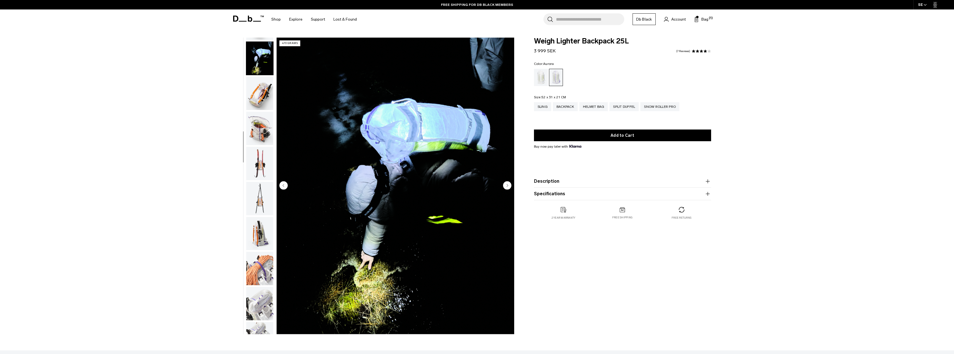
scroll to position [210, 0]
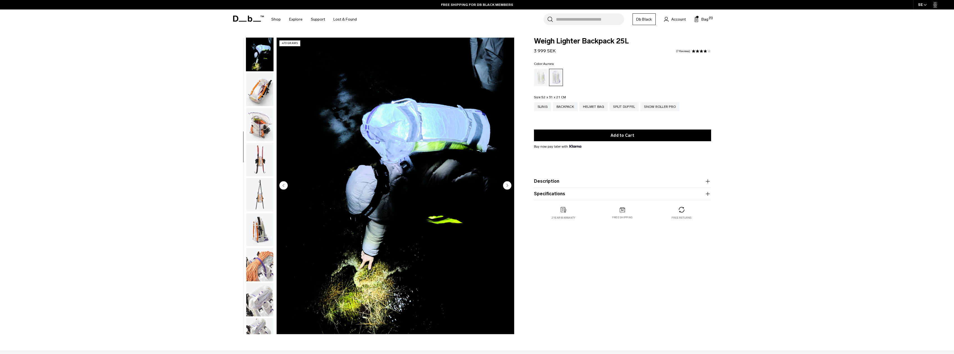
click at [561, 183] on button "Description" at bounding box center [622, 181] width 177 height 7
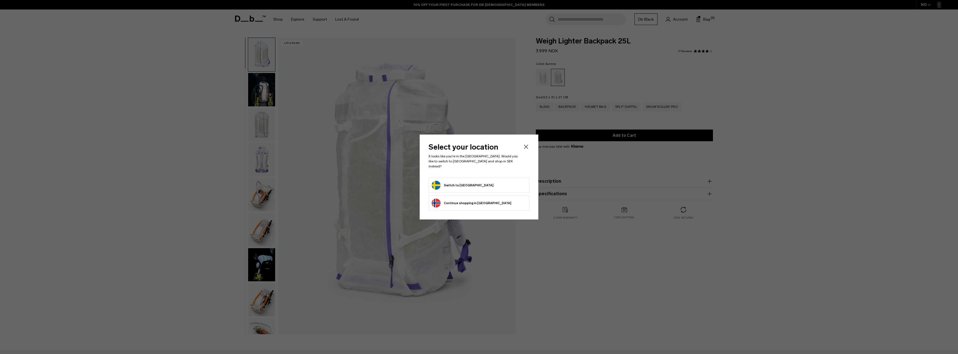
click at [526, 150] on icon "Close" at bounding box center [526, 146] width 7 height 7
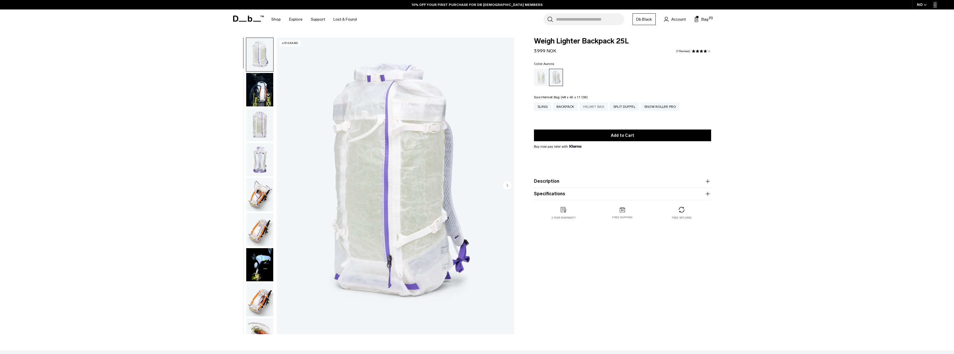
click at [600, 108] on div "Helmet Bag" at bounding box center [594, 106] width 29 height 9
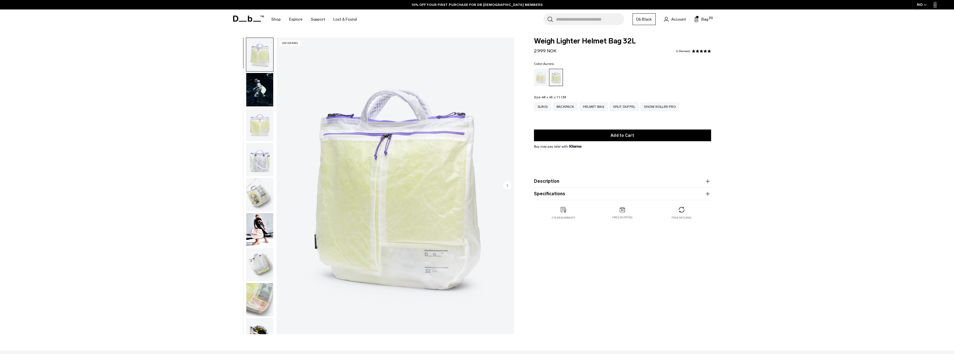
click at [258, 88] on img "button" at bounding box center [259, 89] width 27 height 33
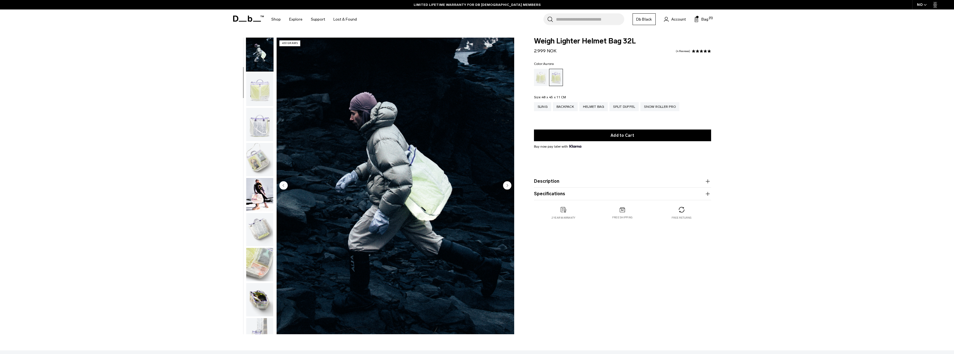
drag, startPoint x: 95, startPoint y: 84, endPoint x: 85, endPoint y: 86, distance: 10.1
click at [923, 5] on div "NO" at bounding box center [922, 4] width 20 height 9
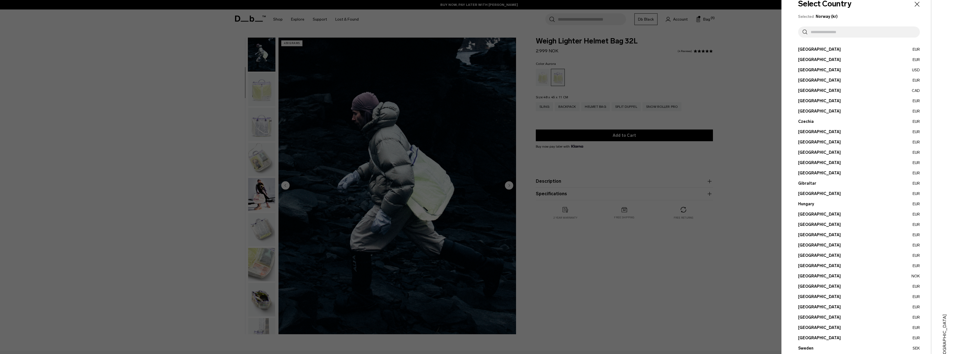
scroll to position [57, 0]
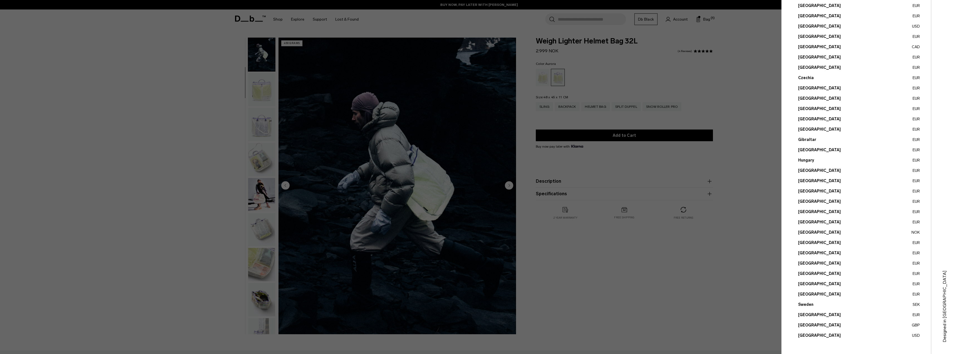
click at [812, 304] on button "Sweden SEK" at bounding box center [860, 305] width 122 height 6
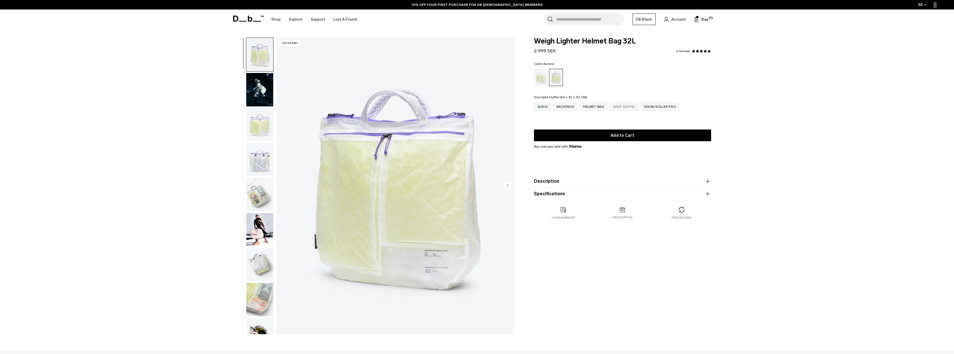
click at [624, 108] on div "Split Duffel" at bounding box center [624, 106] width 29 height 9
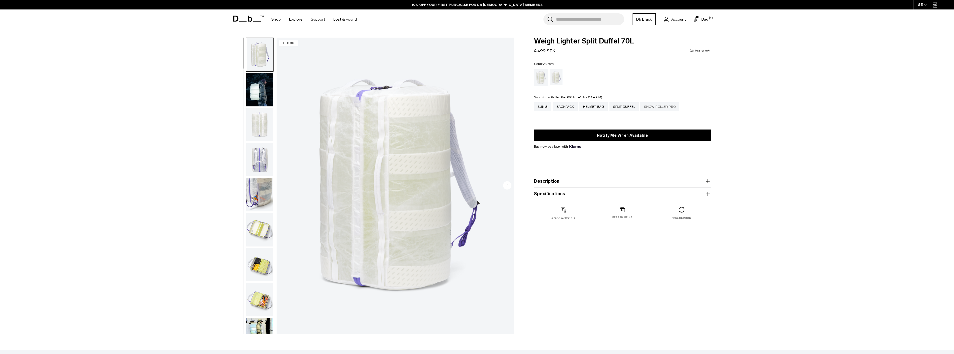
click at [664, 108] on div "Snow Roller Pro" at bounding box center [660, 106] width 39 height 9
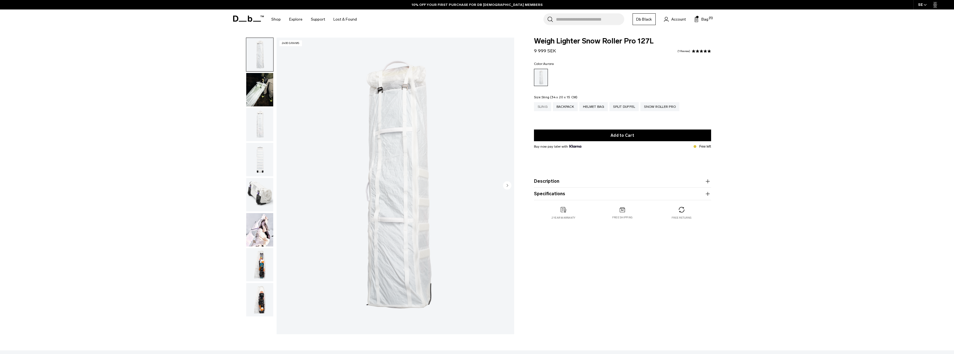
click at [545, 105] on div "Sling" at bounding box center [542, 106] width 17 height 9
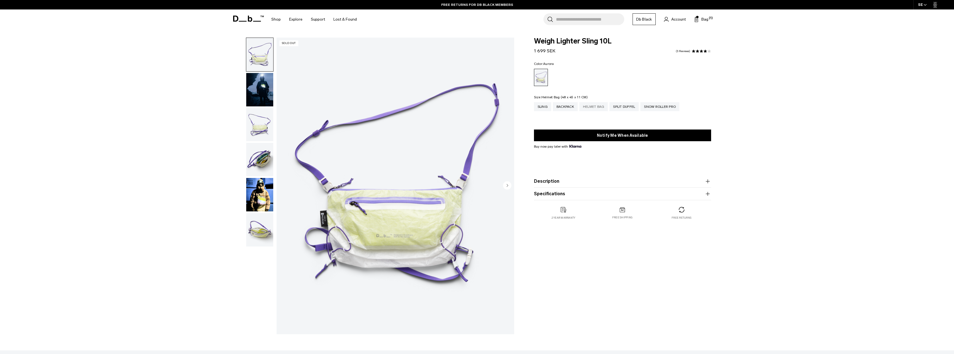
click at [595, 106] on div "Helmet Bag" at bounding box center [594, 106] width 29 height 9
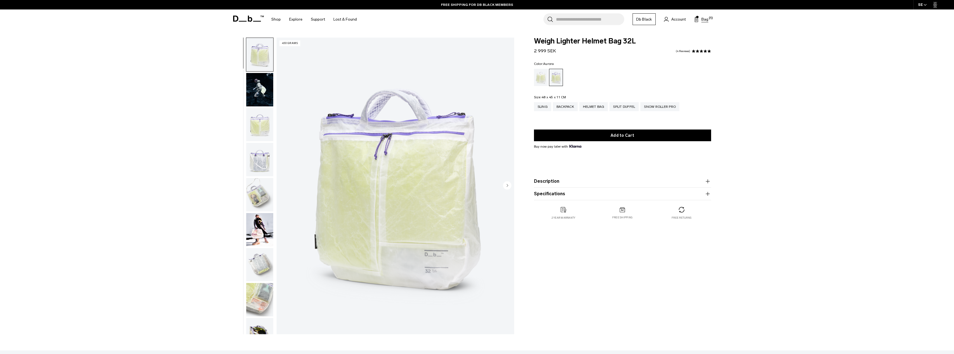
click at [701, 19] on button "Bag (1)" at bounding box center [701, 19] width 14 height 7
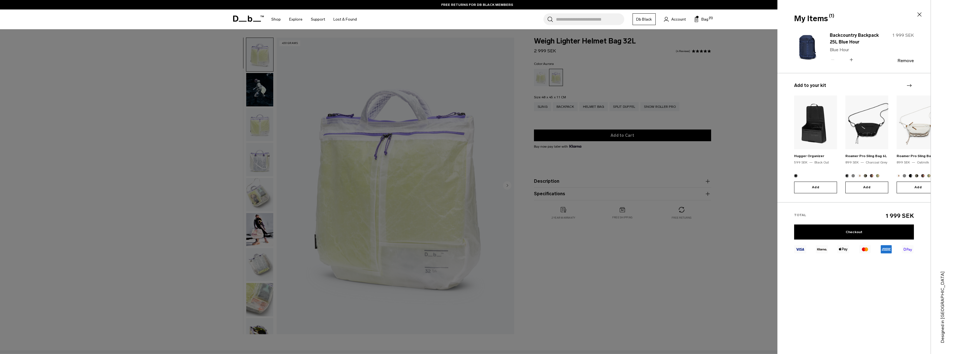
click at [757, 92] on div at bounding box center [477, 177] width 954 height 354
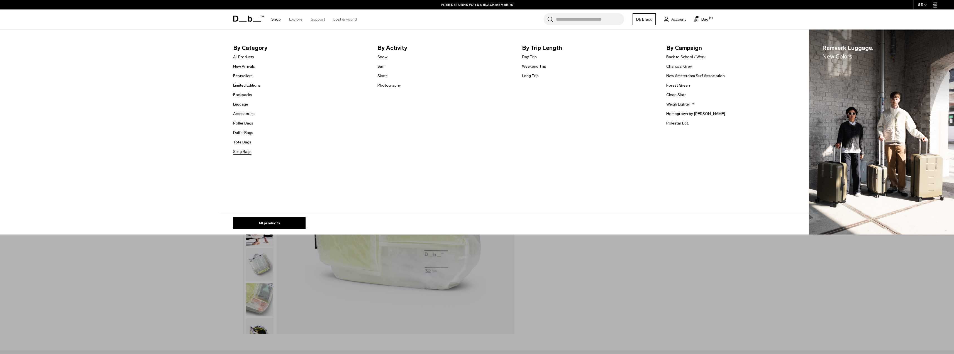
click at [246, 154] on link "Sling Bags" at bounding box center [242, 152] width 18 height 6
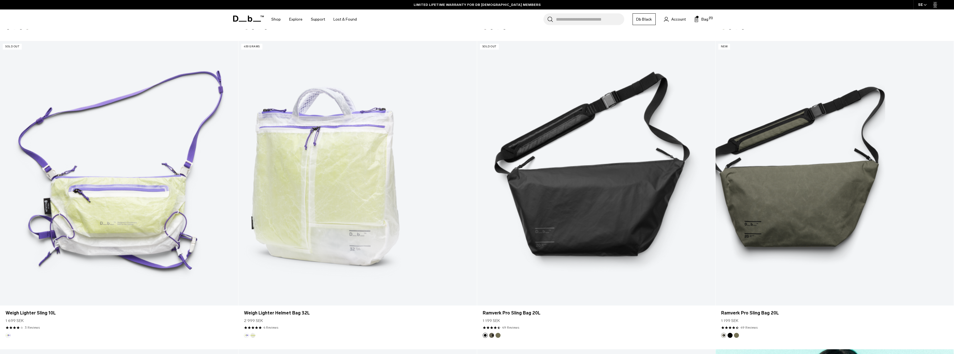
scroll to position [502, 0]
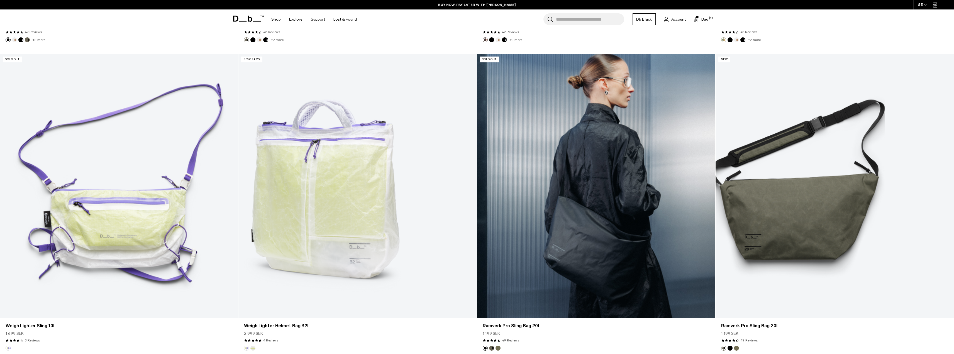
click at [591, 234] on link "Ramverk Pro Sling Bag 20L" at bounding box center [596, 186] width 238 height 265
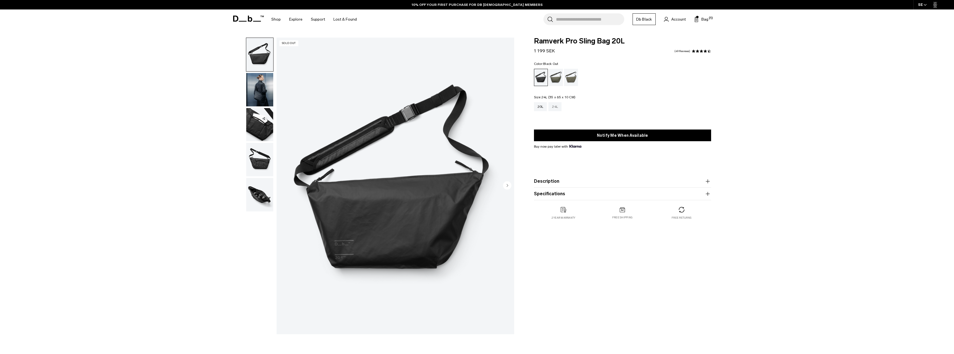
click at [554, 108] on div "24L" at bounding box center [555, 106] width 13 height 9
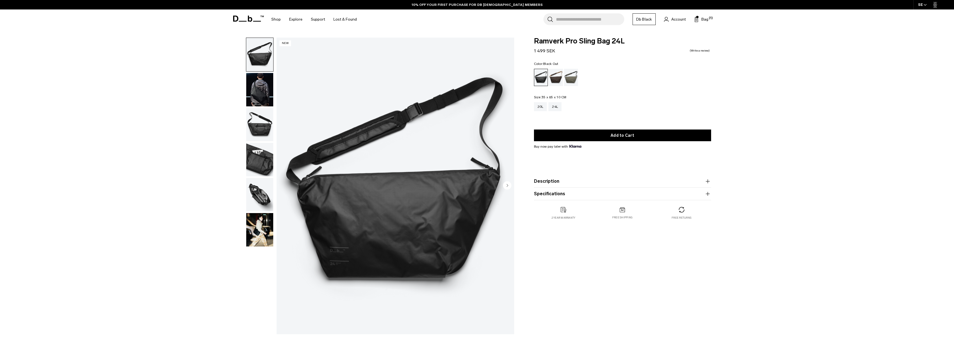
click at [256, 86] on img "button" at bounding box center [259, 89] width 27 height 33
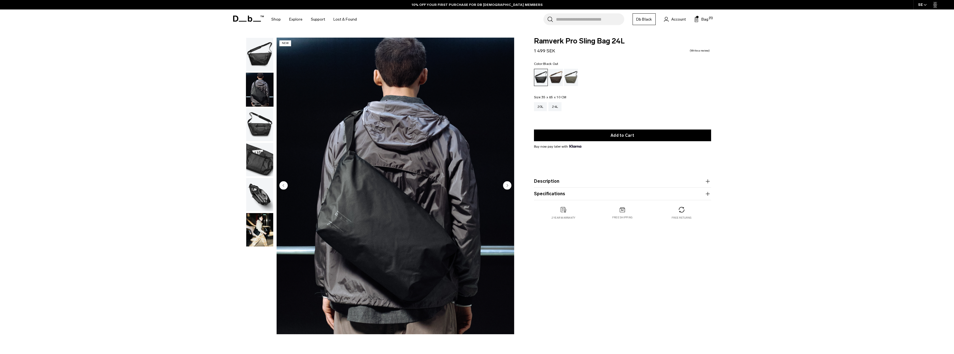
click at [259, 233] on img "button" at bounding box center [259, 229] width 27 height 33
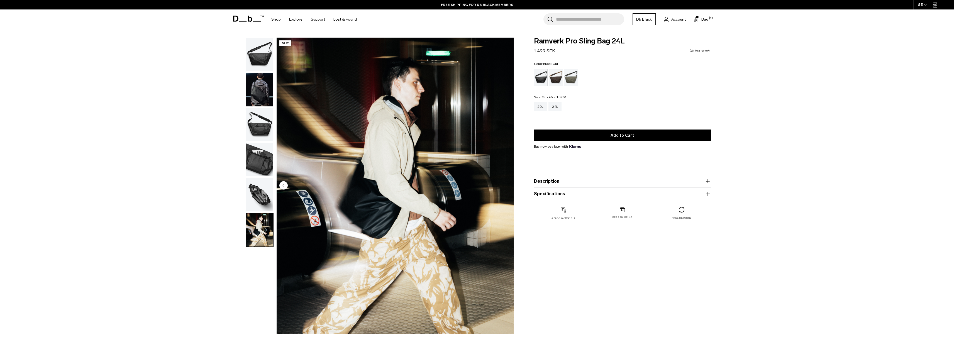
click at [257, 194] on img "button" at bounding box center [259, 194] width 27 height 33
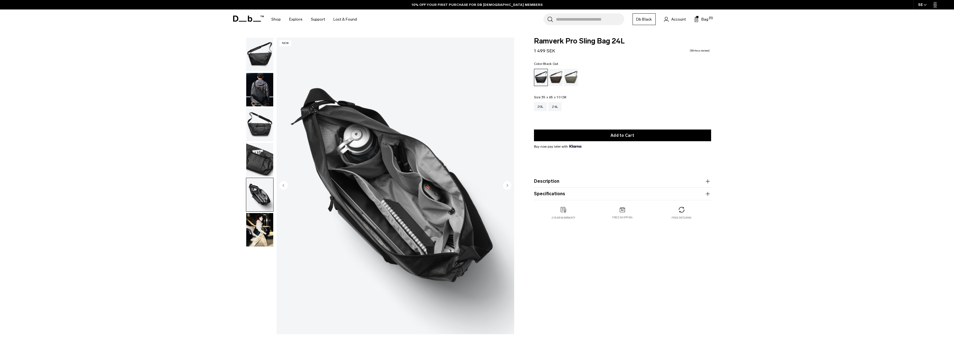
click at [264, 150] on img "button" at bounding box center [259, 159] width 27 height 33
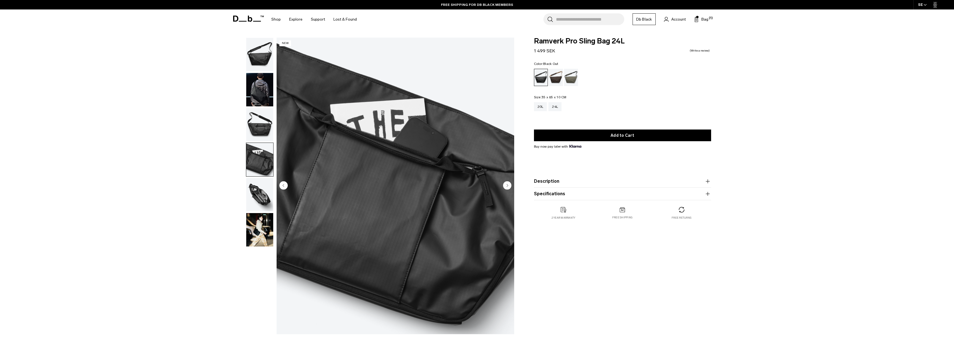
click at [583, 194] on button "Specifications" at bounding box center [622, 194] width 177 height 7
click at [591, 181] on button "Description" at bounding box center [622, 181] width 177 height 7
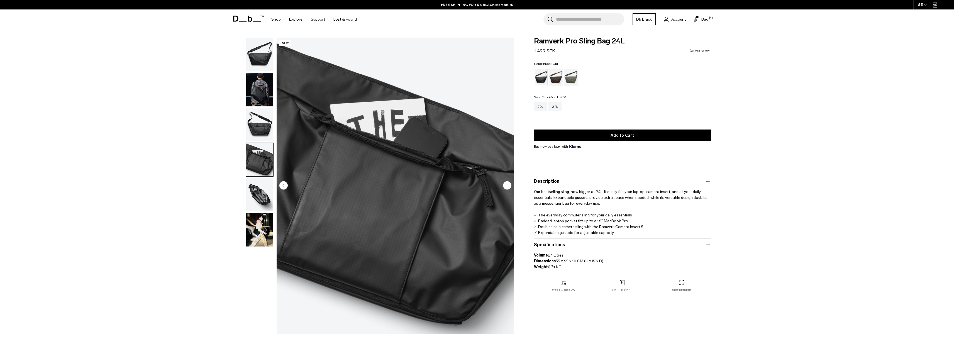
click at [255, 51] on img "button" at bounding box center [259, 54] width 27 height 33
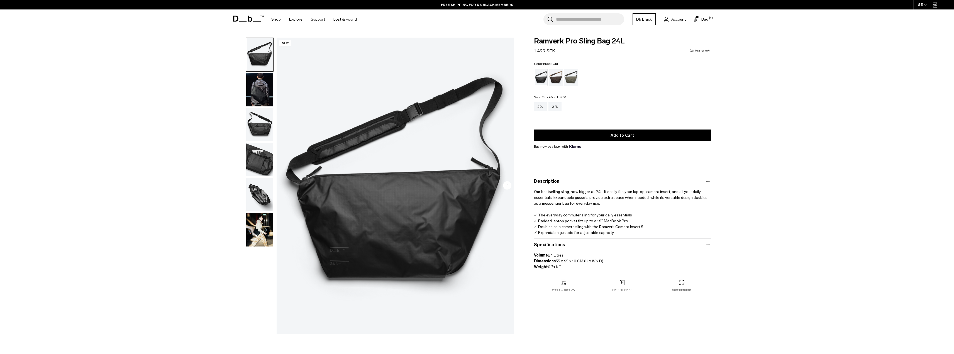
click at [268, 88] on img "button" at bounding box center [259, 89] width 27 height 33
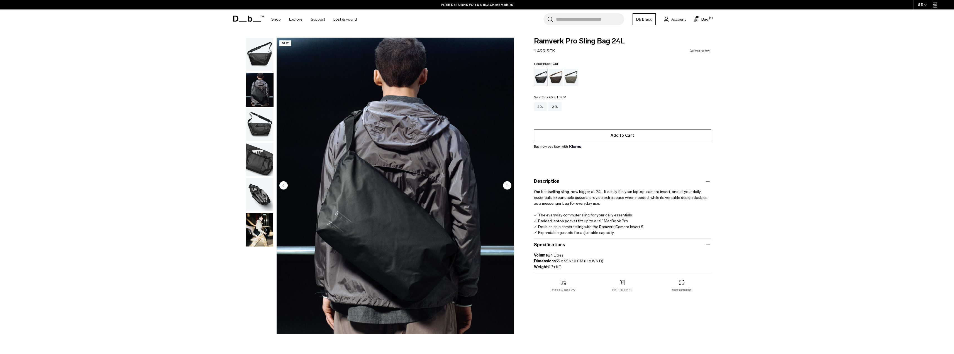
click at [679, 138] on button "Add to Cart" at bounding box center [622, 136] width 177 height 12
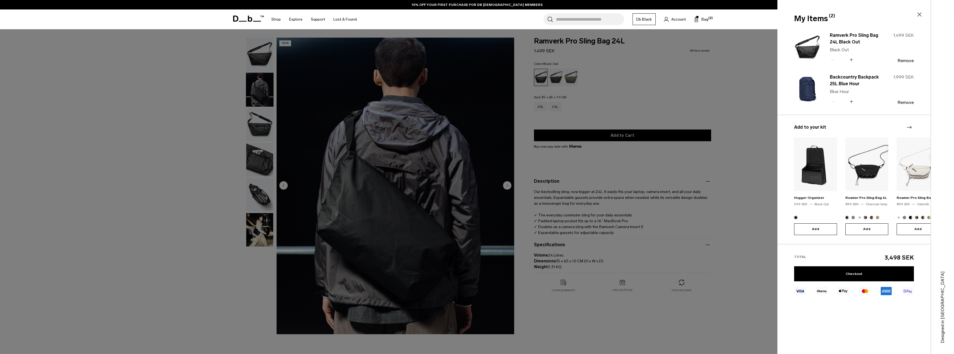
click at [743, 215] on div at bounding box center [477, 177] width 954 height 354
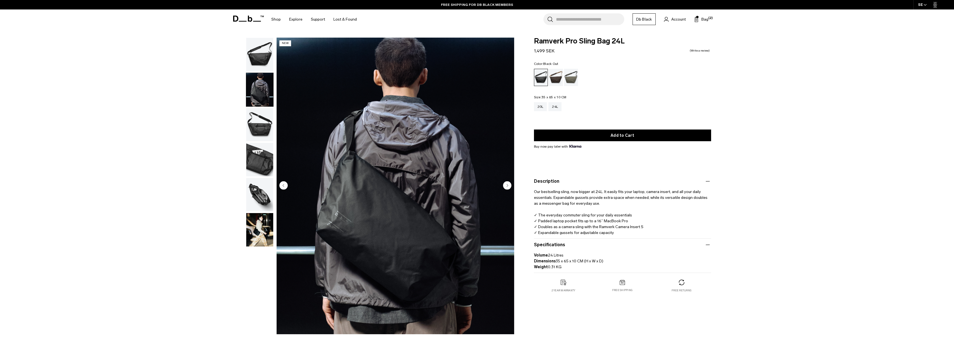
drag, startPoint x: 266, startPoint y: 130, endPoint x: 254, endPoint y: 141, distance: 16.2
click at [266, 129] on img "button" at bounding box center [259, 124] width 27 height 33
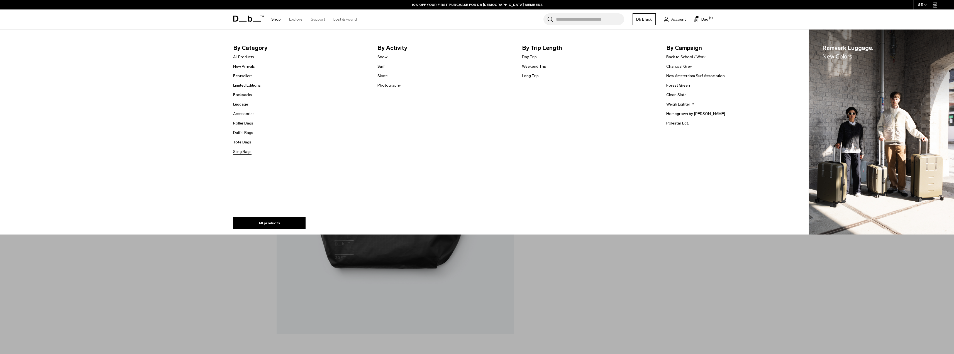
click at [246, 151] on link "Sling Bags" at bounding box center [242, 152] width 18 height 6
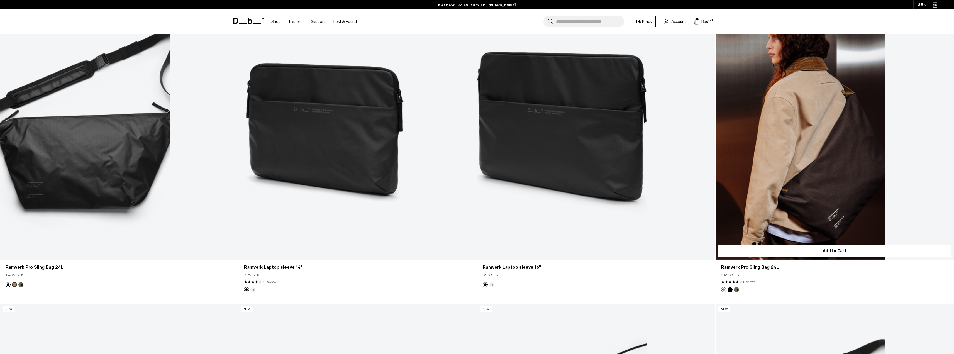
scroll to position [1783, 0]
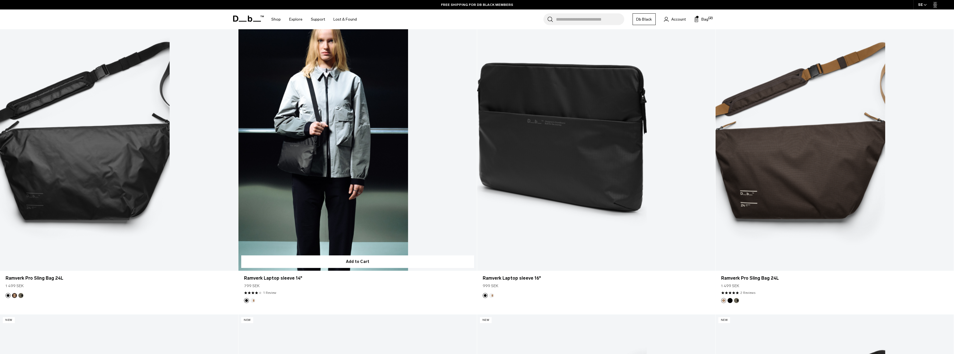
click at [316, 168] on link "Ramverk Laptop sleeve 14" at bounding box center [357, 138] width 238 height 265
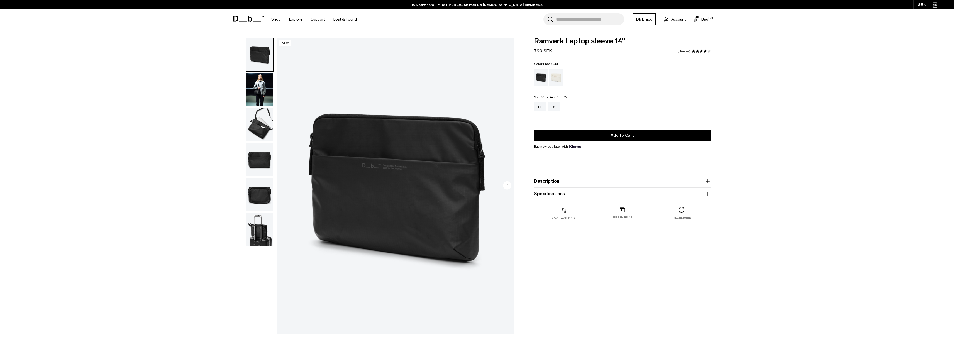
click at [268, 92] on img "button" at bounding box center [259, 89] width 27 height 33
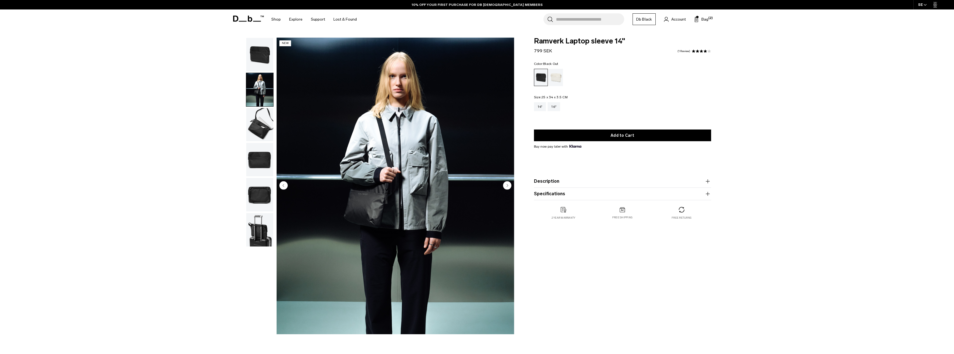
click at [260, 127] on img "button" at bounding box center [259, 124] width 27 height 33
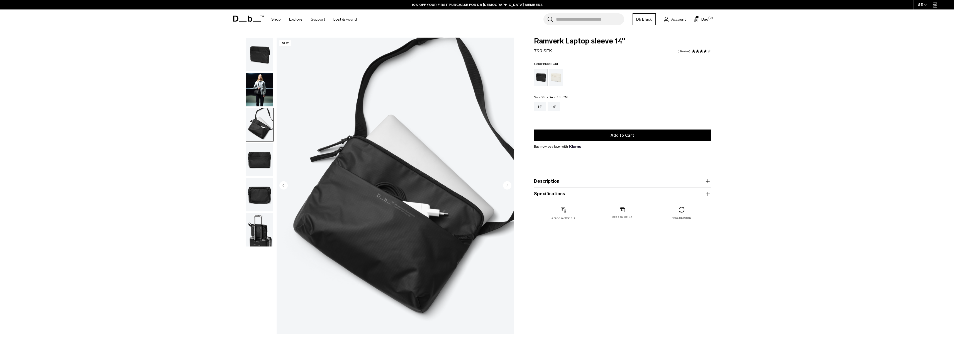
click at [257, 169] on img "button" at bounding box center [259, 159] width 27 height 33
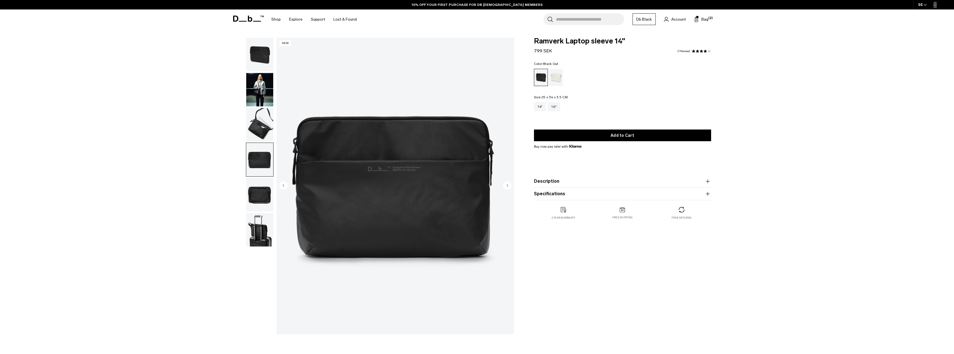
click at [260, 192] on img "button" at bounding box center [259, 194] width 27 height 33
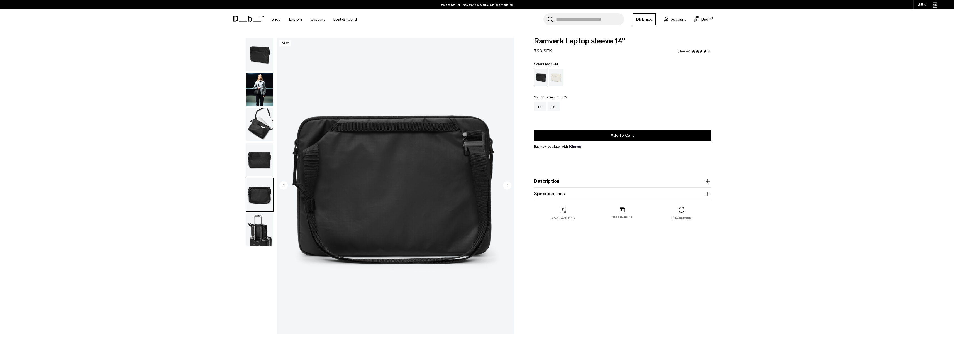
click at [258, 236] on img "button" at bounding box center [259, 229] width 27 height 33
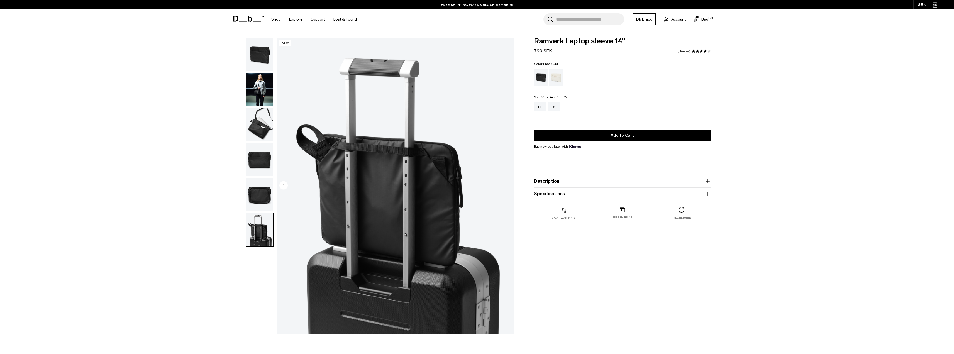
click at [259, 53] on img "button" at bounding box center [259, 54] width 27 height 33
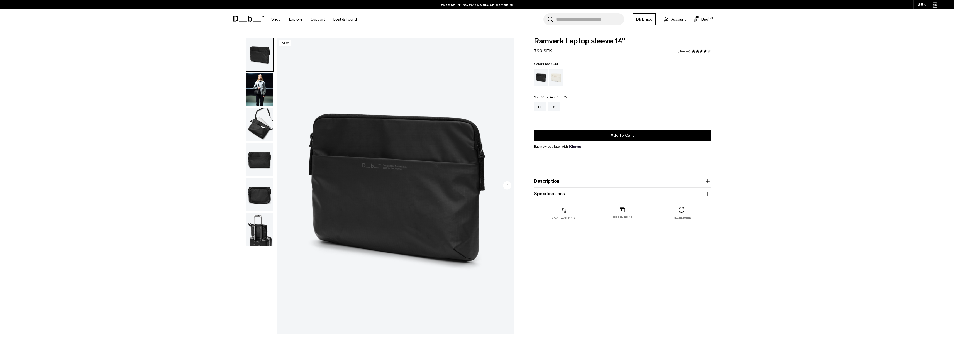
click at [259, 86] on img "button" at bounding box center [259, 89] width 27 height 33
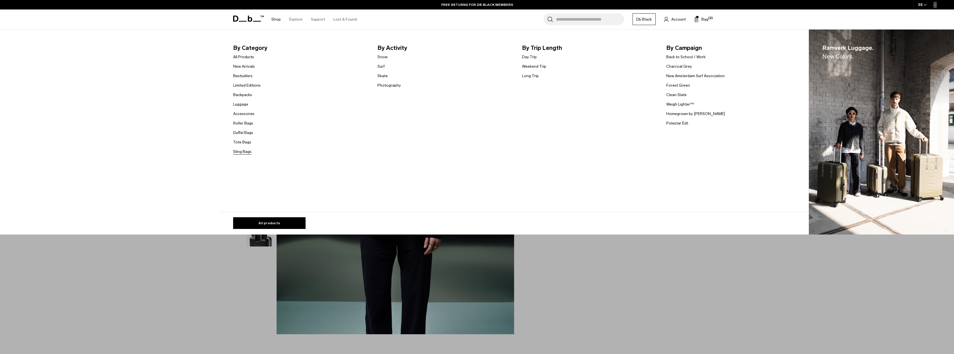
click at [249, 155] on link "Sling Bags" at bounding box center [242, 152] width 18 height 6
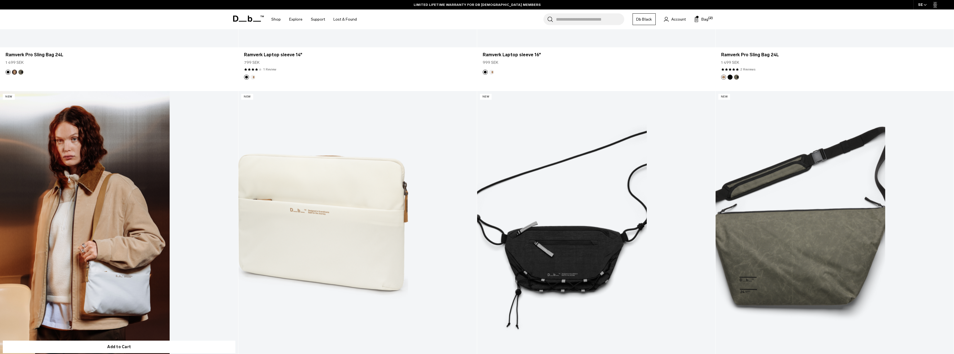
scroll to position [2006, 0]
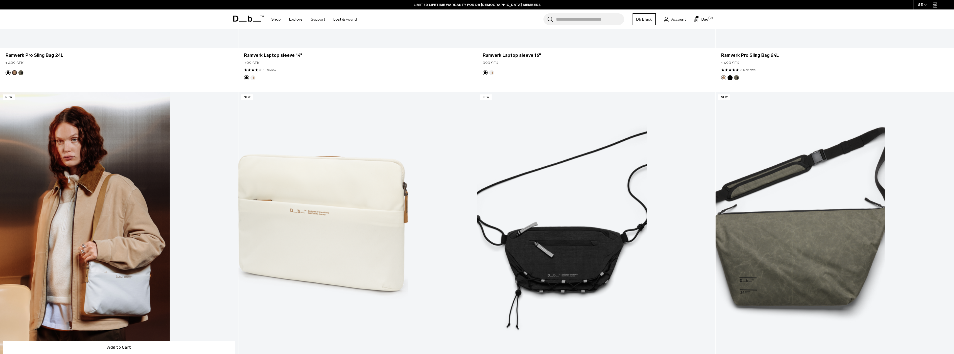
click at [107, 220] on link "Ramverk Laptop sleeve 14" at bounding box center [119, 224] width 238 height 265
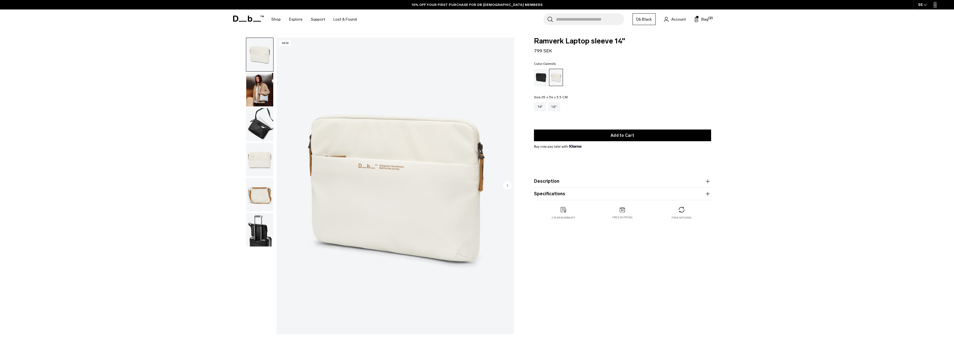
click at [252, 82] on img "button" at bounding box center [259, 89] width 27 height 33
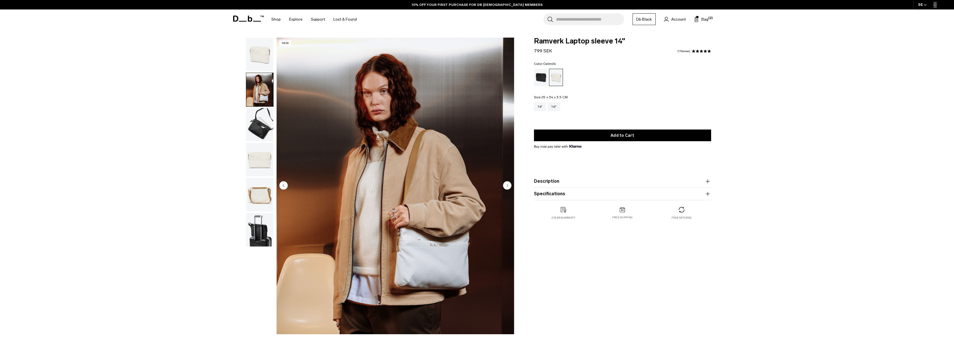
click at [258, 122] on img "button" at bounding box center [259, 124] width 27 height 33
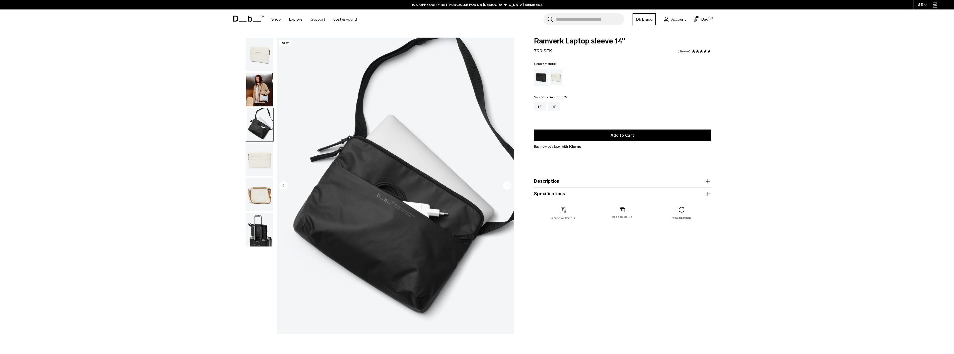
click at [254, 153] on img "button" at bounding box center [259, 159] width 27 height 33
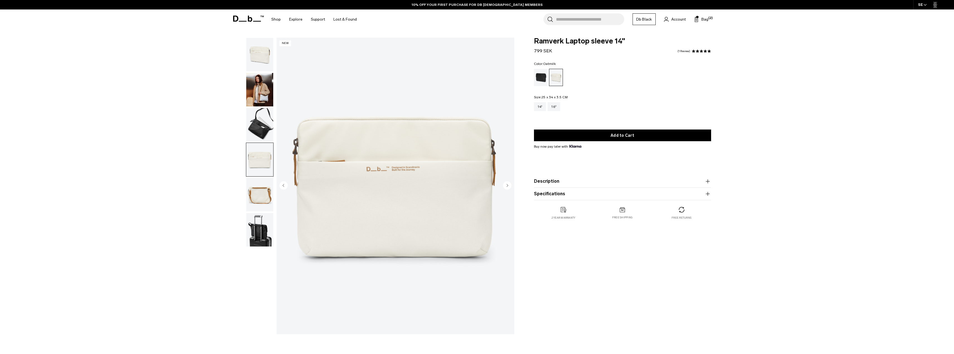
click at [257, 194] on img "button" at bounding box center [259, 194] width 27 height 33
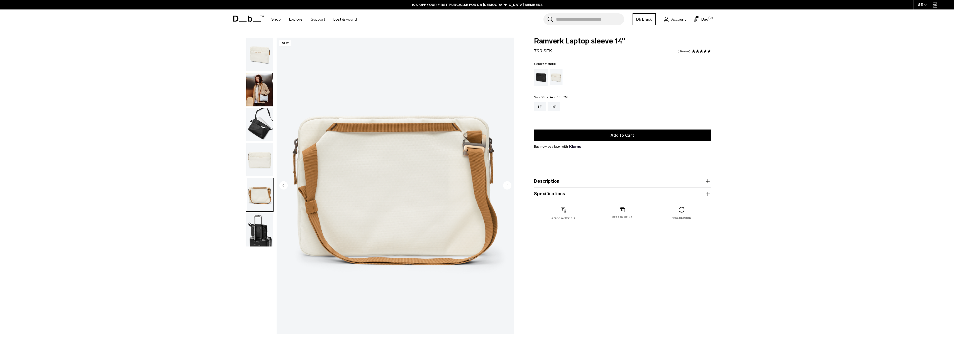
click at [266, 107] on ul at bounding box center [260, 142] width 28 height 209
click at [263, 130] on img "button" at bounding box center [259, 124] width 27 height 33
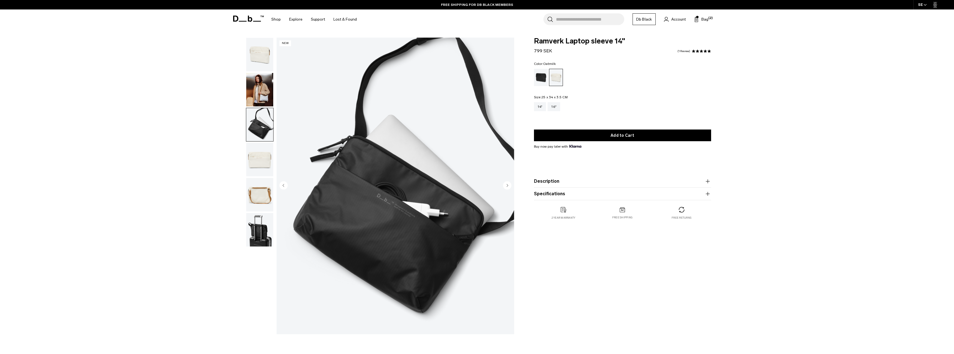
click at [259, 93] on img "button" at bounding box center [259, 89] width 27 height 33
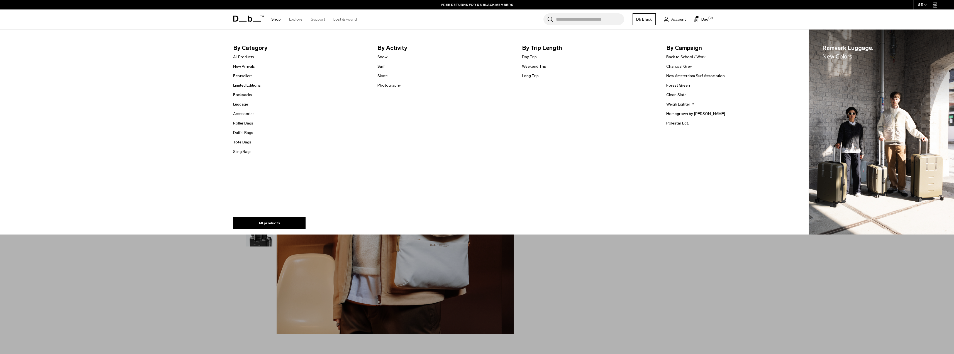
click at [245, 123] on link "Roller Bags" at bounding box center [243, 123] width 20 height 6
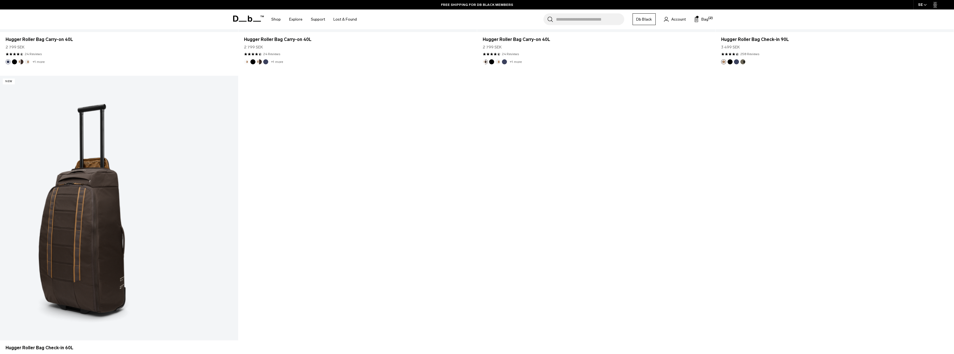
scroll to position [947, 0]
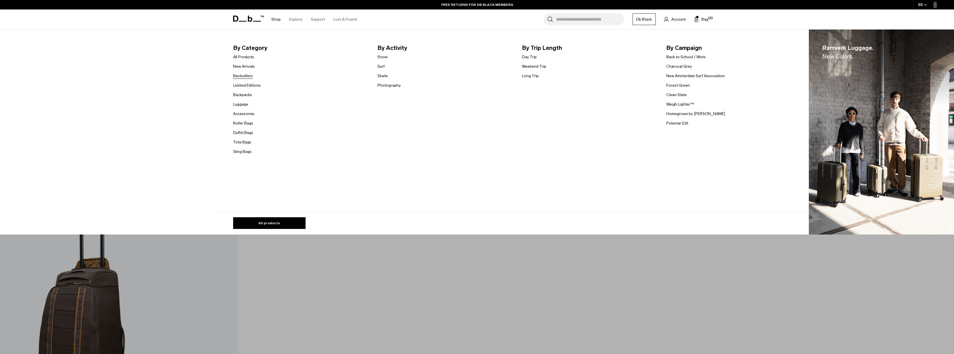
click at [246, 76] on link "Bestsellers" at bounding box center [243, 76] width 20 height 6
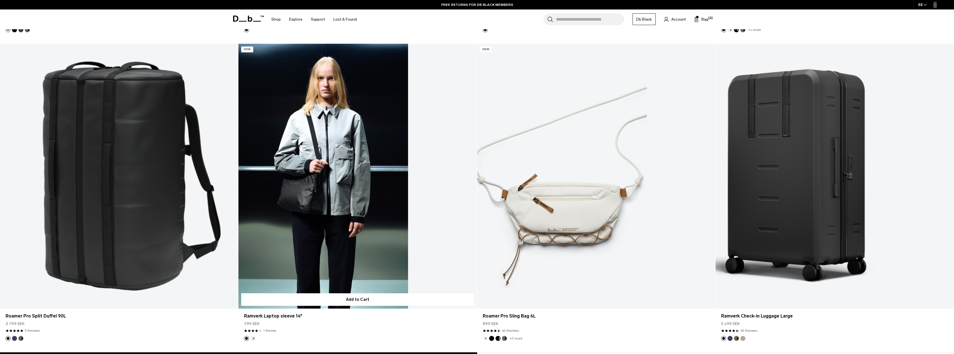
scroll to position [2281, 0]
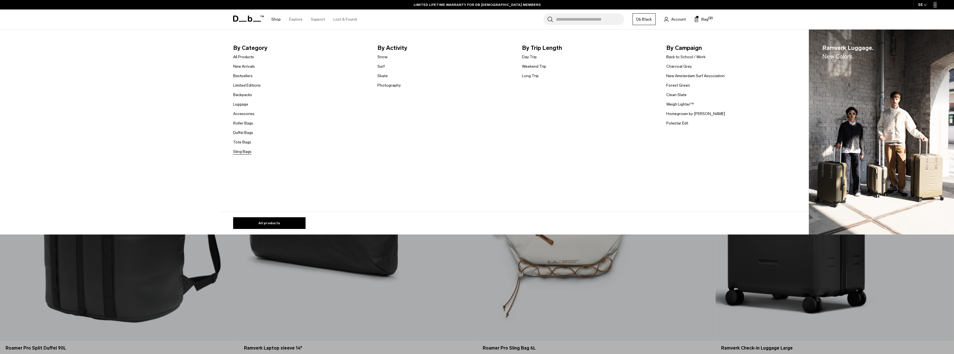
click at [249, 153] on link "Sling Bags" at bounding box center [242, 152] width 18 height 6
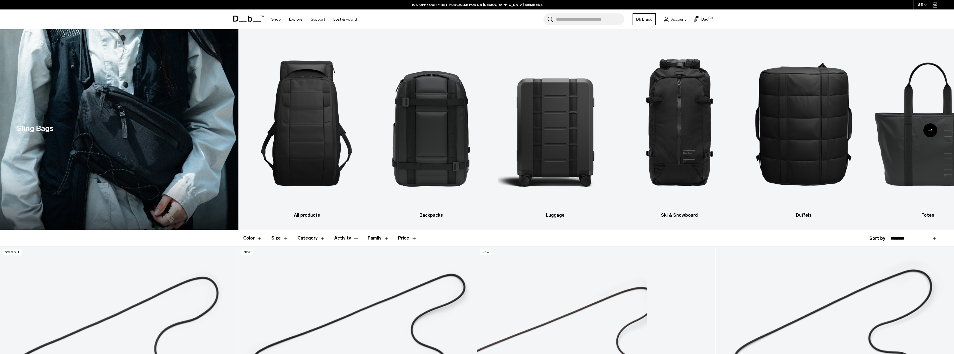
click at [707, 18] on span "Bag" at bounding box center [705, 19] width 7 height 6
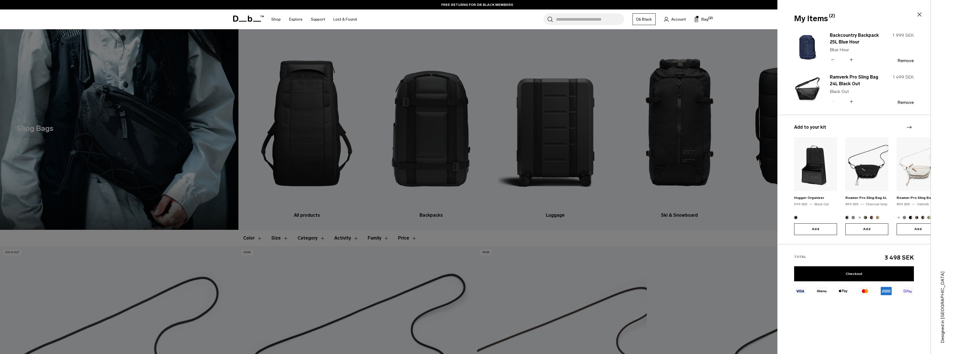
click at [658, 46] on div at bounding box center [477, 177] width 954 height 354
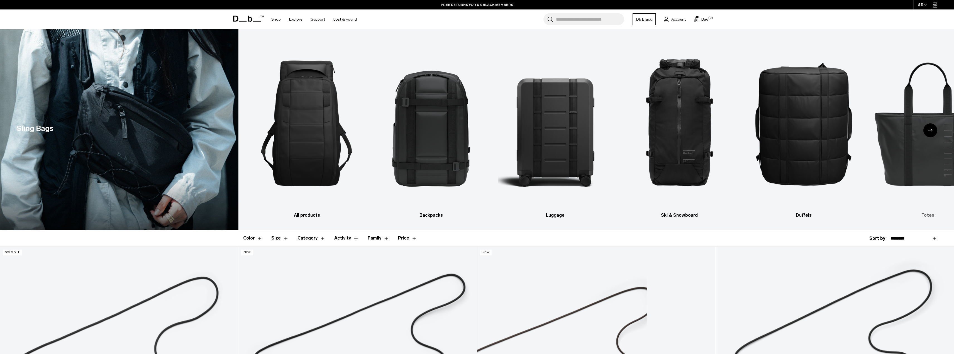
click at [906, 164] on img "6 / 10" at bounding box center [928, 124] width 115 height 172
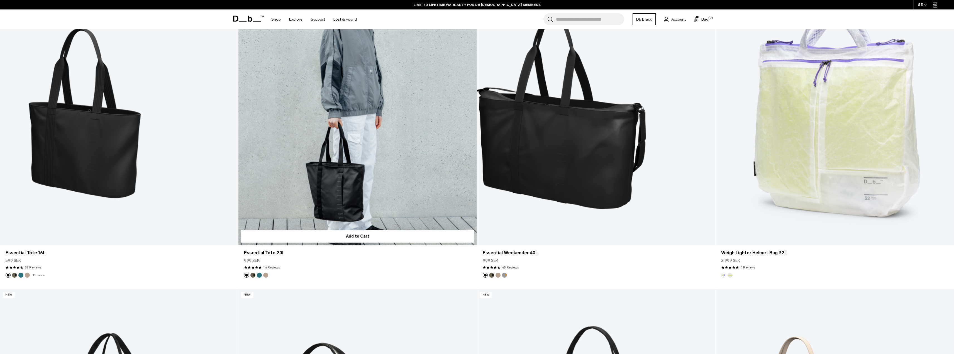
scroll to position [251, 0]
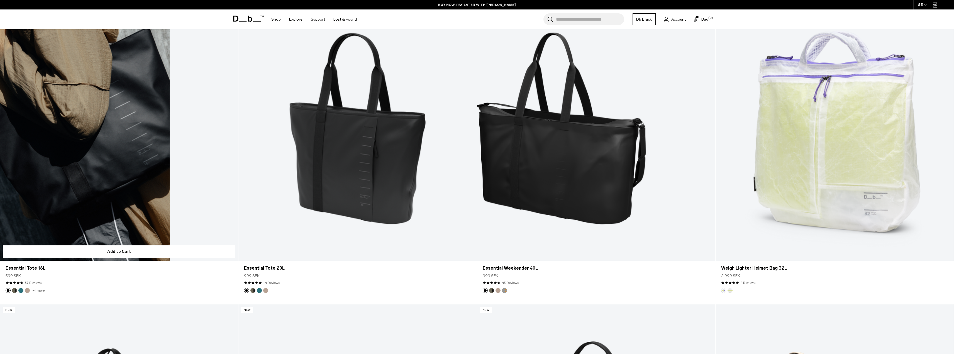
click at [82, 174] on link "Essential Tote 16L" at bounding box center [119, 128] width 238 height 265
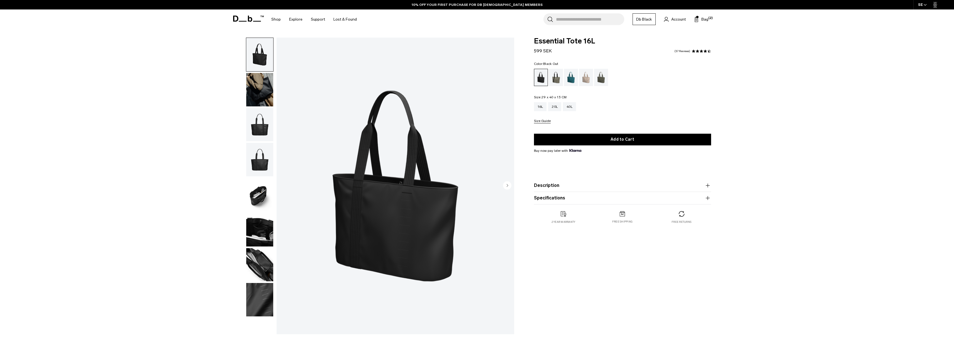
click at [268, 130] on img "button" at bounding box center [259, 124] width 27 height 33
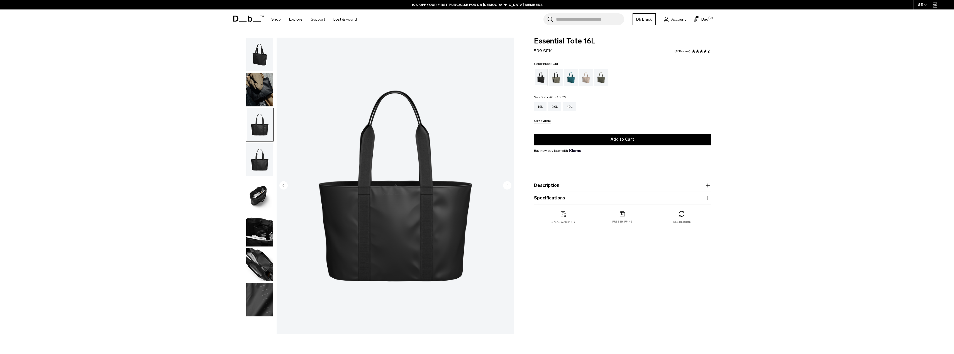
click at [264, 160] on img "button" at bounding box center [259, 159] width 27 height 33
click at [264, 194] on img "button" at bounding box center [259, 194] width 27 height 33
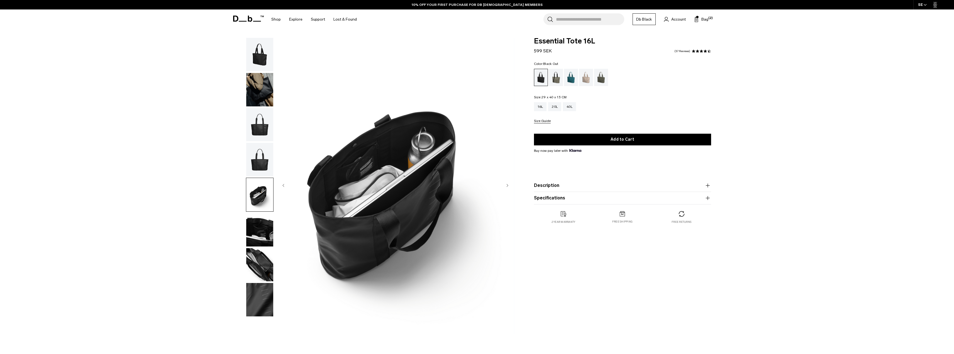
click at [256, 234] on img "button" at bounding box center [259, 229] width 27 height 33
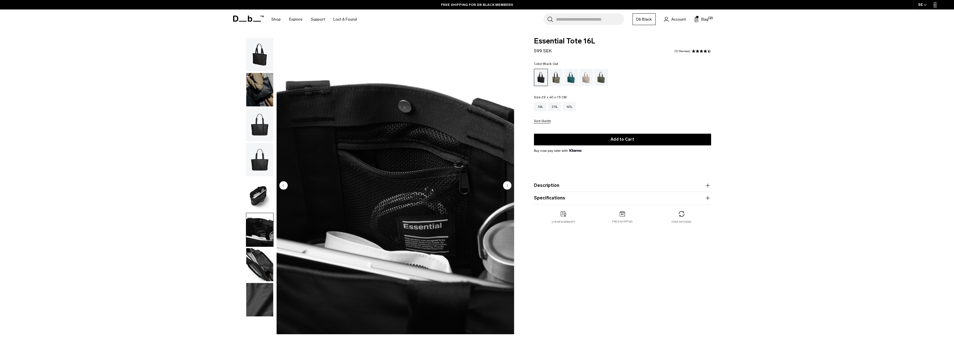
click at [254, 254] on img "button" at bounding box center [259, 264] width 27 height 33
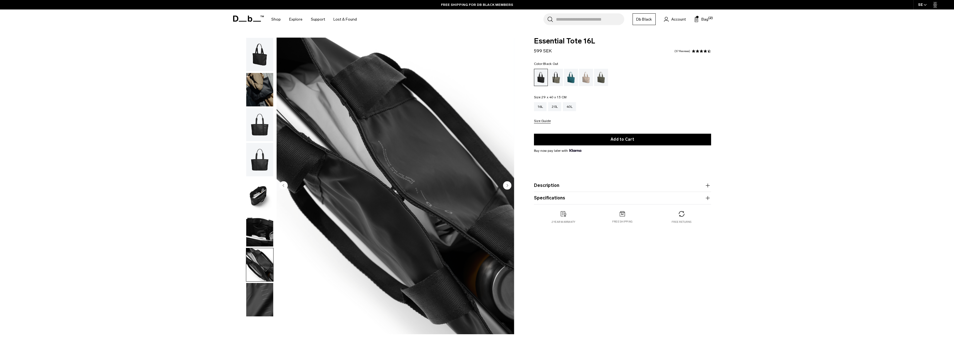
click at [255, 298] on img "button" at bounding box center [259, 299] width 27 height 33
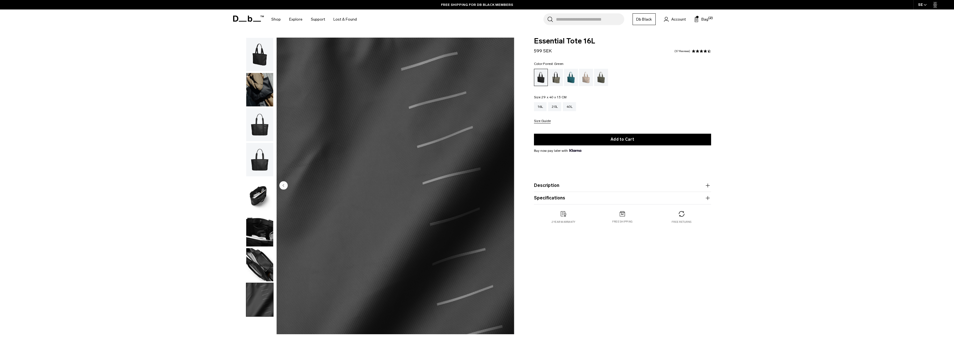
click at [556, 79] on div "Forest Green" at bounding box center [556, 77] width 14 height 17
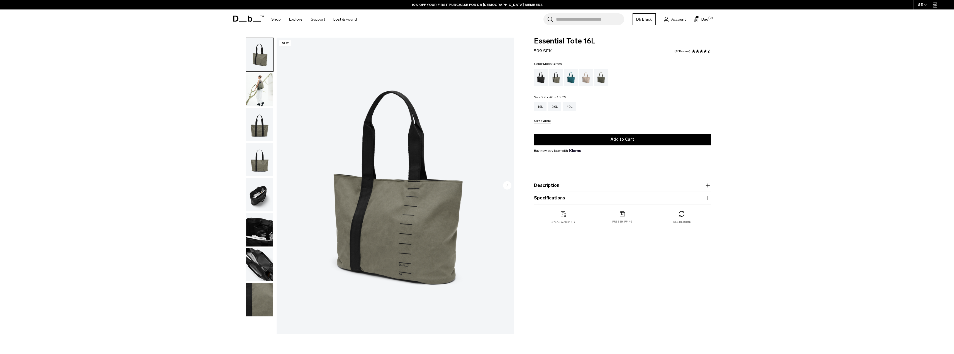
click at [601, 80] on div "Moss Green" at bounding box center [601, 77] width 14 height 17
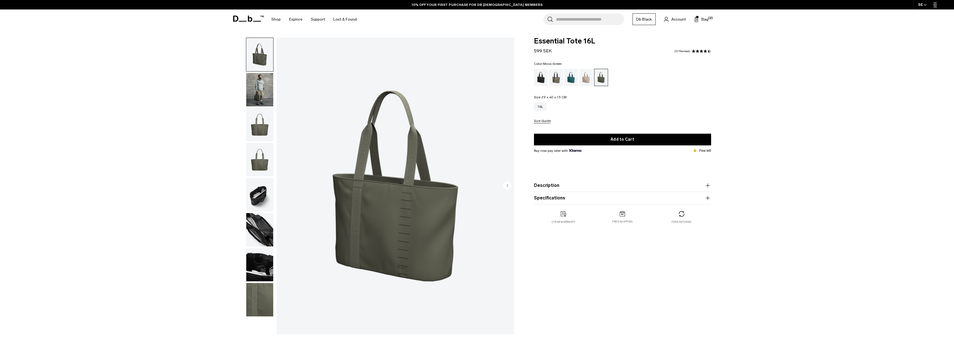
click at [261, 91] on img "button" at bounding box center [259, 89] width 27 height 33
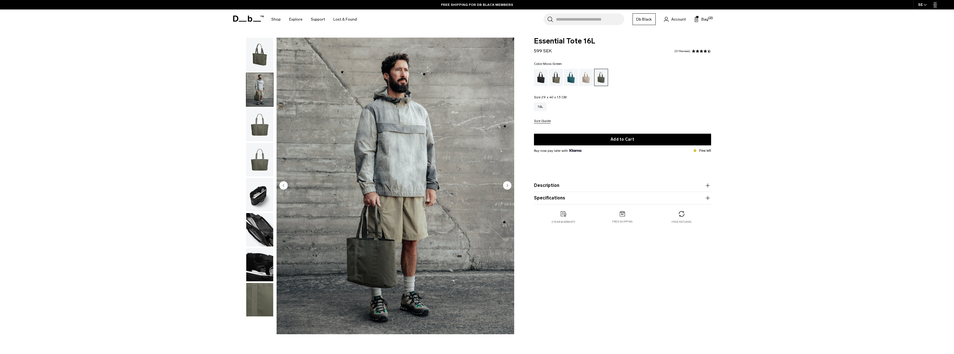
click at [257, 125] on img "button" at bounding box center [259, 124] width 27 height 33
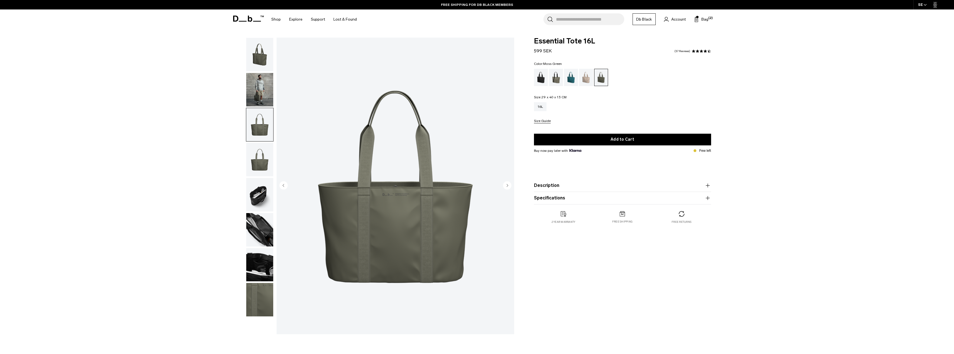
click at [257, 150] on img "button" at bounding box center [259, 159] width 27 height 33
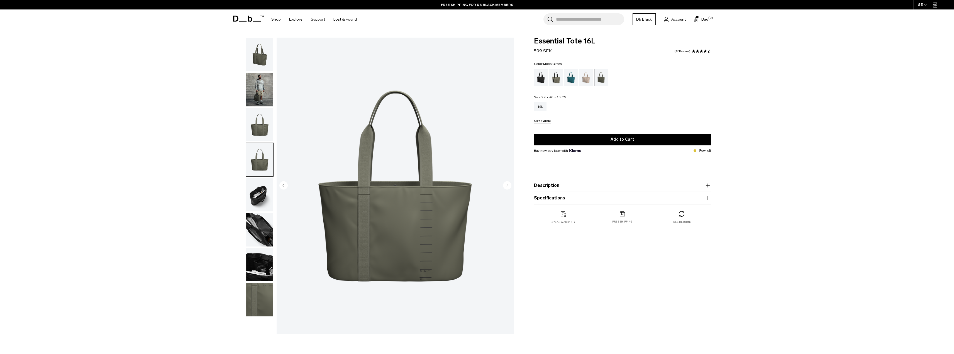
click at [259, 188] on img "button" at bounding box center [259, 194] width 27 height 33
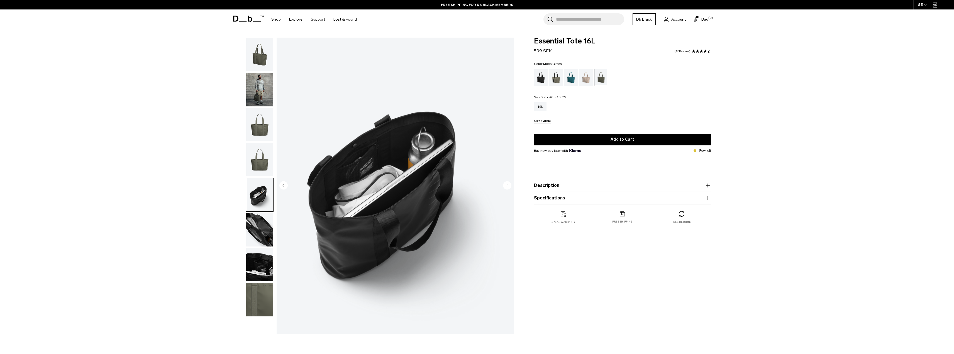
click at [265, 231] on img "button" at bounding box center [259, 229] width 27 height 33
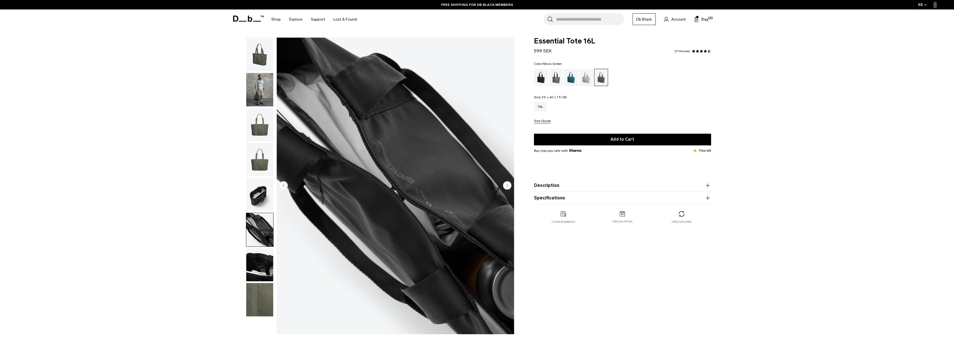
click at [264, 263] on img "button" at bounding box center [259, 264] width 27 height 33
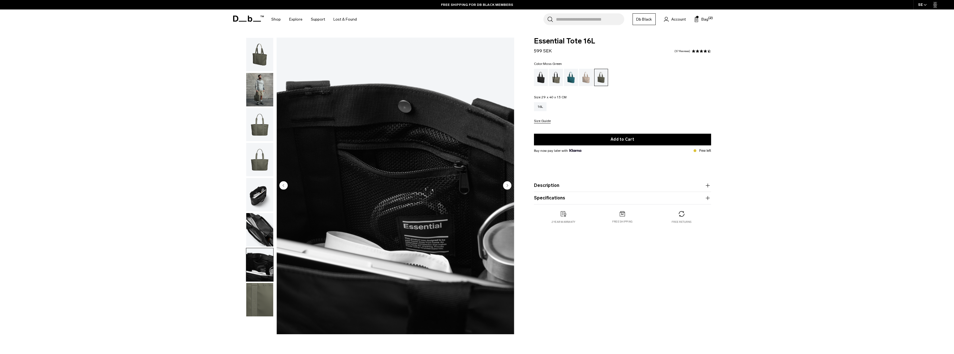
click at [261, 294] on img "button" at bounding box center [259, 299] width 27 height 33
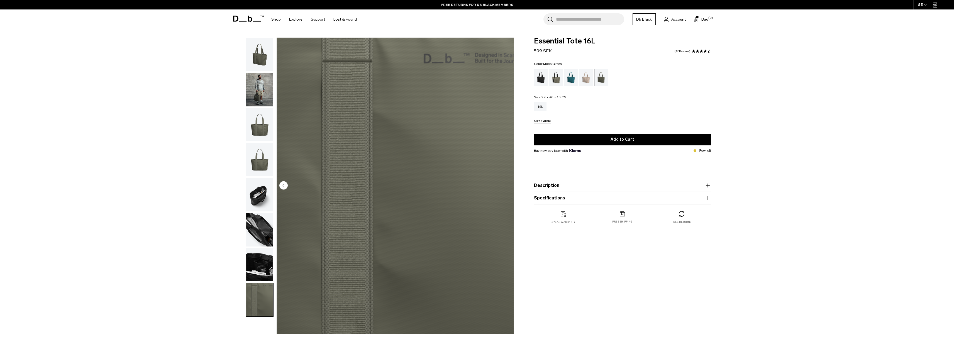
click at [262, 58] on img "button" at bounding box center [259, 54] width 27 height 33
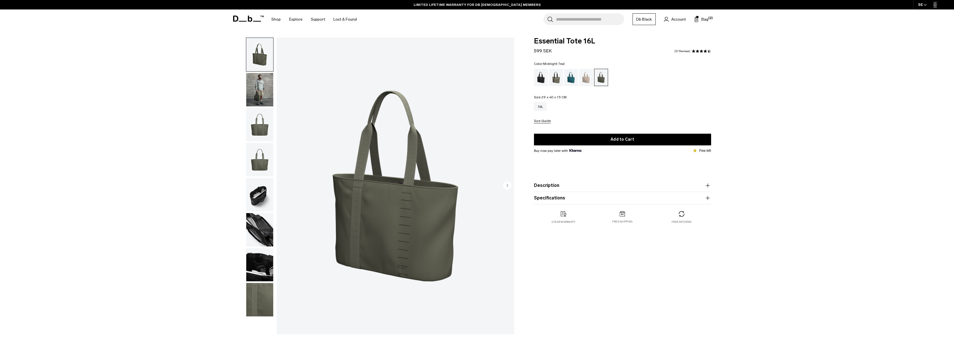
click at [569, 77] on div "Midnight Teal" at bounding box center [571, 77] width 14 height 17
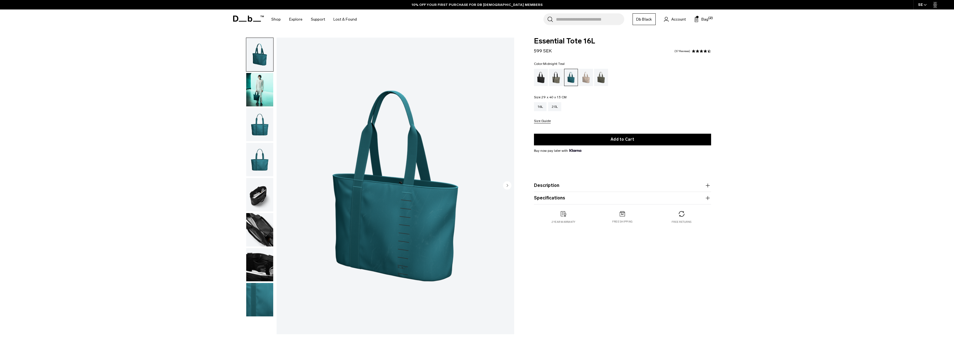
click at [261, 102] on img "button" at bounding box center [259, 89] width 27 height 33
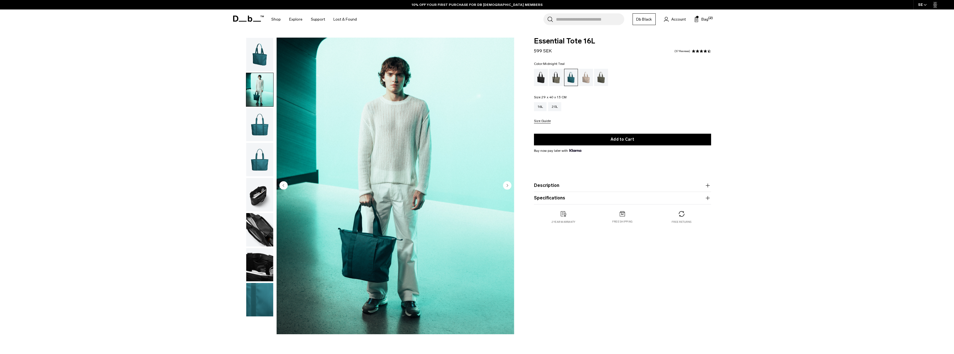
click at [257, 126] on img "button" at bounding box center [259, 124] width 27 height 33
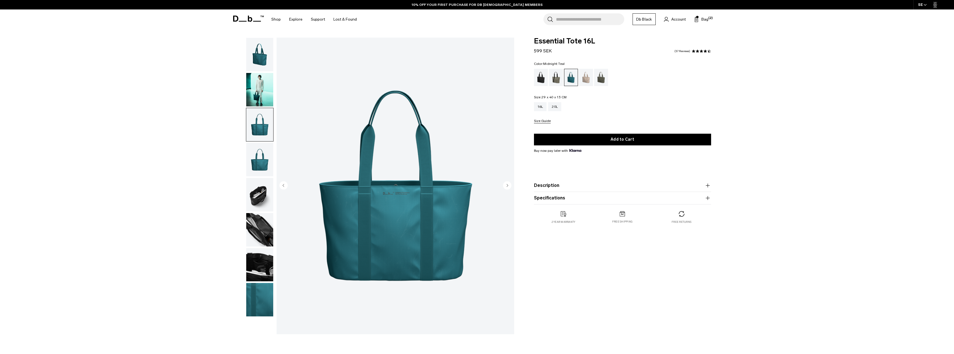
click at [261, 160] on img "button" at bounding box center [259, 159] width 27 height 33
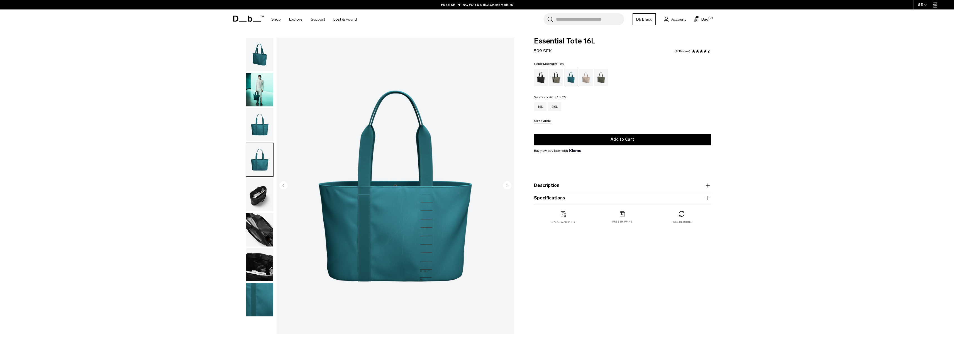
click at [258, 197] on img "button" at bounding box center [259, 194] width 27 height 33
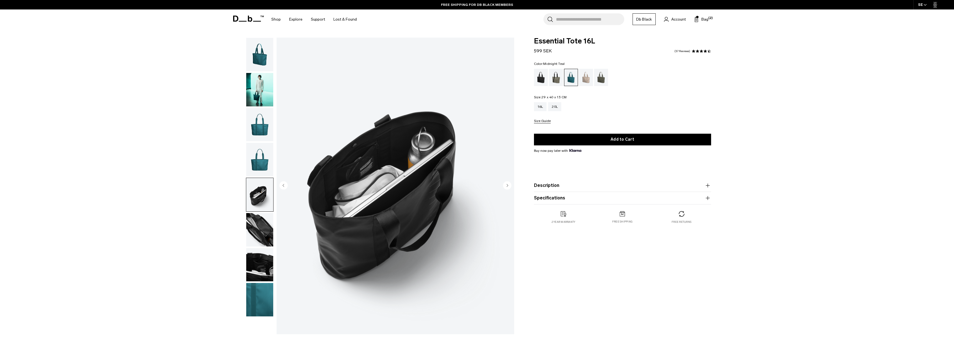
click at [262, 235] on img "button" at bounding box center [259, 229] width 27 height 33
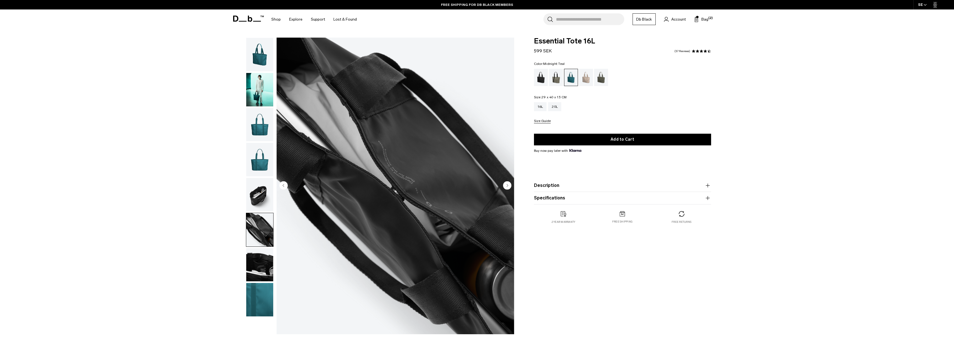
click at [261, 269] on img "button" at bounding box center [259, 264] width 27 height 33
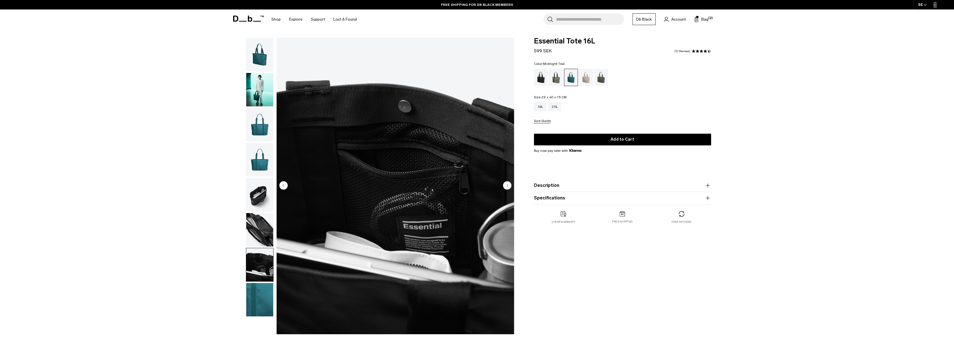
click at [693, 21] on div "Search for Bags, Luggage... Search Close Trending Products All Products Hugger …" at bounding box center [542, 19] width 362 height 20
click at [701, 17] on button "Bag (2)" at bounding box center [701, 19] width 14 height 7
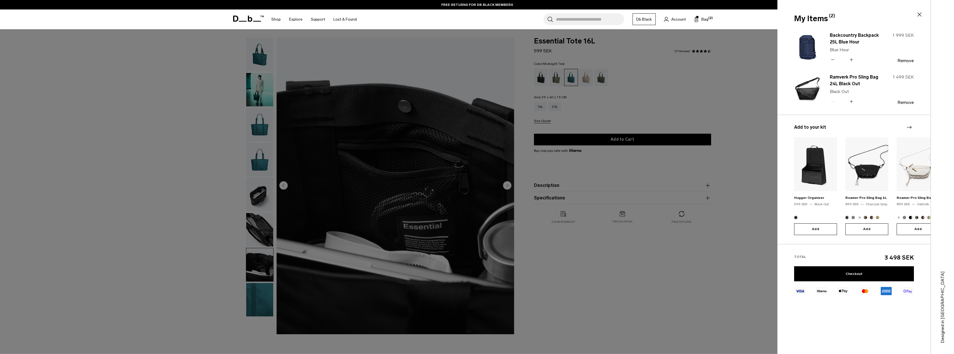
click at [710, 284] on div at bounding box center [477, 177] width 954 height 354
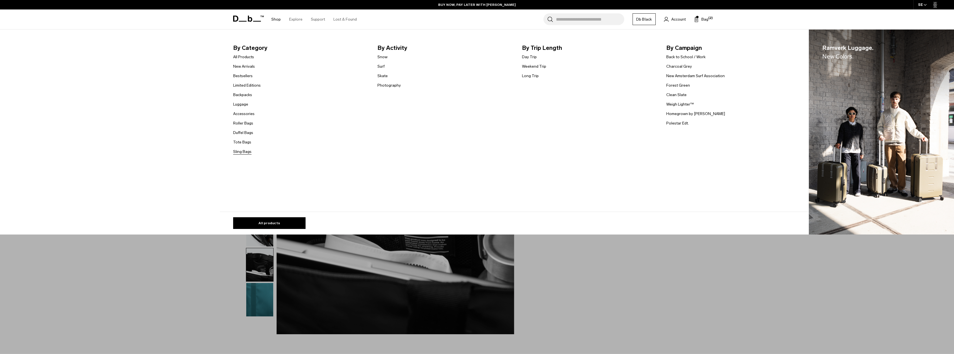
click at [249, 152] on link "Sling Bags" at bounding box center [242, 152] width 18 height 6
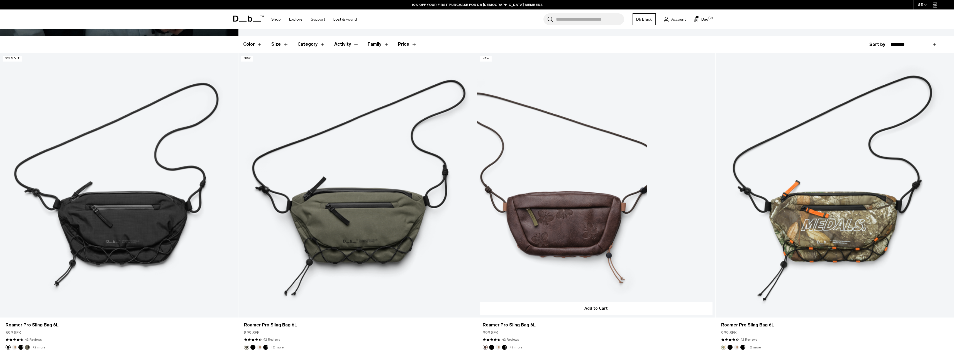
scroll to position [195, 0]
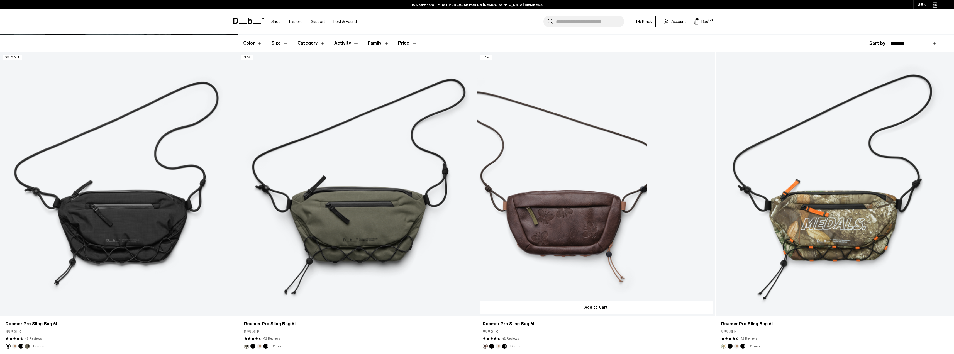
click at [576, 228] on link "Roamer Pro Sling Bag 6L" at bounding box center [596, 184] width 238 height 265
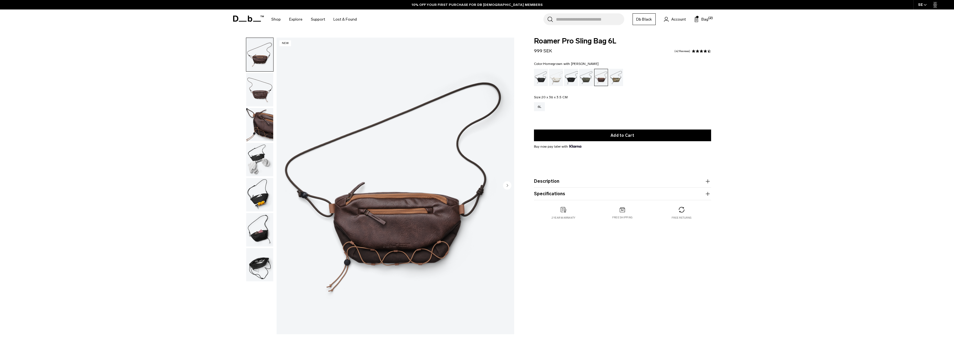
click at [261, 122] on img "button" at bounding box center [259, 124] width 27 height 33
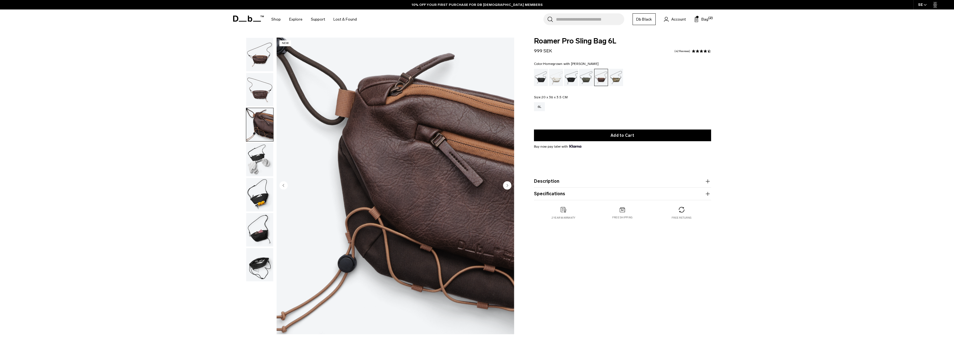
click at [257, 91] on img "button" at bounding box center [259, 89] width 27 height 33
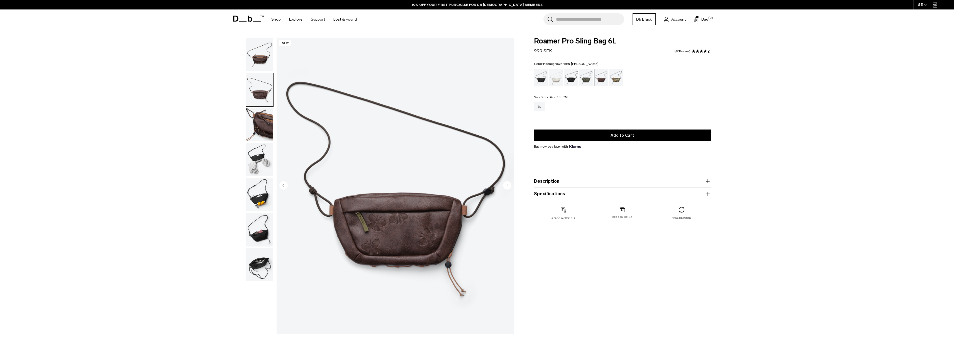
click at [263, 59] on img "button" at bounding box center [259, 54] width 27 height 33
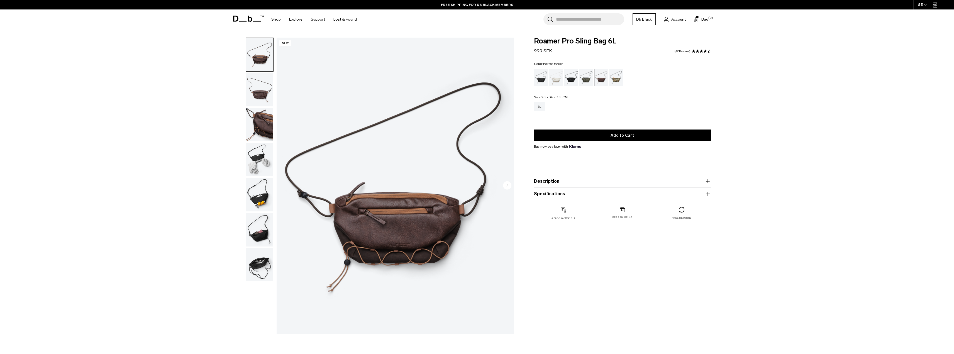
click at [583, 78] on div "Forest Green" at bounding box center [586, 77] width 14 height 17
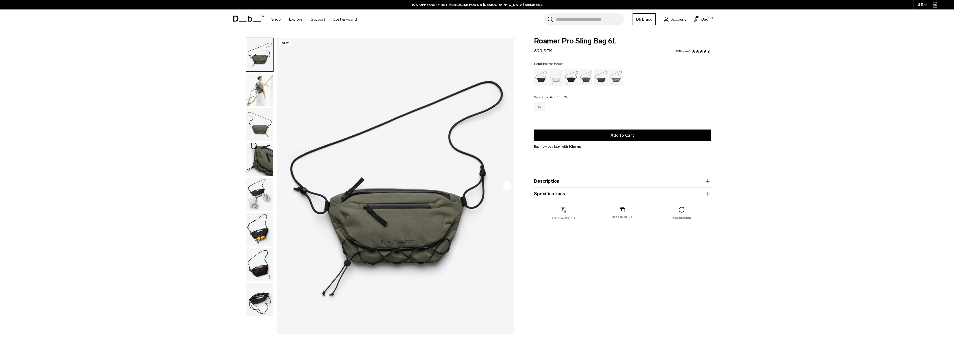
click at [257, 91] on img "button" at bounding box center [259, 89] width 27 height 33
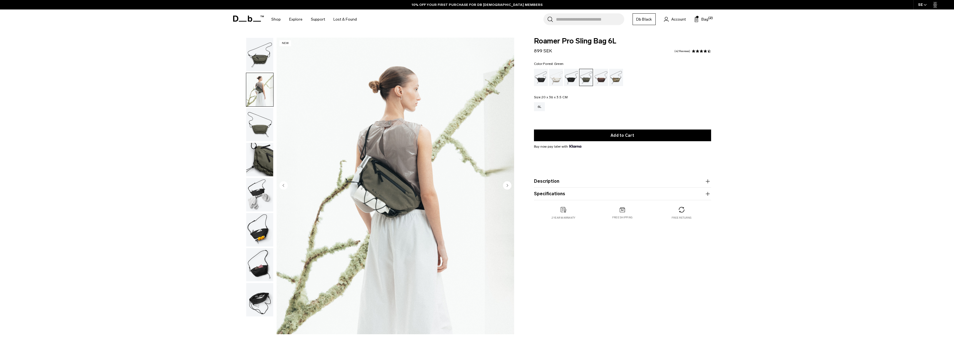
click at [257, 126] on img "button" at bounding box center [259, 124] width 27 height 33
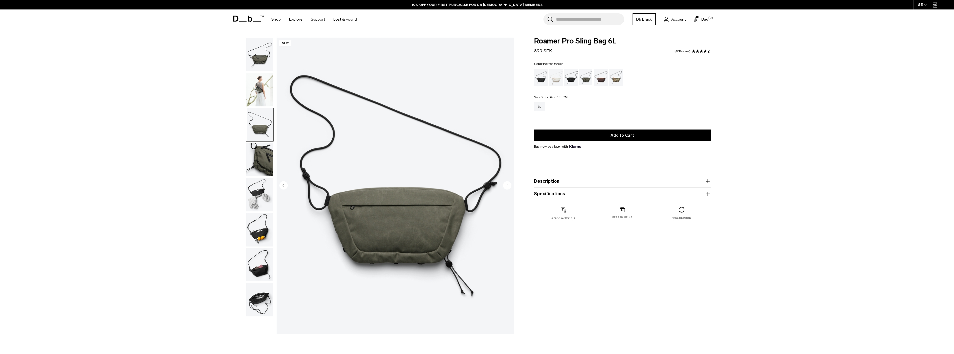
click at [260, 150] on img "button" at bounding box center [259, 159] width 27 height 33
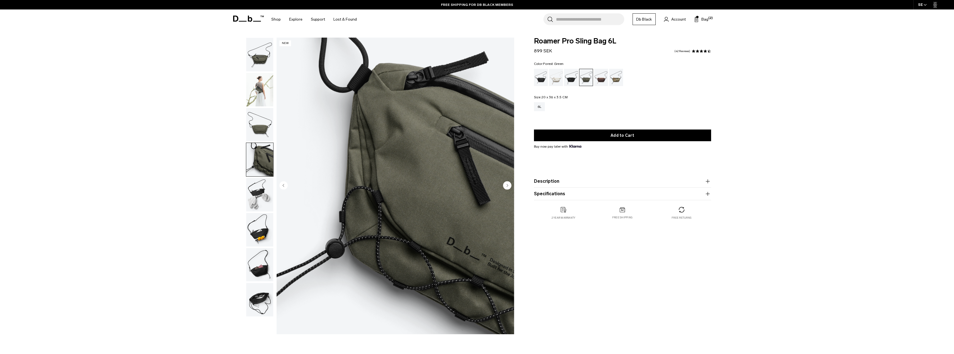
click at [249, 195] on img "button" at bounding box center [259, 194] width 27 height 33
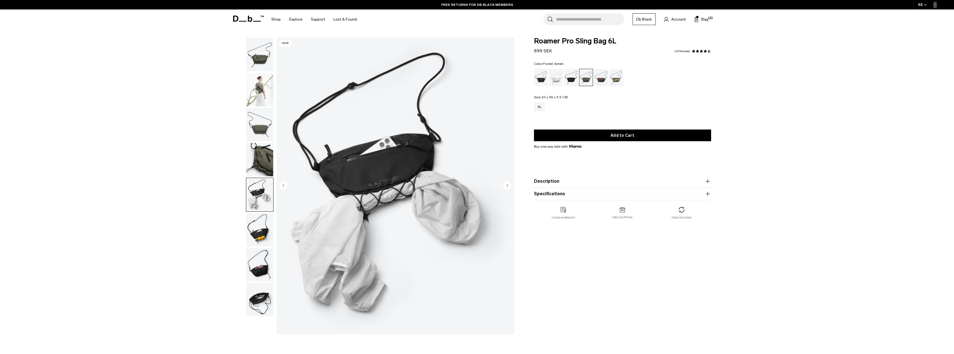
click at [260, 231] on img "button" at bounding box center [259, 229] width 27 height 33
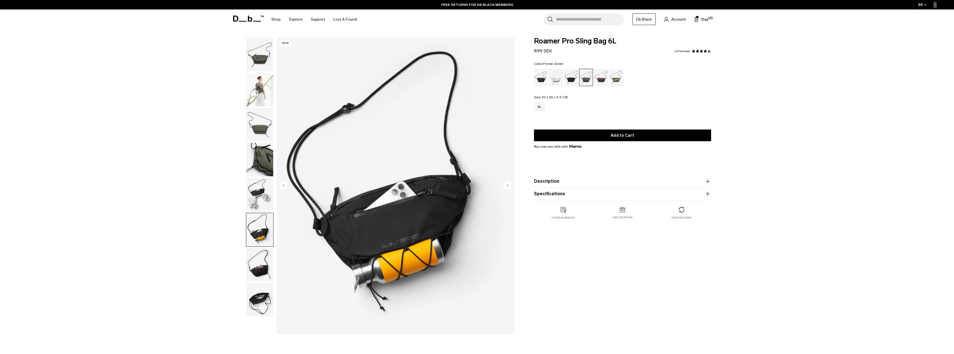
click at [259, 266] on img "button" at bounding box center [259, 264] width 27 height 33
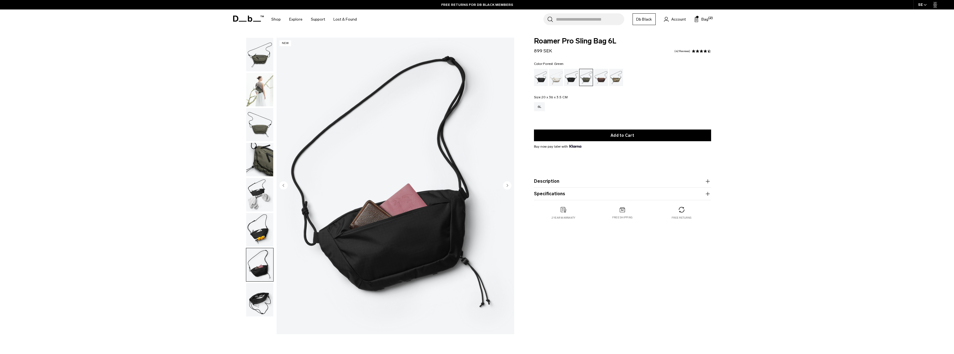
click at [260, 311] on img "button" at bounding box center [259, 299] width 27 height 33
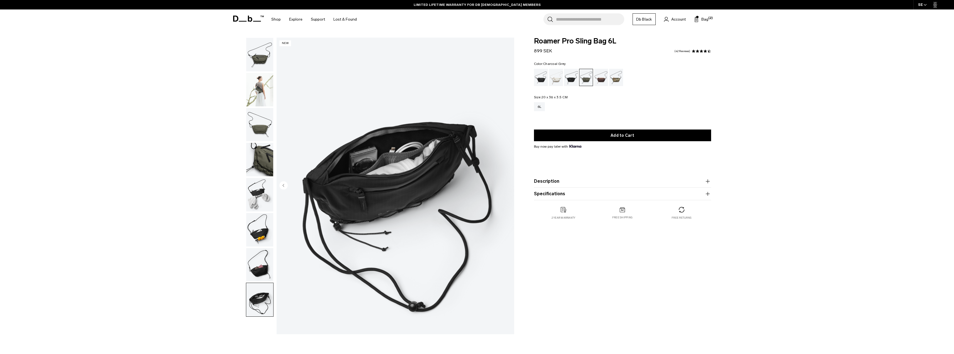
click at [567, 77] on div "Charcoal Grey" at bounding box center [571, 77] width 14 height 17
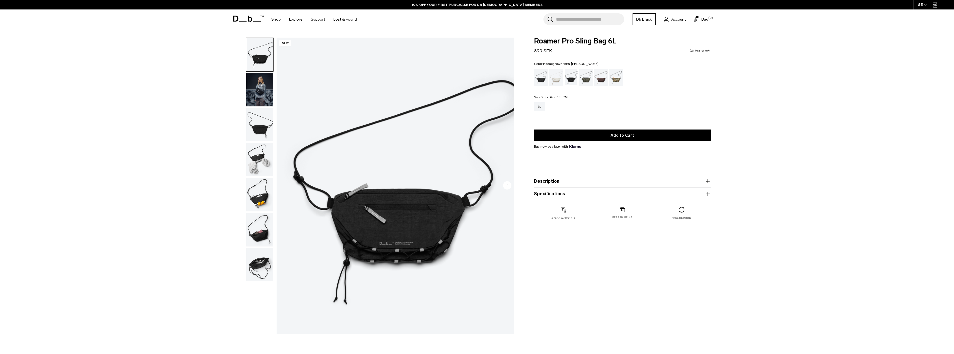
click at [595, 76] on div "Homegrown with Lu" at bounding box center [601, 77] width 14 height 17
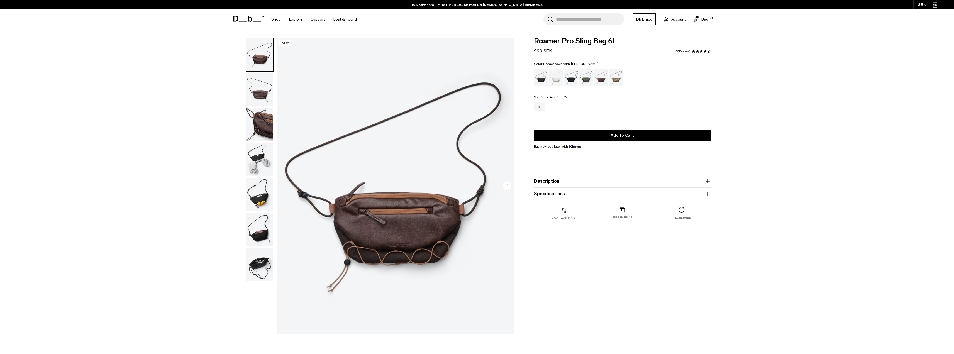
click at [617, 77] on div "Db x Beyond Medals" at bounding box center [616, 77] width 14 height 17
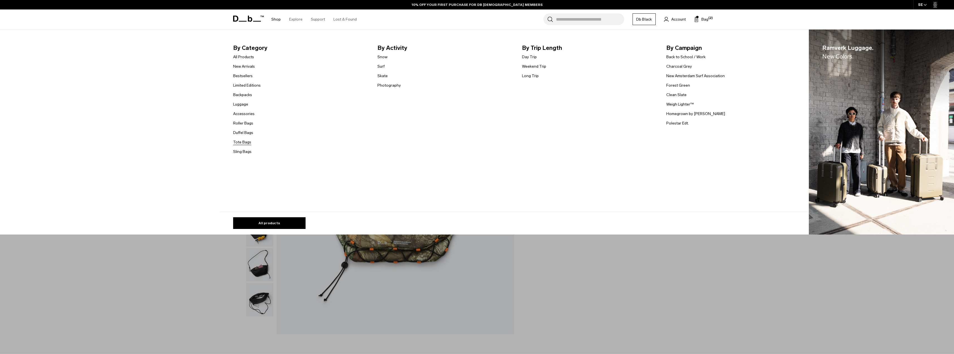
click at [247, 143] on link "Tote Bags" at bounding box center [242, 142] width 18 height 6
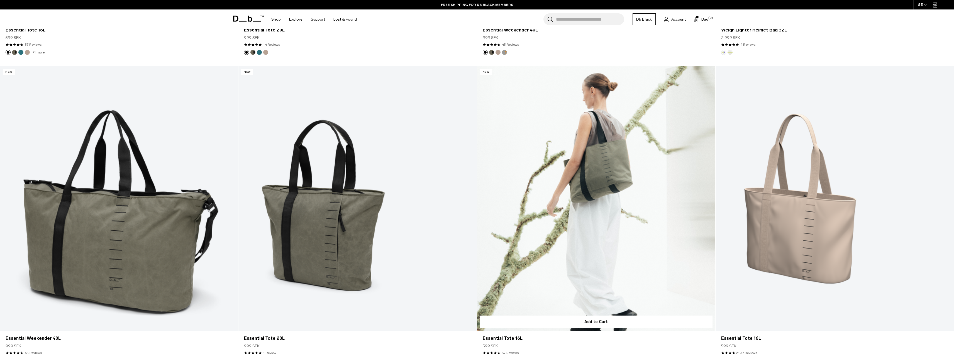
scroll to position [502, 0]
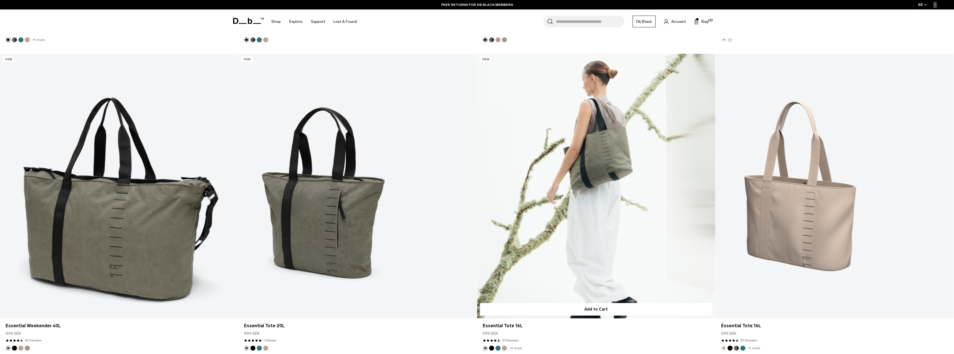
click at [598, 162] on link "Essential Tote 16L" at bounding box center [596, 186] width 238 height 265
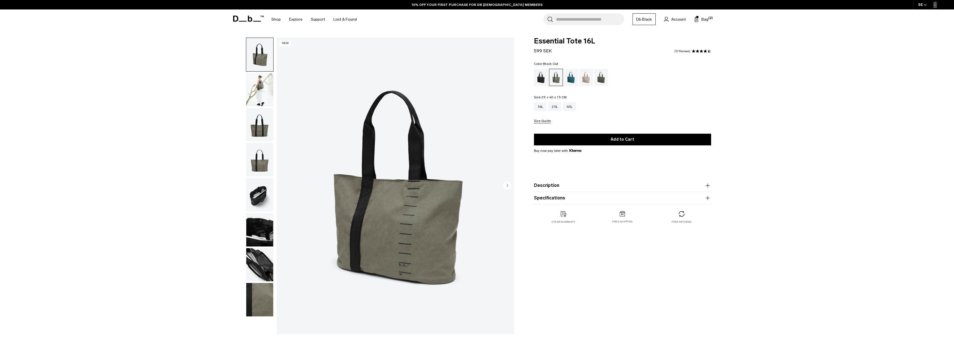
click at [544, 82] on div "Black Out" at bounding box center [541, 77] width 14 height 17
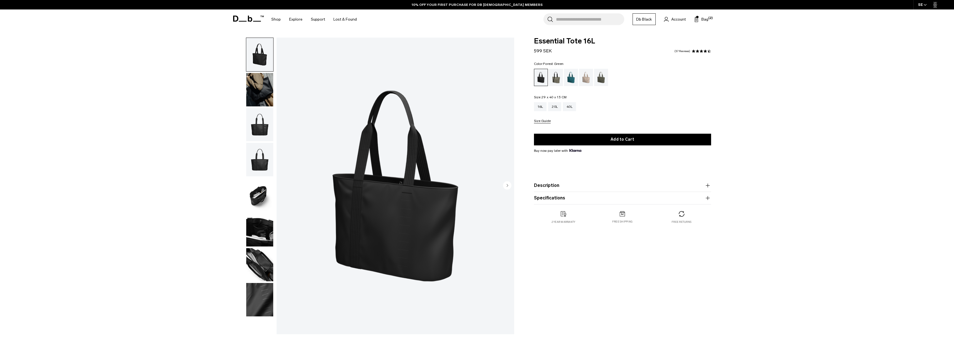
click at [554, 82] on div "Forest Green" at bounding box center [556, 77] width 14 height 17
